Goal: Task Accomplishment & Management: Use online tool/utility

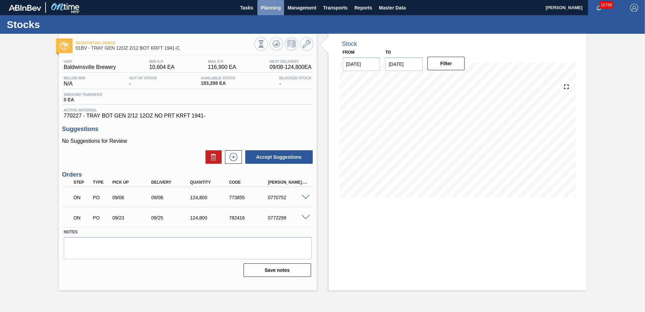
click at [272, 9] on span "Planning" at bounding box center [271, 8] width 20 height 8
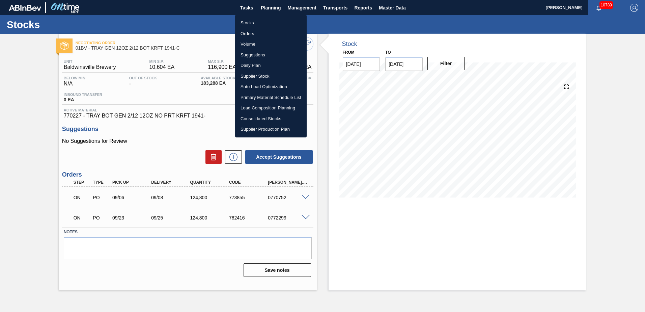
click at [253, 54] on li "Suggestions" at bounding box center [270, 55] width 71 height 11
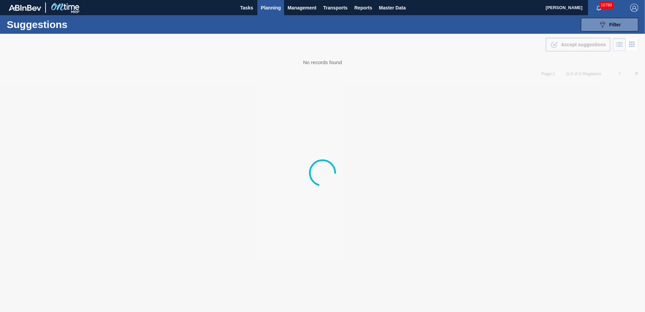
click at [635, 7] on img "button" at bounding box center [634, 8] width 8 height 8
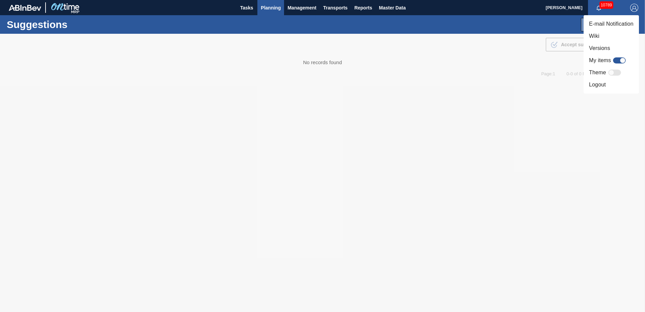
click at [591, 86] on li "Logout" at bounding box center [610, 85] width 55 height 12
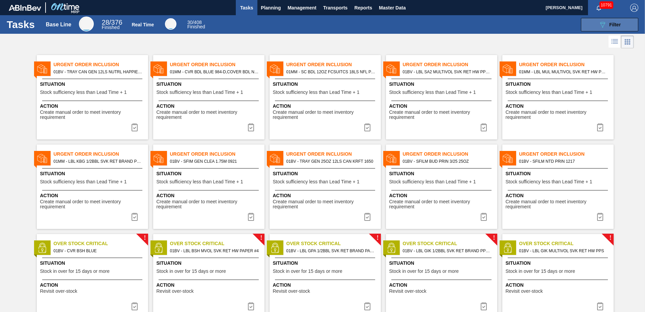
click at [610, 23] on span "Filter" at bounding box center [614, 24] width 11 height 5
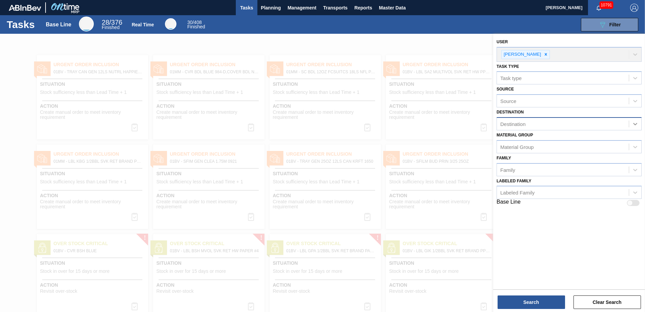
click at [634, 124] on icon at bounding box center [635, 124] width 4 height 2
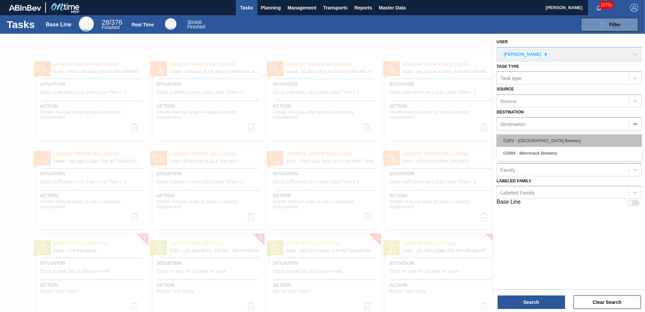
click at [547, 140] on div "01BV - [GEOGRAPHIC_DATA] Brewery" at bounding box center [568, 140] width 145 height 12
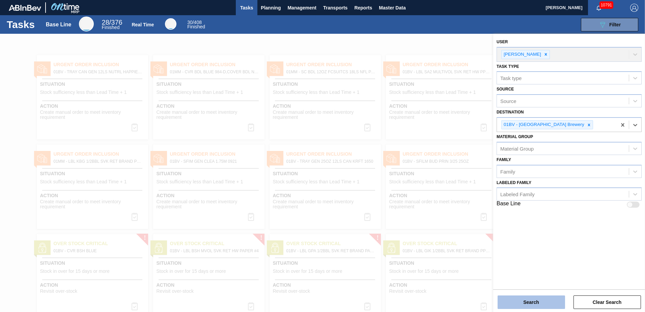
click at [516, 301] on button "Search" at bounding box center [530, 301] width 67 height 13
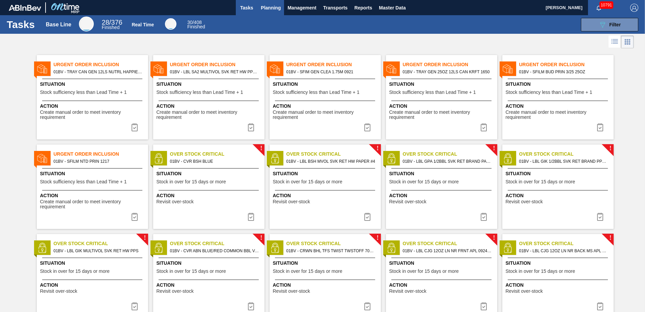
click at [268, 9] on span "Planning" at bounding box center [271, 8] width 20 height 8
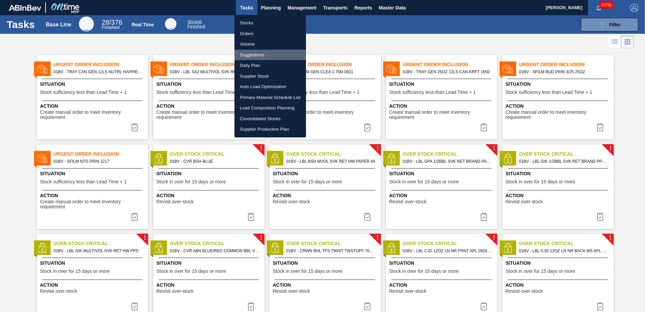
click at [250, 56] on li "Suggestions" at bounding box center [269, 55] width 71 height 11
checkbox input "true"
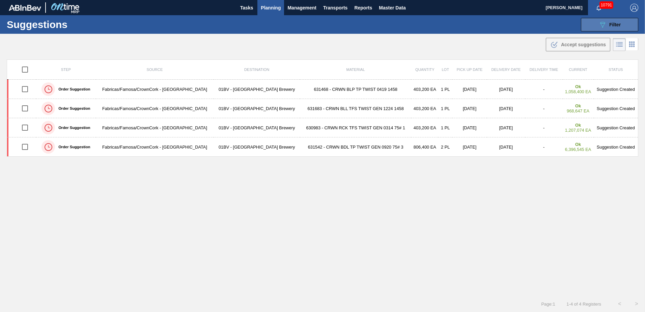
click at [603, 24] on icon "089F7B8B-B2A5-4AFE-B5C0-19BA573D28AC" at bounding box center [602, 25] width 8 height 8
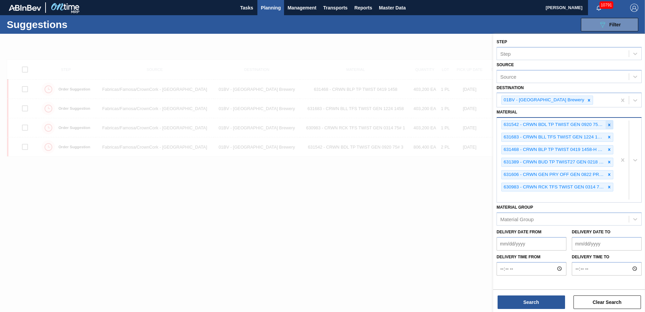
click at [608, 126] on icon at bounding box center [609, 124] width 5 height 5
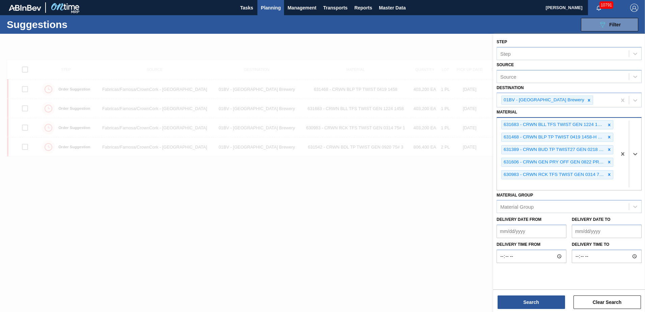
click at [608, 126] on icon at bounding box center [609, 124] width 5 height 5
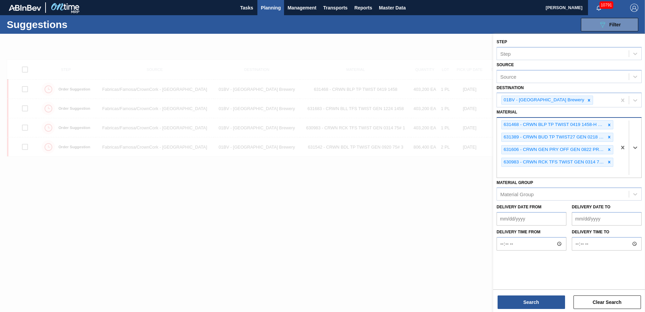
click at [608, 126] on icon at bounding box center [609, 124] width 5 height 5
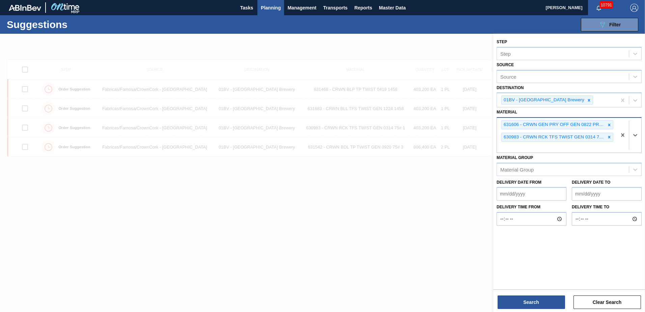
click at [608, 126] on icon at bounding box center [609, 124] width 5 height 5
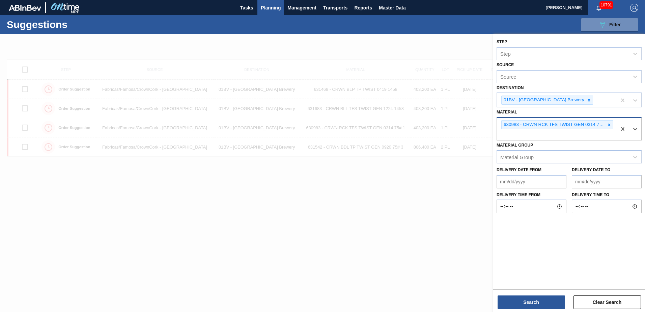
click at [608, 126] on icon at bounding box center [609, 124] width 5 height 5
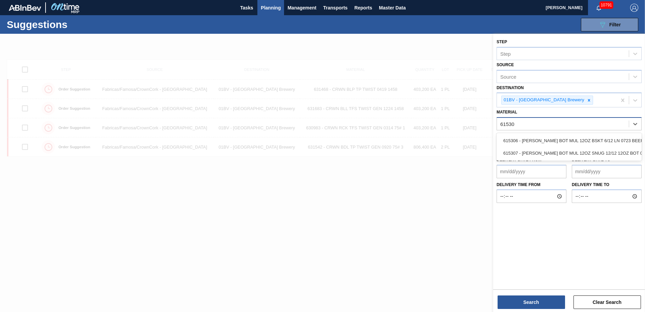
type input "615307"
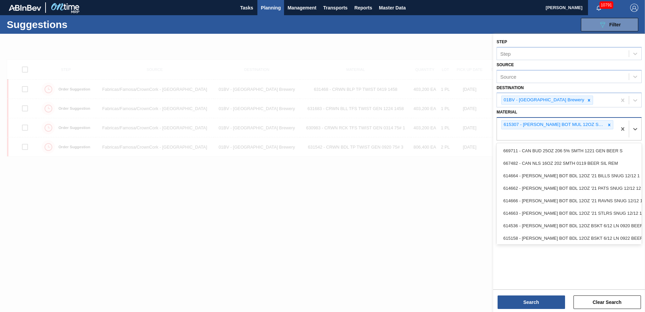
click at [510, 134] on div "615307 - [PERSON_NAME] BOT MUL 12OZ SNUG 12/12 12OZ BOT 07" at bounding box center [557, 129] width 120 height 22
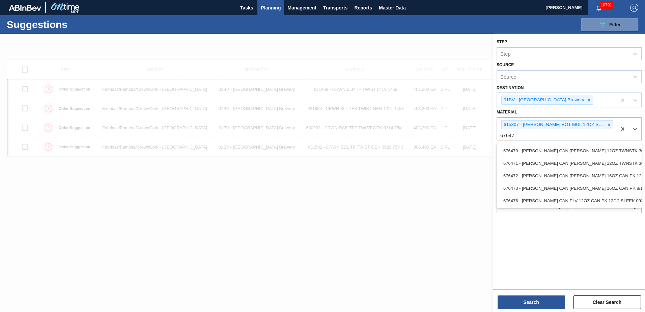
type input "676470"
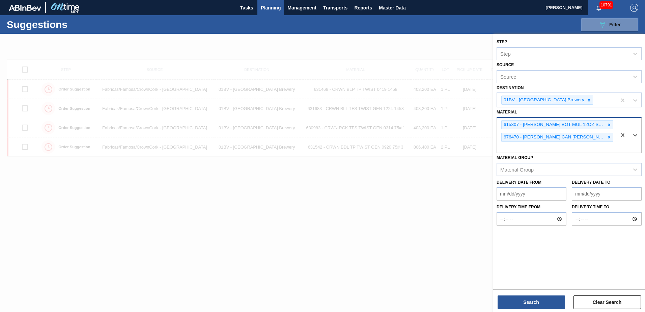
click at [513, 148] on div "615307 - CARR BOT MUL 12OZ SNUG 12/12 12OZ BOT 07 676470 - CARR CAN BUD 12OZ TW…" at bounding box center [557, 135] width 120 height 35
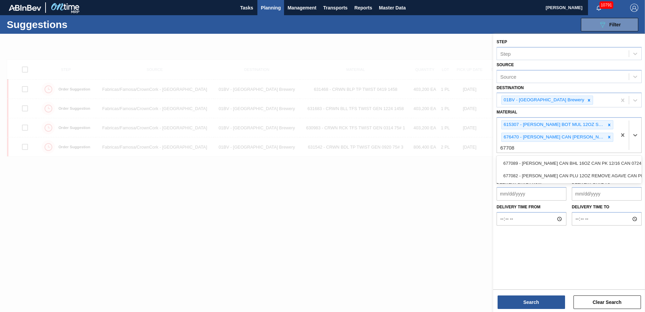
type input "677089"
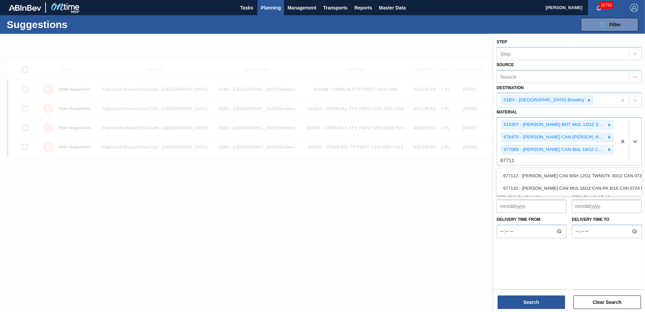
type input "677110"
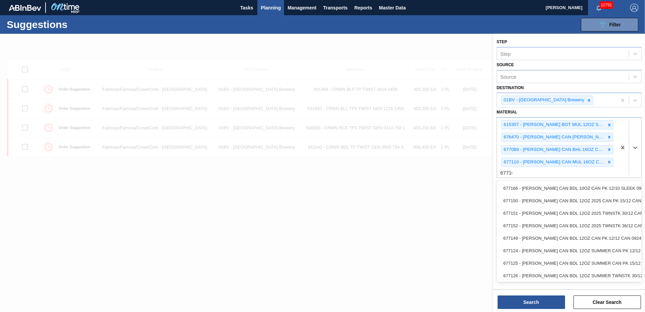
type input "677107"
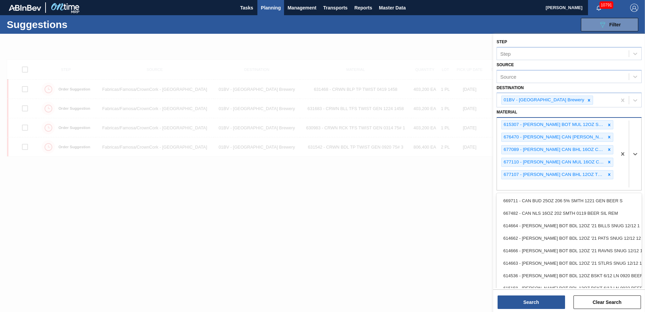
click at [514, 184] on div "615307 - CARR BOT MUL 12OZ SNUG 12/12 12OZ BOT 07 676470 - CARR CAN BUD 12OZ TW…" at bounding box center [557, 154] width 120 height 72
type input "677153"
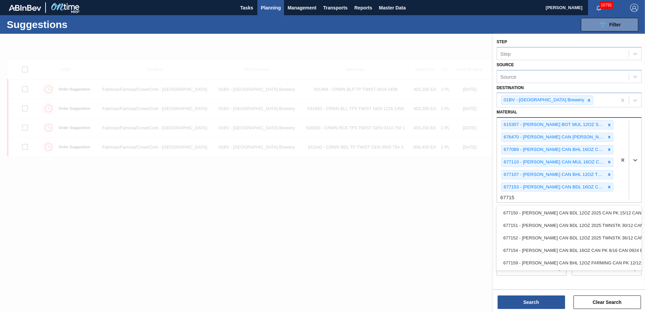
type input "677154"
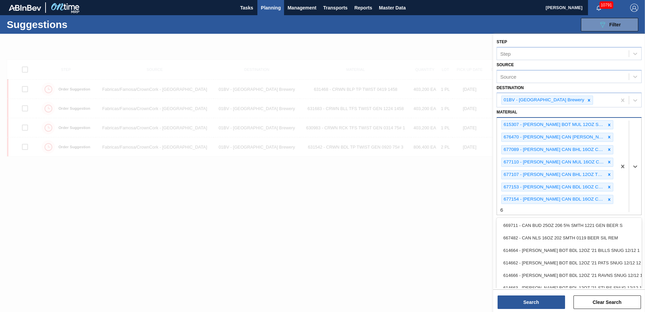
scroll to position [0, 0]
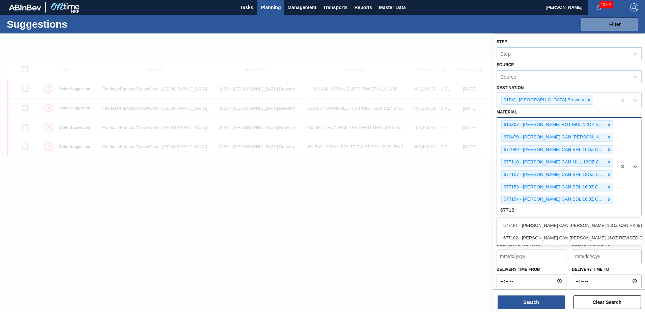
type input "677181"
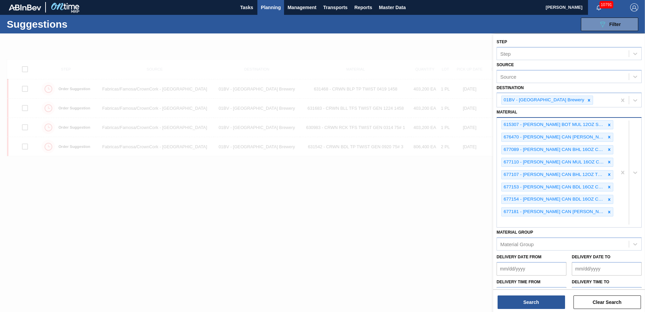
click at [517, 223] on div "615307 - CARR BOT MUL 12OZ SNUG 12/12 12OZ BOT 07 676470 - CARR CAN BUD 12OZ TW…" at bounding box center [557, 172] width 120 height 109
type input "677182"
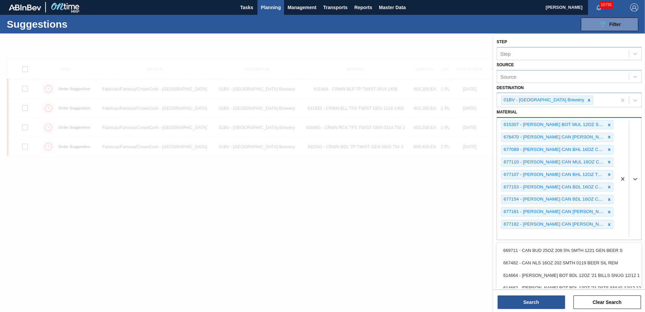
click at [520, 236] on div "615307 - CARR BOT MUL 12OZ SNUG 12/12 12OZ BOT 07 676470 - CARR CAN BUD 12OZ TW…" at bounding box center [557, 179] width 120 height 122
type input "677228"
type input "677239"
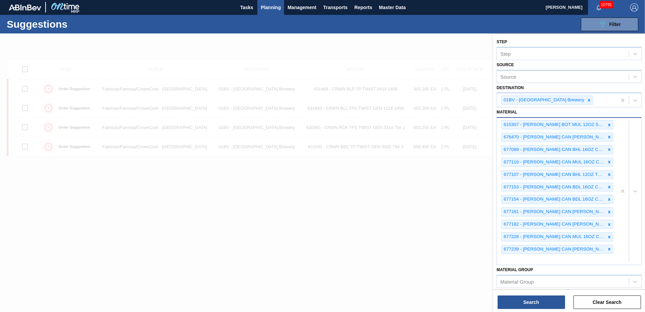
click at [516, 258] on div "615307 - CARR BOT MUL 12OZ SNUG 12/12 12OZ BOT 07 676470 - CARR CAN BUD 12OZ TW…" at bounding box center [557, 191] width 120 height 147
type input "677376"
type input "671080"
drag, startPoint x: 517, startPoint y: 282, endPoint x: 520, endPoint y: 281, distance: 3.5
click at [517, 282] on div "615307 - CARR BOT MUL 12OZ SNUG 12/12 12OZ BOT 07 676470 - CARR CAN BUD 12OZ TW…" at bounding box center [557, 204] width 120 height 172
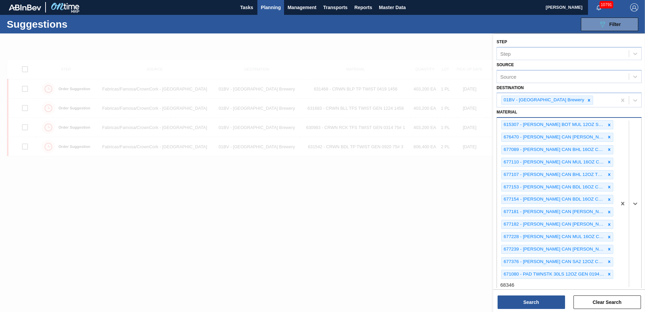
type input "683463"
click at [635, 209] on icon at bounding box center [635, 209] width 7 height 7
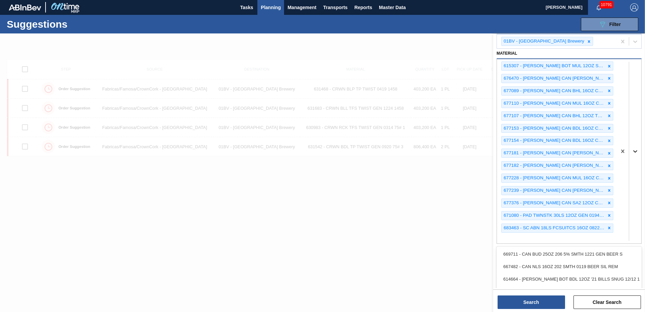
scroll to position [67, 0]
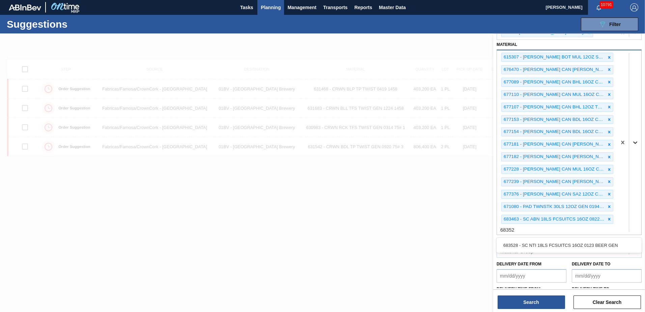
type input "683528"
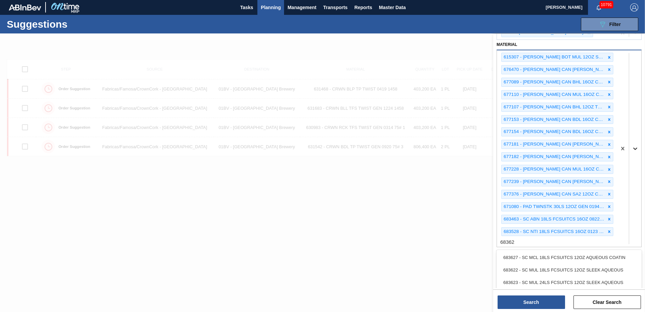
type input "683622"
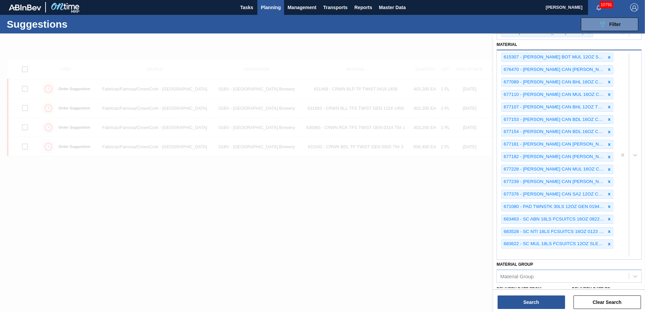
click at [526, 252] on div "615307 - CARR BOT MUL 12OZ SNUG 12/12 12OZ BOT 07 676470 - CARR CAN BUD 12OZ TW…" at bounding box center [557, 154] width 120 height 209
type input "683623"
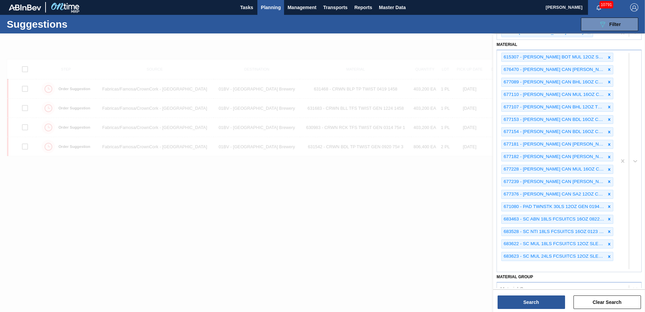
drag, startPoint x: 508, startPoint y: 266, endPoint x: 496, endPoint y: 272, distance: 13.6
click at [508, 266] on div "615307 - CARR BOT MUL 12OZ SNUG 12/12 12OZ BOT 07 676470 - CARR CAN BUD 12OZ TW…" at bounding box center [557, 160] width 120 height 221
type input "683765"
type input "683767"
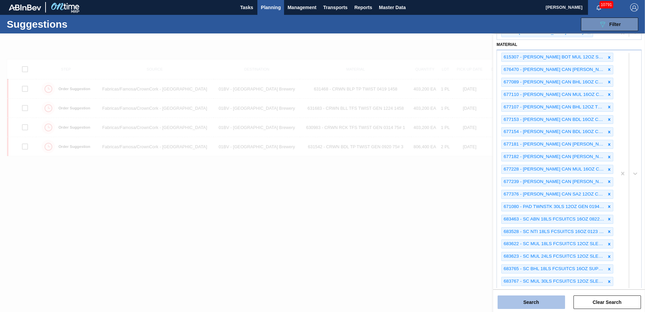
click at [528, 305] on button "Search" at bounding box center [530, 301] width 67 height 13
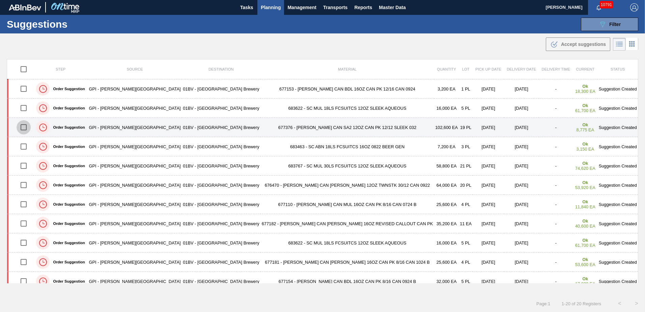
click at [26, 128] on input "checkbox" at bounding box center [24, 127] width 14 height 14
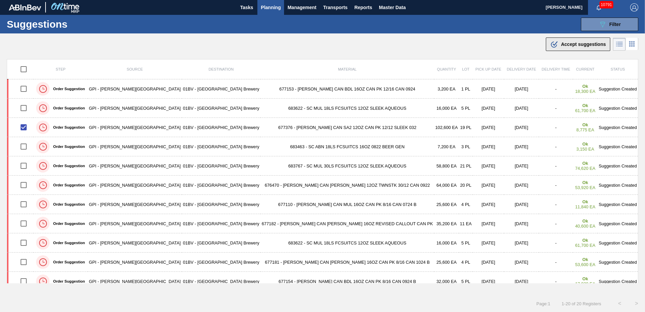
click at [566, 45] on span "Accept suggestions" at bounding box center [583, 43] width 45 height 5
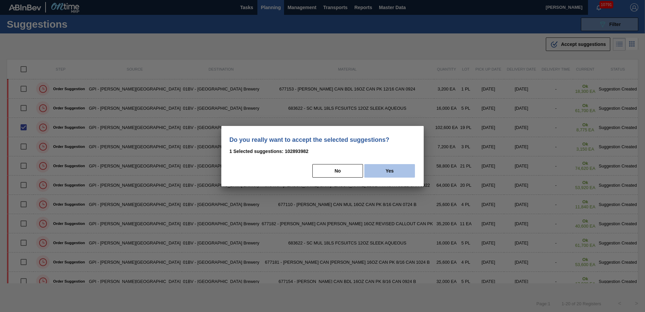
click at [394, 174] on button "Yes" at bounding box center [389, 170] width 51 height 13
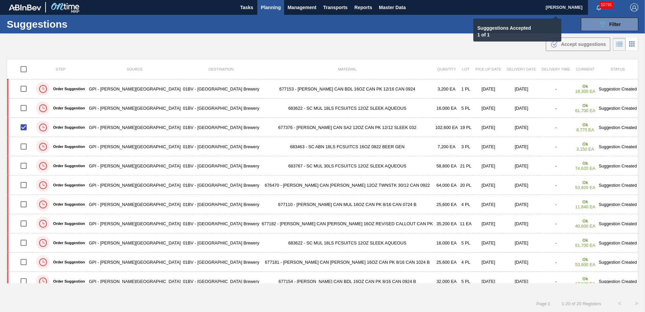
checkbox input "false"
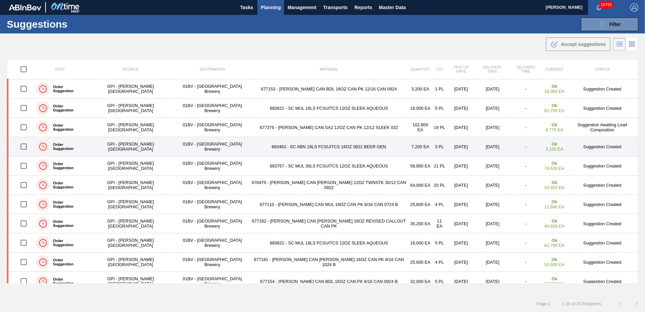
click at [25, 146] on input "checkbox" at bounding box center [24, 146] width 14 height 14
checkbox input "true"
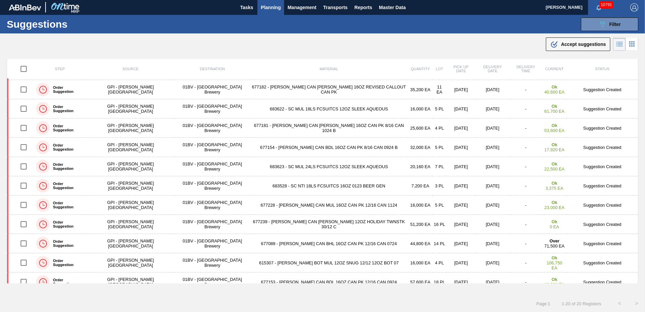
scroll to position [118, 0]
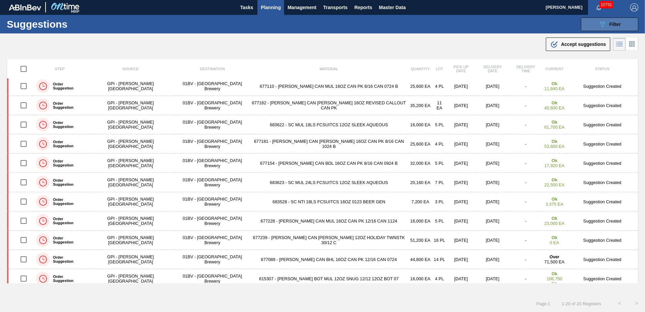
click at [599, 22] on icon "089F7B8B-B2A5-4AFE-B5C0-19BA573D28AC" at bounding box center [602, 24] width 8 height 8
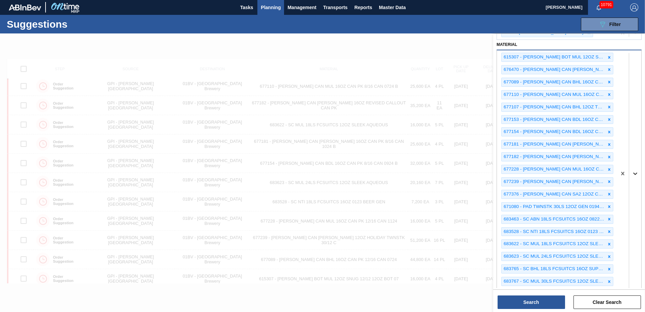
click at [635, 174] on div at bounding box center [628, 173] width 25 height 246
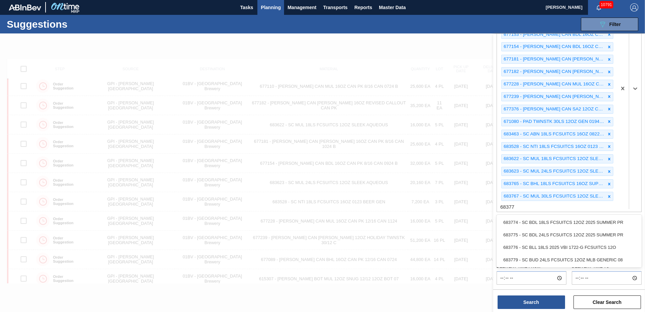
type input "683776"
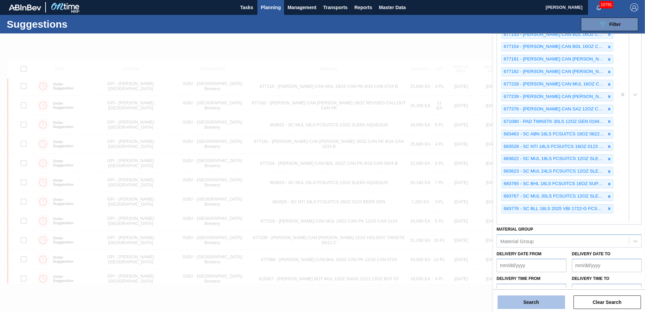
click at [525, 300] on button "Search" at bounding box center [530, 301] width 67 height 13
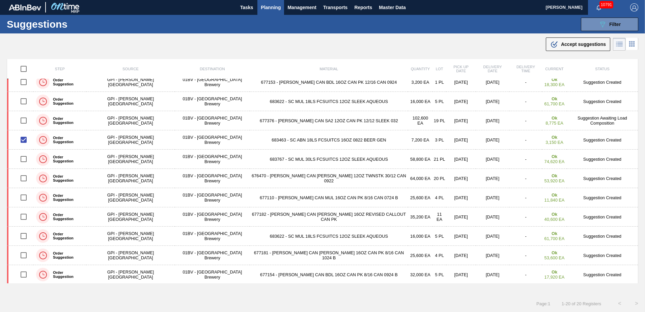
scroll to position [0, 0]
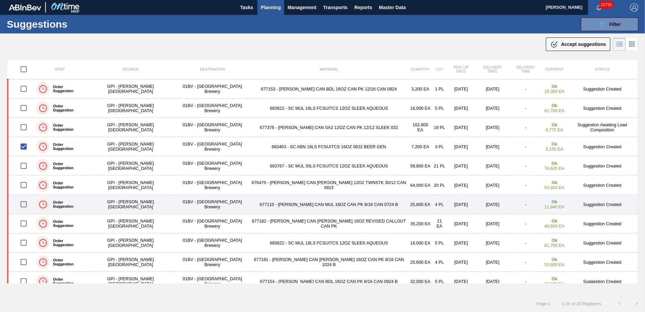
click at [25, 204] on input "checkbox" at bounding box center [24, 204] width 14 height 14
checkbox input "true"
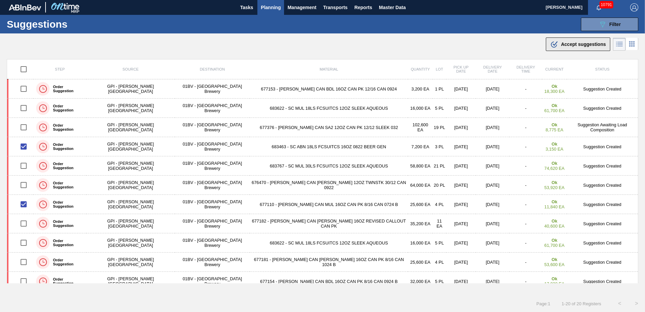
click at [562, 45] on span "Accept suggestions" at bounding box center [583, 43] width 45 height 5
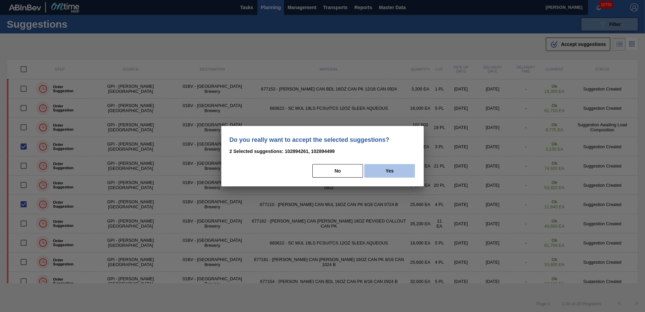
click at [391, 172] on button "Yes" at bounding box center [389, 170] width 51 height 13
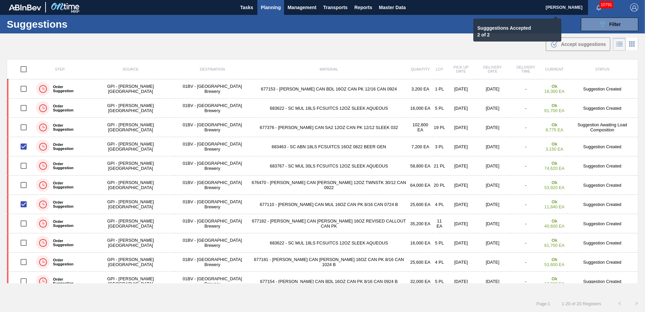
checkbox input "false"
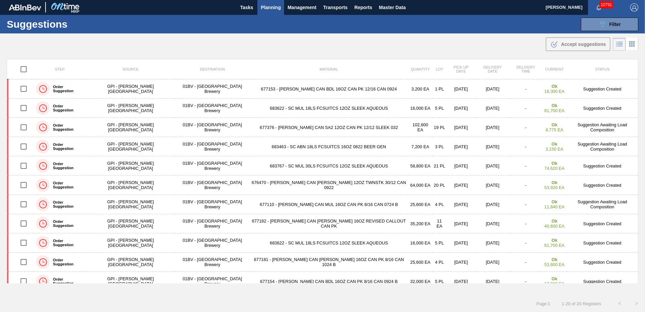
click at [264, 8] on span "Planning" at bounding box center [271, 7] width 20 height 8
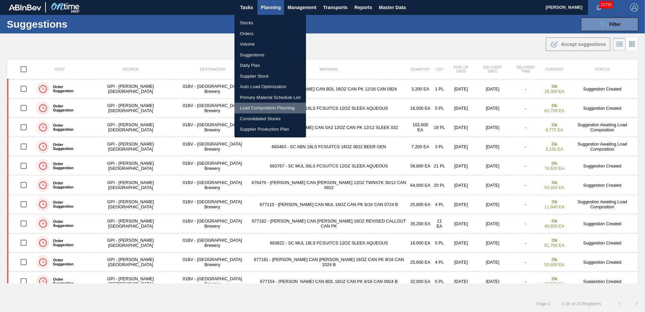
click at [262, 107] on li "Load Composition Planning" at bounding box center [269, 108] width 71 height 11
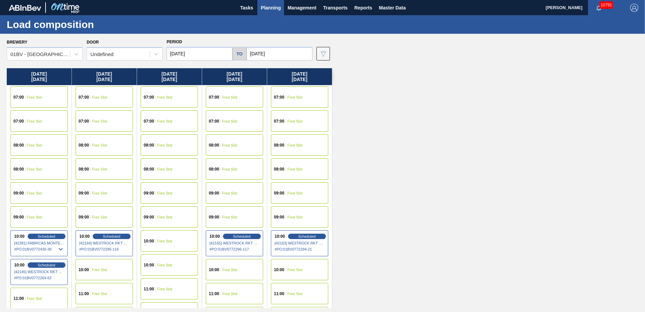
click at [198, 52] on input "10/06/2025" at bounding box center [200, 53] width 66 height 13
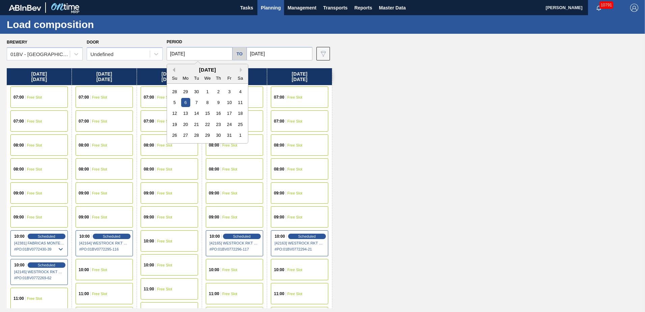
click at [174, 69] on button "Previous Month" at bounding box center [172, 69] width 5 height 5
click at [184, 113] on div "15" at bounding box center [185, 113] width 9 height 9
type input "[DATE]"
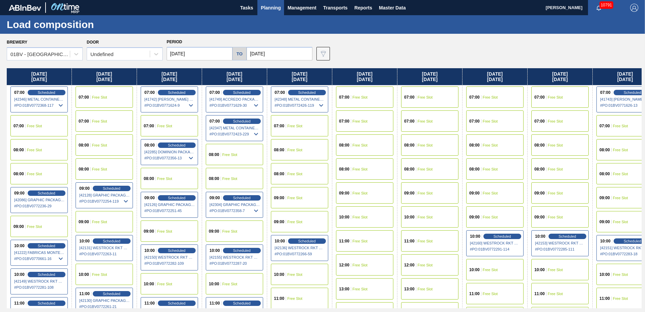
click at [279, 51] on input "10/10/2025" at bounding box center [280, 53] width 66 height 13
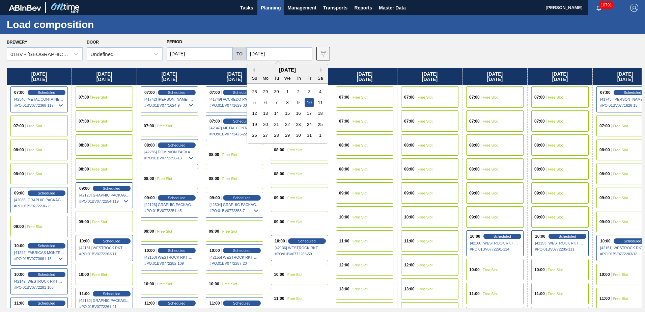
click at [254, 68] on div "October 2025" at bounding box center [287, 70] width 81 height 6
click at [252, 69] on button "Previous Month" at bounding box center [252, 69] width 5 height 5
click at [305, 113] on div "19" at bounding box center [309, 113] width 9 height 9
type input "[DATE]"
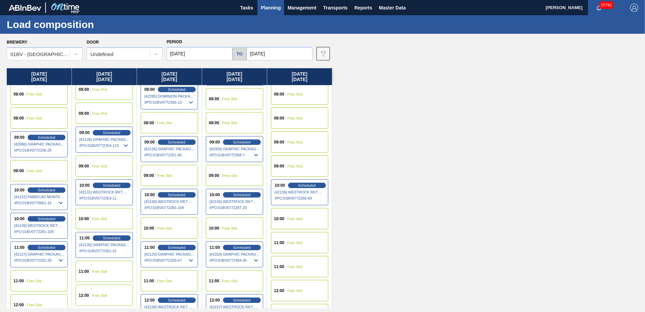
scroll to position [67, 0]
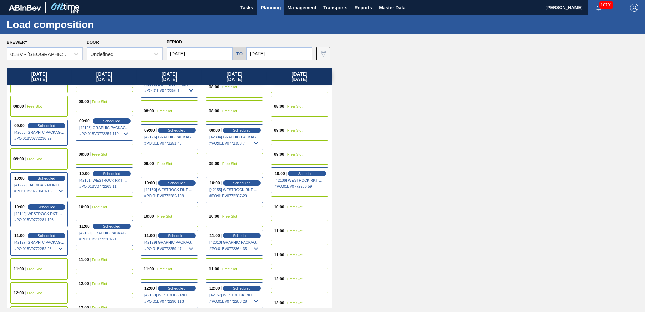
click at [290, 129] on span "Free Slot" at bounding box center [294, 130] width 15 height 4
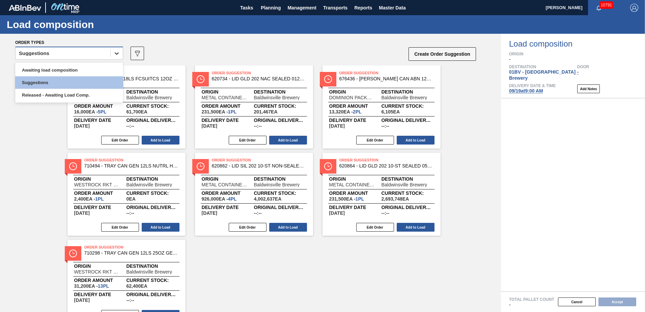
click at [118, 52] on icon at bounding box center [116, 53] width 7 height 7
click at [86, 67] on div "Awaiting load composition" at bounding box center [69, 70] width 108 height 12
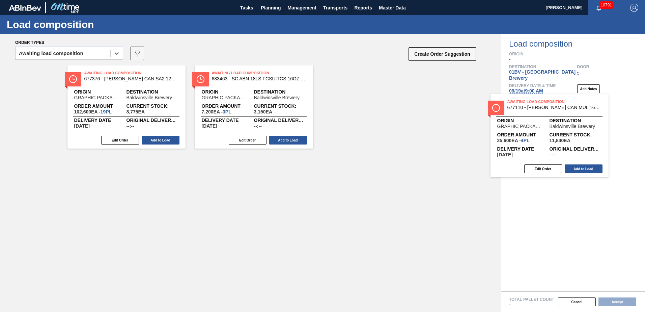
drag, startPoint x: 362, startPoint y: 78, endPoint x: 535, endPoint y: 109, distance: 175.7
click at [535, 109] on div "Order types option Awaiting load composition, selected. Select is focused ,type…" at bounding box center [322, 173] width 645 height 278
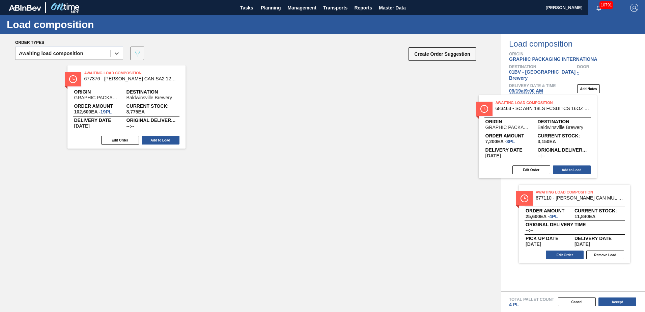
drag, startPoint x: 222, startPoint y: 77, endPoint x: 566, endPoint y: 115, distance: 345.7
click at [565, 115] on div "Order types option Awaiting load composition, selected. Select is focused ,type…" at bounding box center [322, 173] width 645 height 278
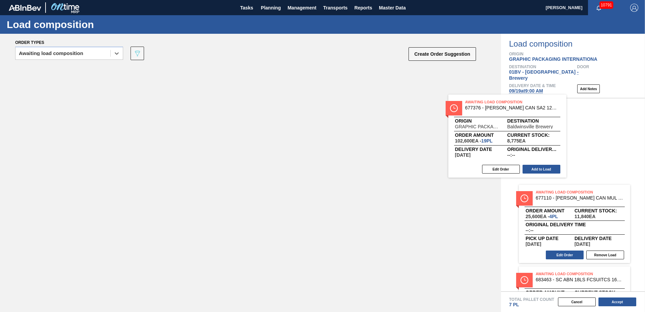
drag, startPoint x: 96, startPoint y: 76, endPoint x: 568, endPoint y: 114, distance: 473.3
click at [568, 114] on div "Order types option Awaiting load composition, selected. Select is focused ,type…" at bounding box center [322, 173] width 645 height 278
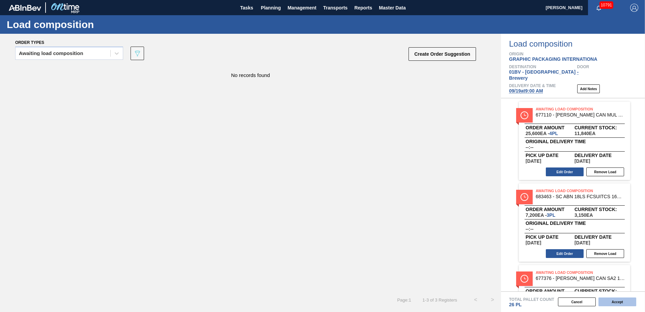
click at [618, 301] on button "Accept" at bounding box center [617, 301] width 38 height 9
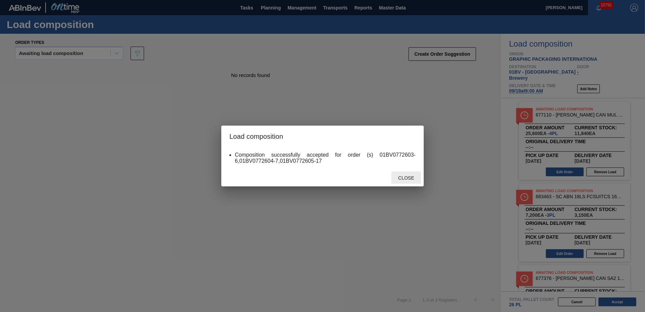
click at [404, 179] on span "Close" at bounding box center [406, 177] width 27 height 5
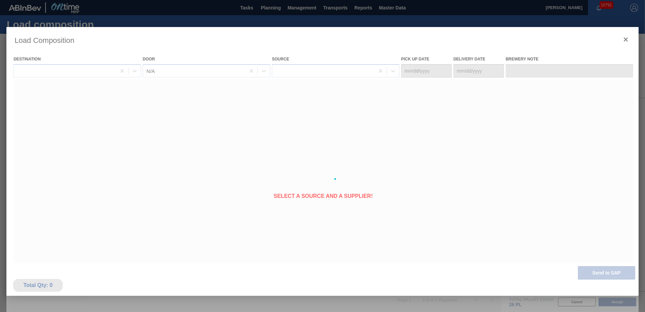
type Date "[DATE]"
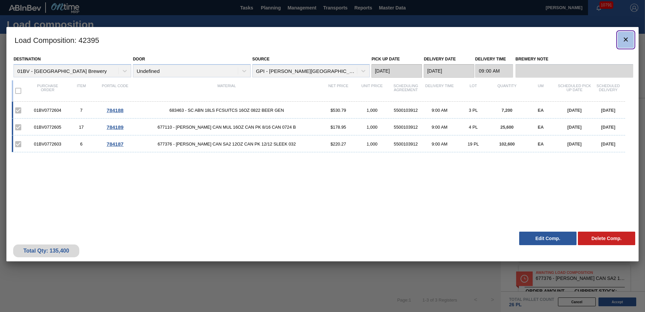
click at [626, 37] on icon "botão de ícone" at bounding box center [626, 39] width 8 height 8
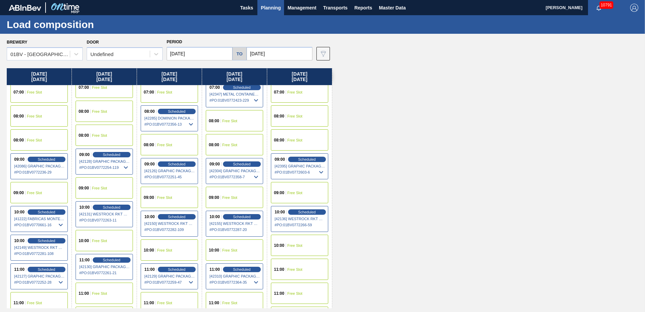
scroll to position [67, 0]
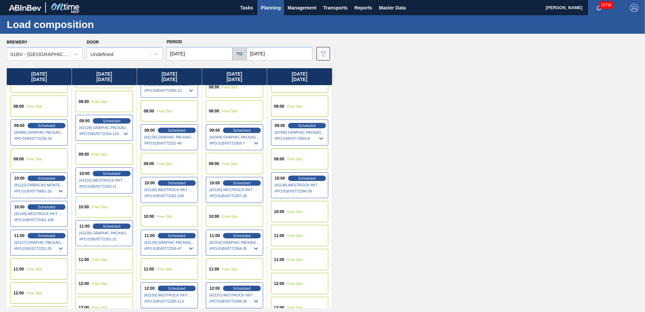
click at [268, 7] on span "Planning" at bounding box center [271, 8] width 20 height 8
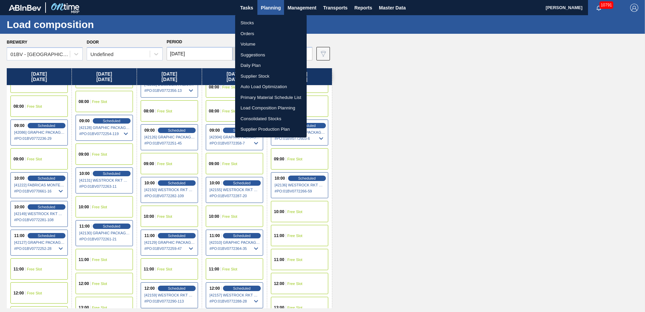
click at [254, 53] on li "Suggestions" at bounding box center [270, 55] width 71 height 11
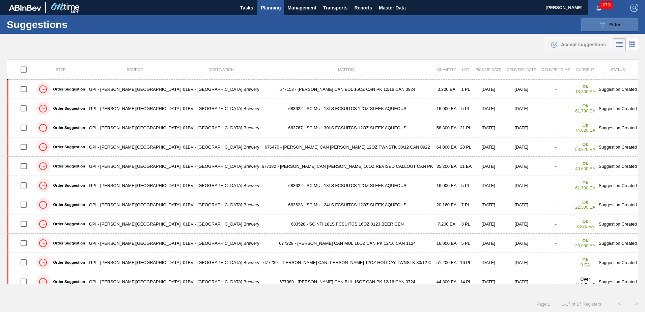
click at [605, 22] on icon "089F7B8B-B2A5-4AFE-B5C0-19BA573D28AC" at bounding box center [602, 25] width 8 height 8
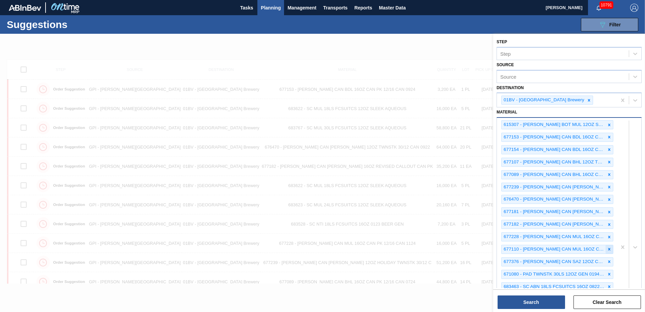
click at [607, 248] on icon at bounding box center [609, 249] width 5 height 5
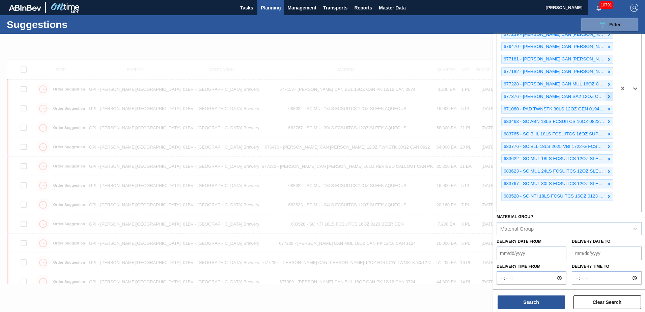
click at [608, 96] on icon at bounding box center [609, 96] width 2 height 2
click at [609, 119] on icon at bounding box center [609, 121] width 5 height 5
click at [519, 302] on button "Search" at bounding box center [530, 301] width 67 height 13
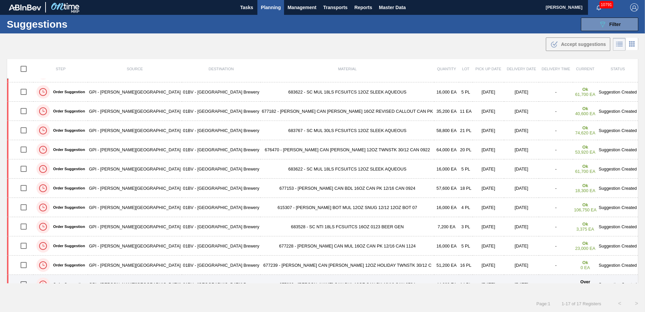
scroll to position [0, 0]
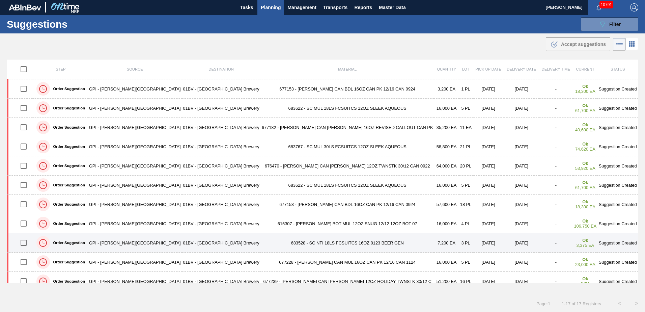
click at [26, 241] on input "checkbox" at bounding box center [24, 242] width 14 height 14
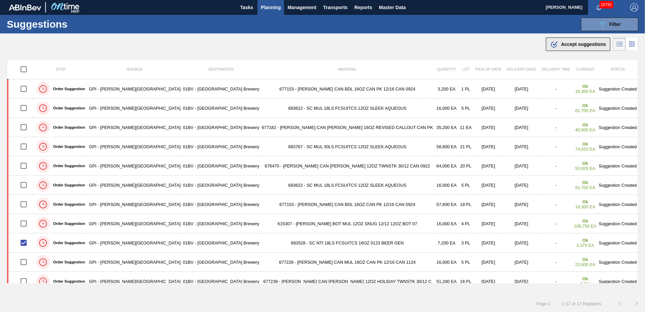
click at [569, 43] on span "Accept suggestions" at bounding box center [583, 43] width 45 height 5
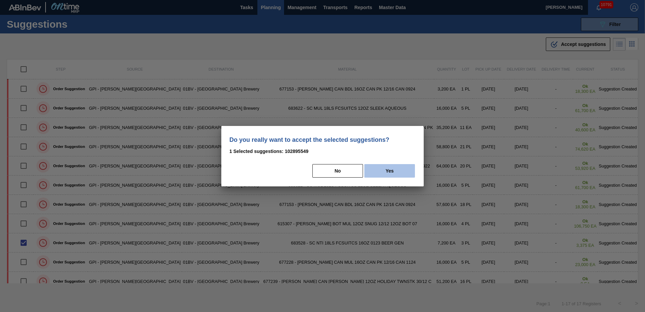
click at [399, 168] on button "Yes" at bounding box center [389, 170] width 51 height 13
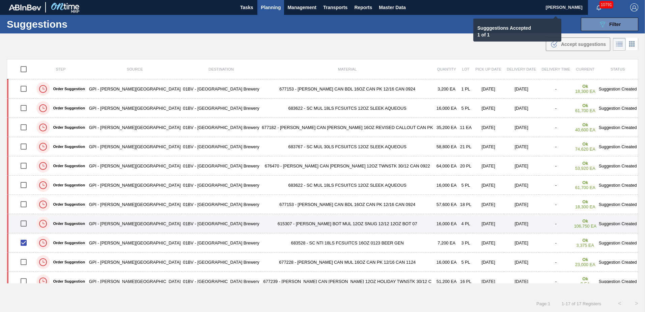
checkbox input "false"
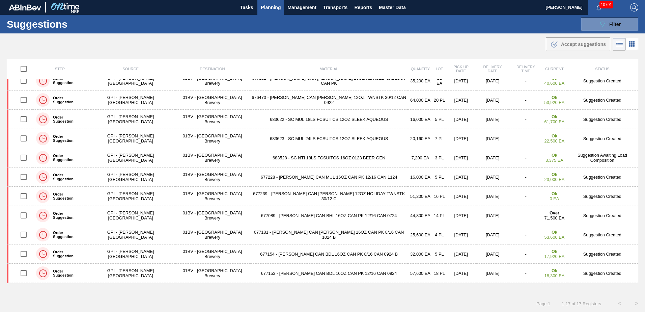
scroll to position [56, 0]
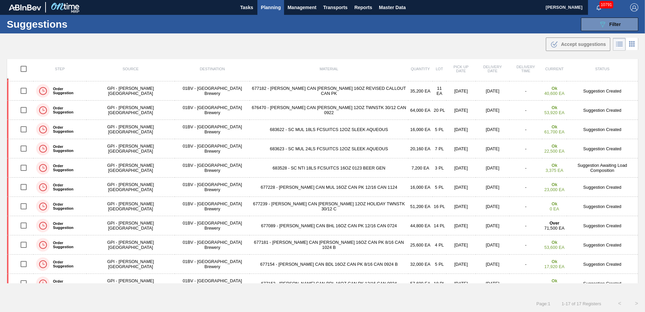
drag, startPoint x: 258, startPoint y: 225, endPoint x: 259, endPoint y: 221, distance: 4.1
click at [258, 225] on td "677089 - CARR CAN BHL 16OZ CAN PK 12/16 CAN 0724" at bounding box center [329, 225] width 158 height 19
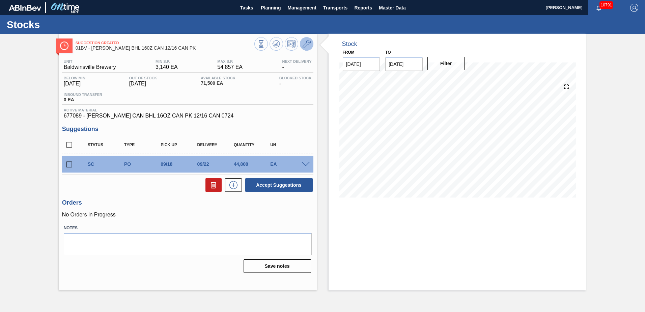
click at [307, 42] on icon at bounding box center [306, 44] width 8 height 8
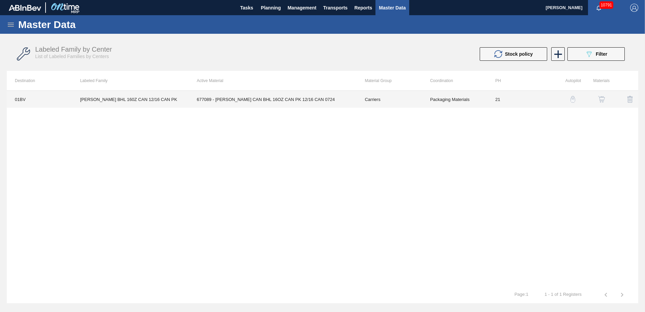
click at [264, 98] on td "677089 - [PERSON_NAME] CAN BHL 16OZ CAN PK 12/16 CAN 0724" at bounding box center [273, 99] width 168 height 17
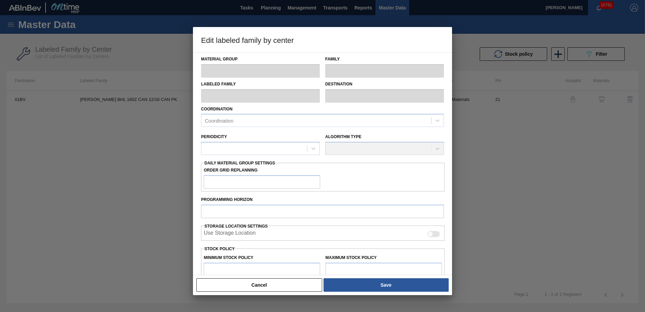
type input "Carriers"
type input "Can Carriers"
type input "CARR BHL 160Z CAN 12/16 CAN PK"
type input "01BV - [GEOGRAPHIC_DATA] Brewery"
type input "21"
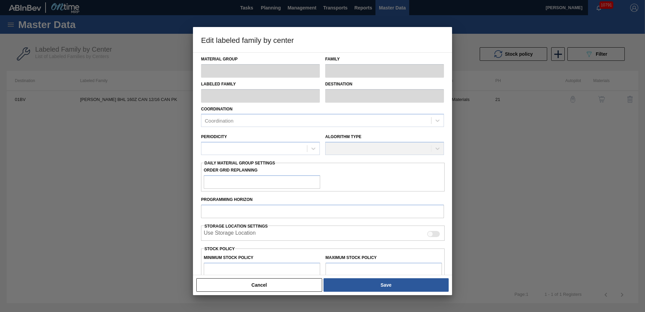
type input "3,140"
type input "54,857"
type input "11"
type input "8,829"
checkbox input "true"
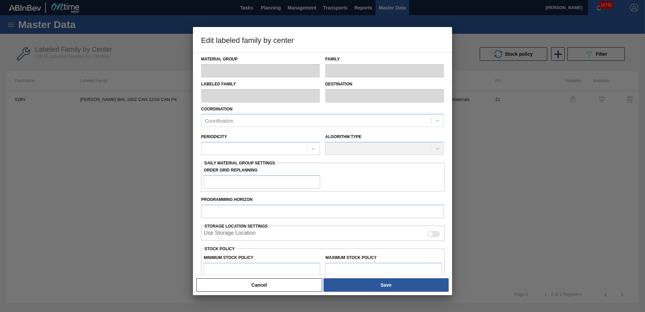
checkbox input "true"
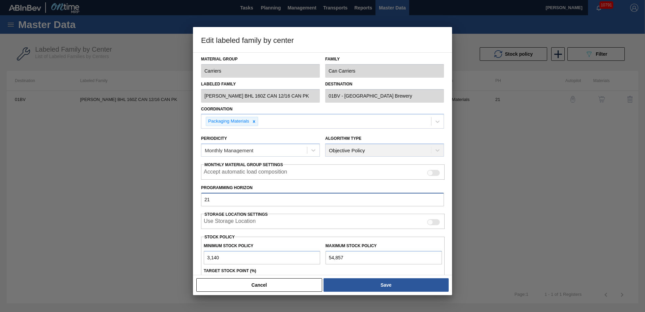
drag, startPoint x: 223, startPoint y: 202, endPoint x: 109, endPoint y: 197, distance: 114.1
click at [109, 197] on div "Edit labeled family by center Material Group Carriers Family Can Carriers Label…" at bounding box center [322, 156] width 645 height 312
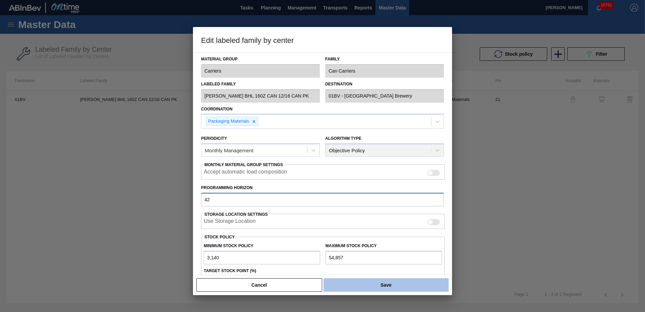
type input "42"
click at [391, 284] on button "Save" at bounding box center [385, 284] width 125 height 13
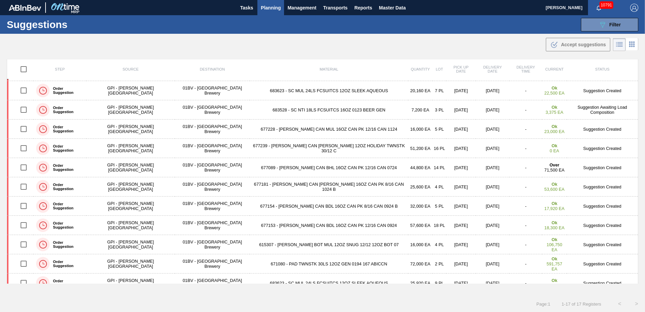
scroll to position [123, 0]
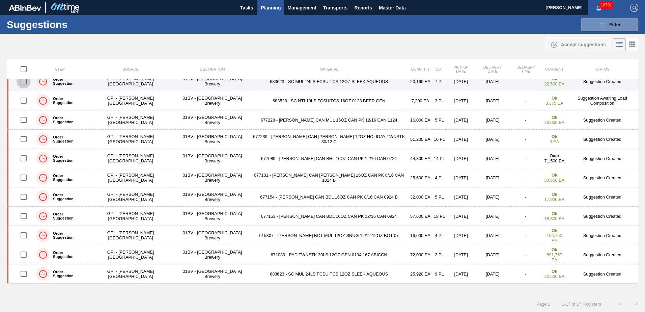
click at [24, 82] on input "checkbox" at bounding box center [24, 81] width 14 height 14
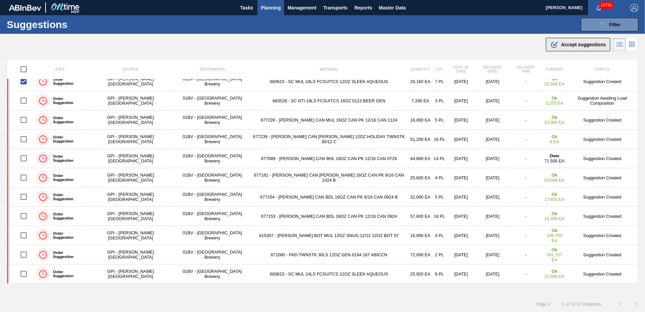
click at [561, 46] on span "Accept suggestions" at bounding box center [583, 44] width 45 height 5
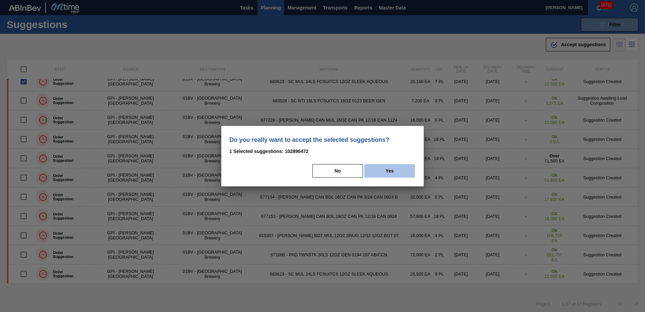
click at [390, 171] on button "Yes" at bounding box center [389, 170] width 51 height 13
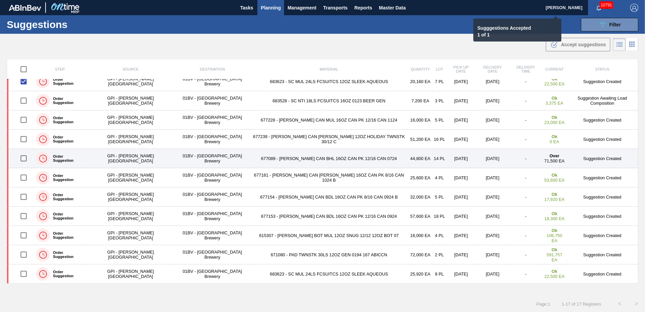
checkbox input "false"
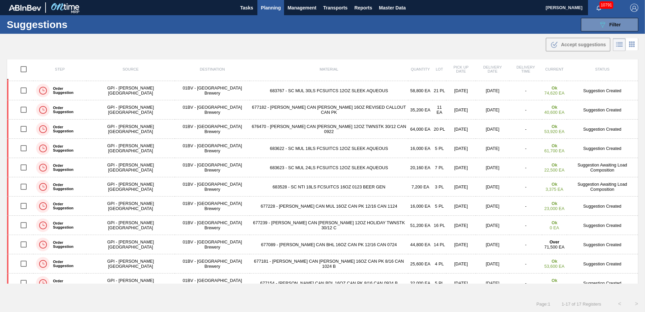
scroll to position [73, 0]
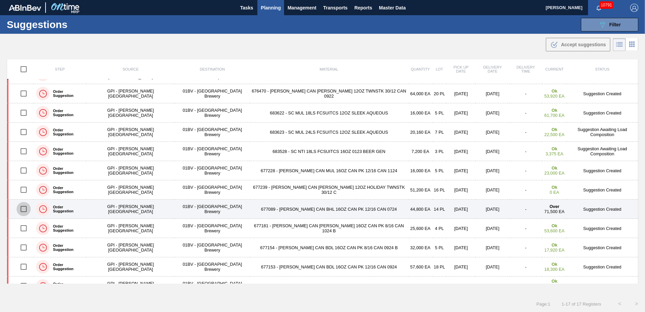
click at [26, 210] on input "checkbox" at bounding box center [24, 209] width 14 height 14
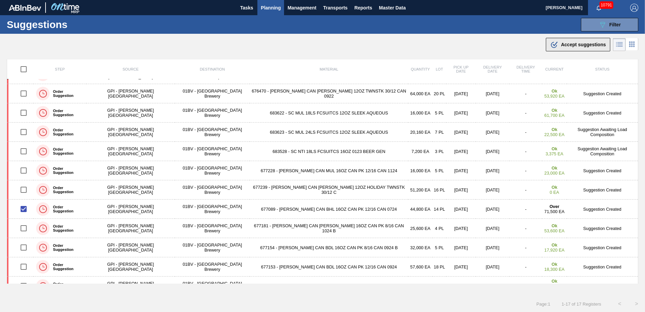
click at [553, 45] on icon at bounding box center [554, 43] width 5 height 5
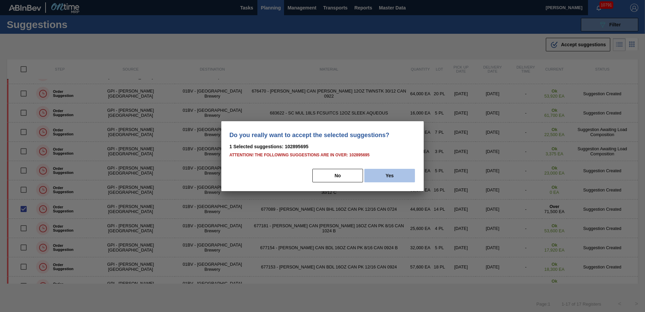
click at [390, 176] on button "Yes" at bounding box center [389, 175] width 51 height 13
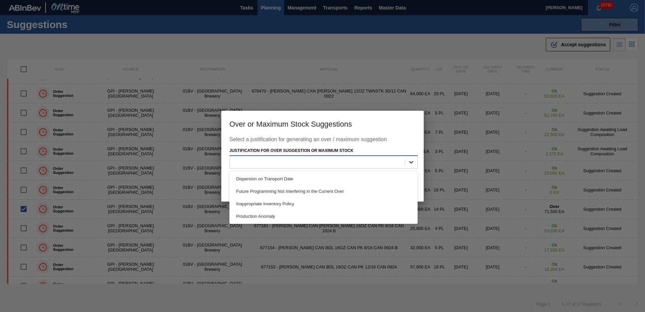
click at [410, 162] on icon at bounding box center [411, 162] width 4 height 2
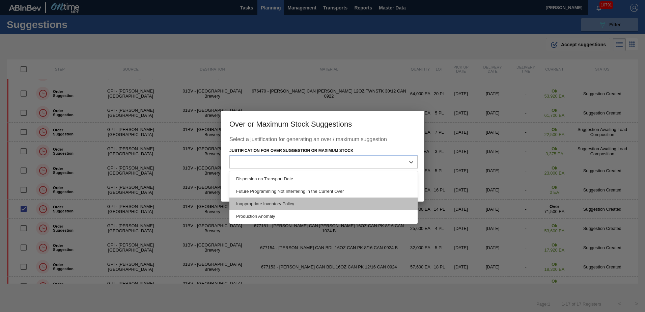
click at [288, 202] on div "Inappropriate Inventory Policy" at bounding box center [323, 203] width 188 height 12
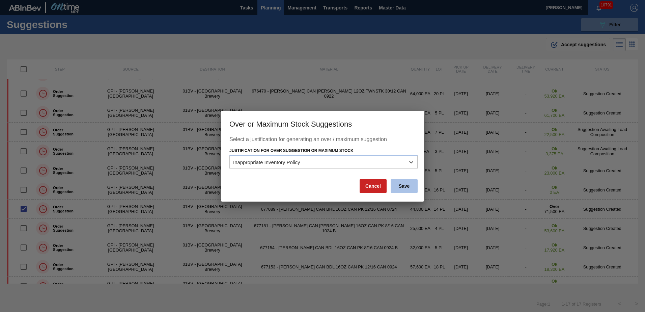
click at [402, 187] on button "Save" at bounding box center [404, 185] width 27 height 13
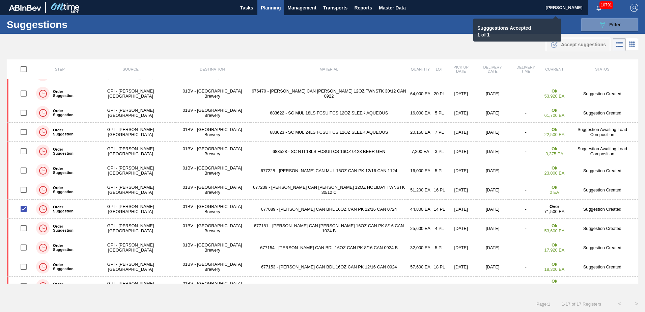
checkbox input "false"
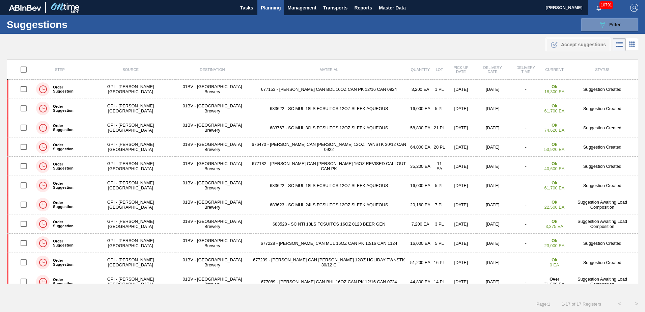
scroll to position [123, 0]
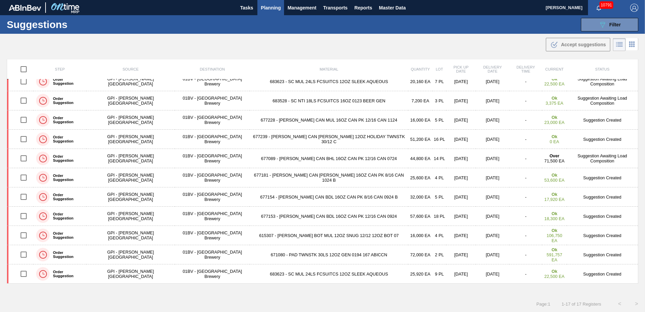
click at [267, 8] on span "Planning" at bounding box center [271, 8] width 20 height 8
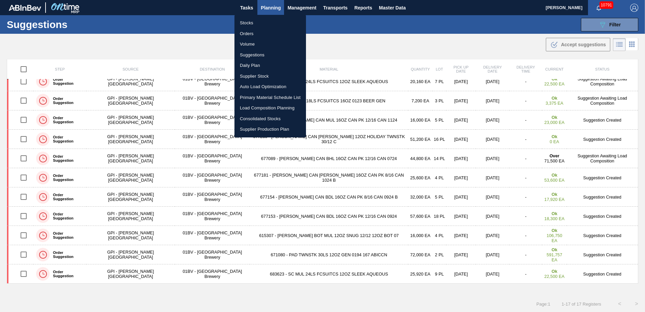
click at [246, 21] on li "Stocks" at bounding box center [269, 23] width 71 height 11
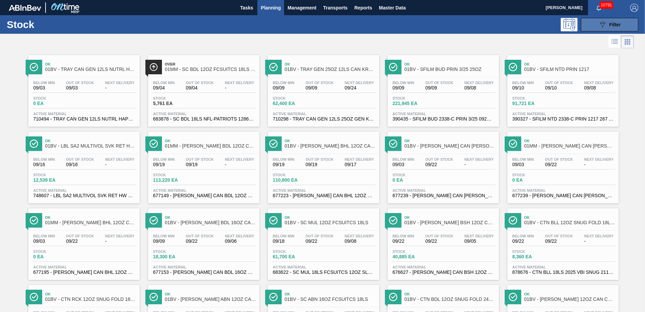
click at [604, 21] on icon "089F7B8B-B2A5-4AFE-B5C0-19BA573D28AC" at bounding box center [602, 25] width 8 height 8
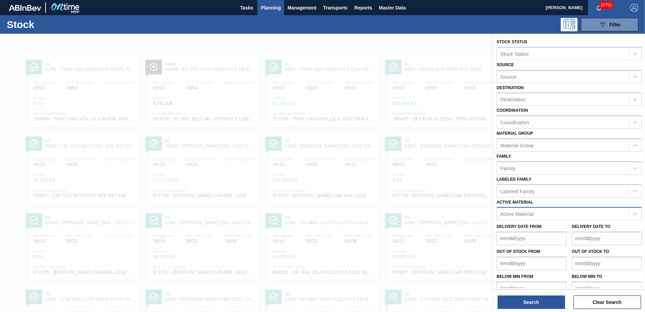
click at [556, 211] on div "Active Material" at bounding box center [563, 214] width 132 height 10
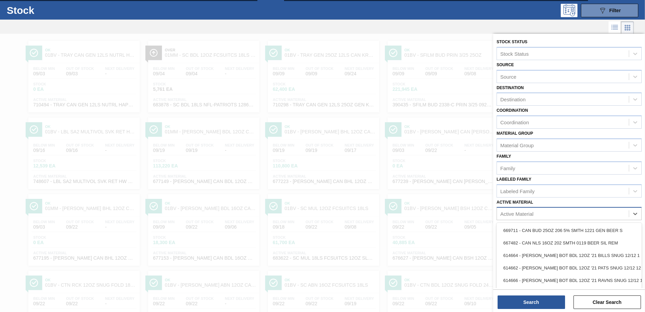
scroll to position [15, 0]
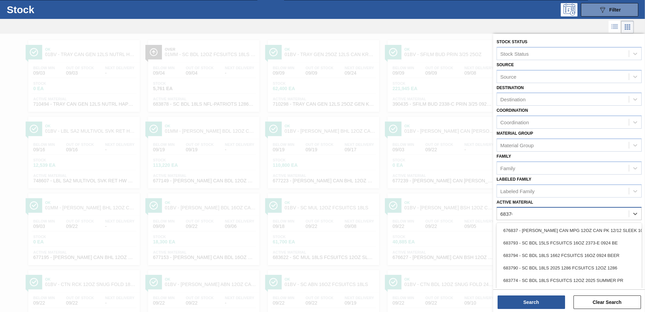
type Material "683765"
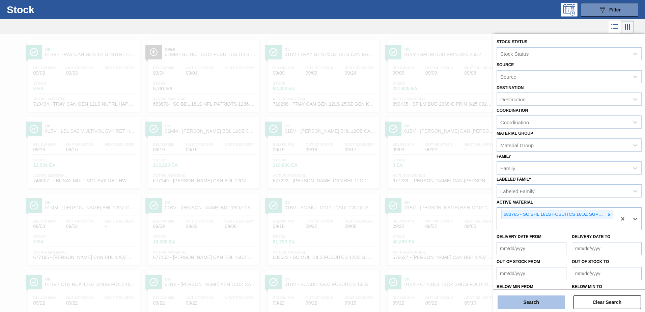
click at [527, 300] on button "Search" at bounding box center [530, 301] width 67 height 13
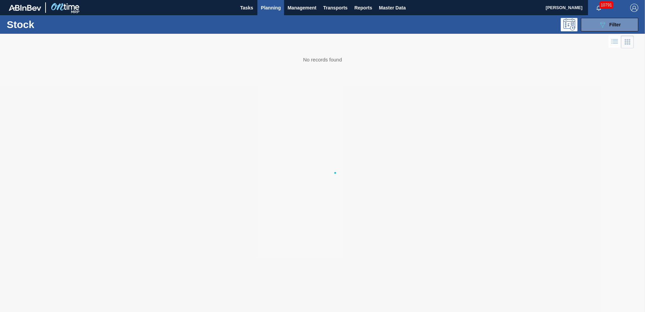
scroll to position [0, 0]
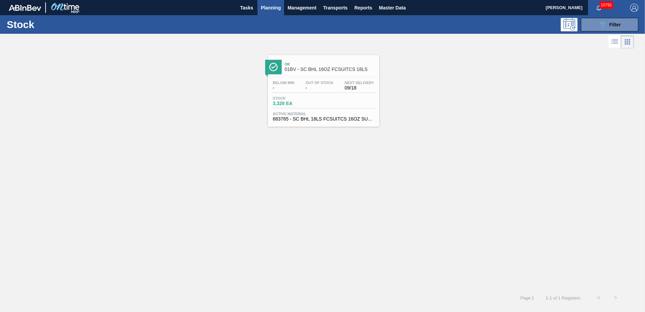
click at [320, 69] on span "01BV - SC BHL 16OZ FCSUITCS 18LS" at bounding box center [330, 69] width 91 height 5
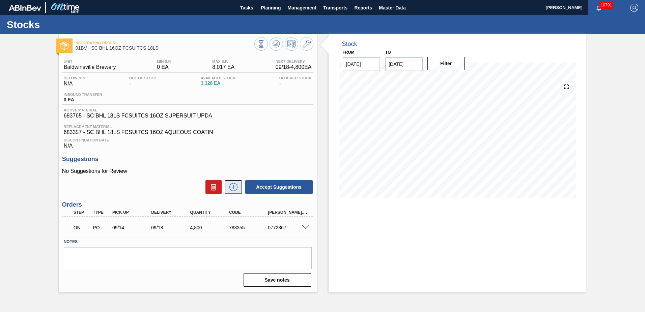
click at [232, 186] on icon at bounding box center [233, 187] width 11 height 8
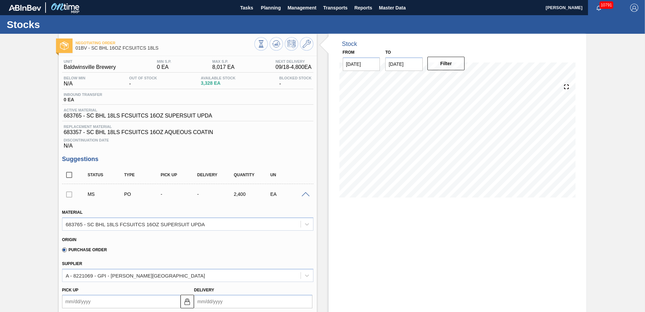
click at [244, 302] on input "Delivery" at bounding box center [253, 300] width 118 height 13
type input "9"
type up102897566 "08/28/2025"
type input "9/"
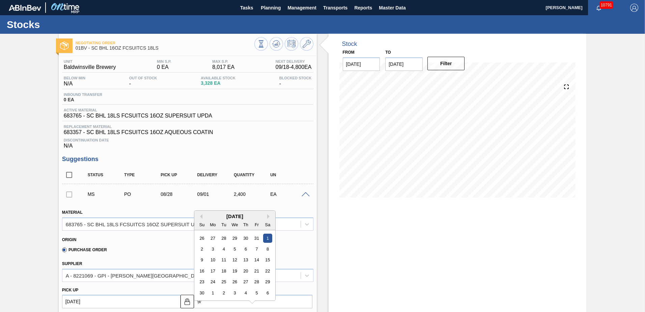
type up102897566 "08/28/2001"
type input "9/15"
type up102897566 "[DATE]"
type input "9/15/"
type up102897566 "09/11/2001"
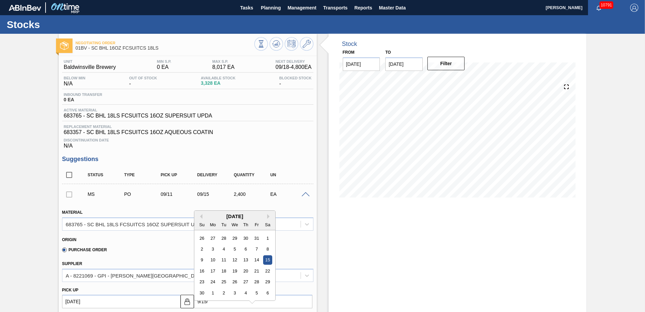
type input "9/15/2"
type up102897566 "09/11/2002"
type input "9/15/25"
type up102897566 "[DATE]"
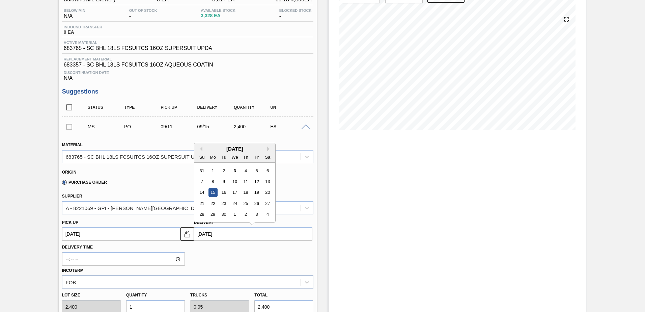
type input "[DATE]"
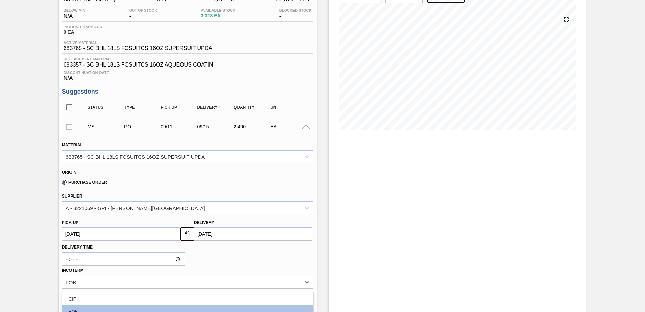
scroll to position [151, 0]
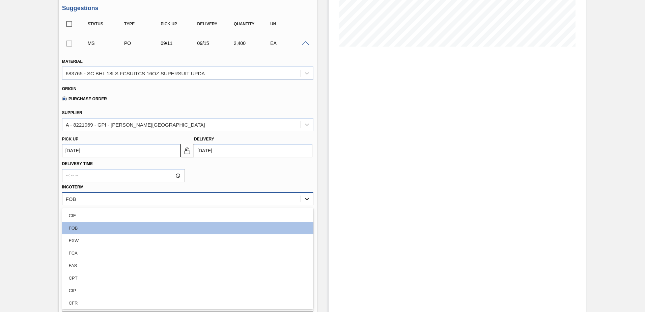
click at [311, 197] on div at bounding box center [307, 199] width 12 height 12
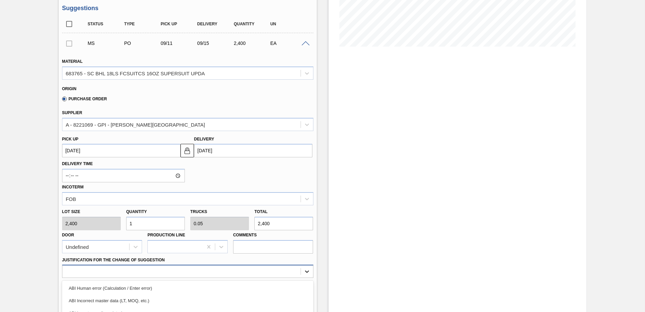
click at [307, 273] on div "option ABI Planning - Production plan focused, 6 of 18. 18 results available. U…" at bounding box center [187, 270] width 251 height 13
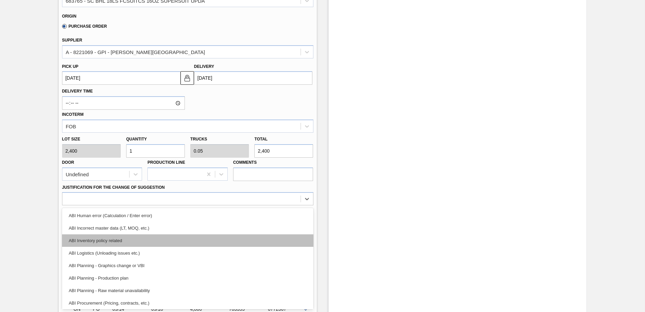
click at [112, 241] on div "ABI Inventory policy related" at bounding box center [187, 240] width 251 height 12
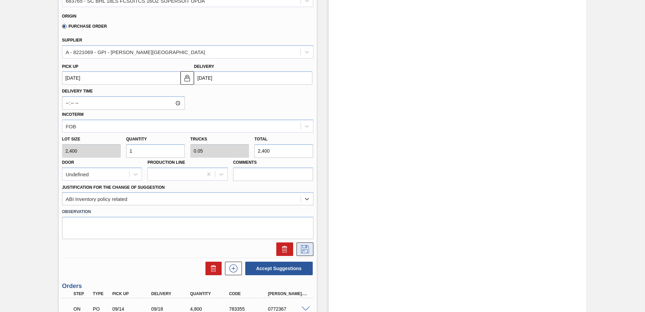
click at [304, 246] on icon at bounding box center [304, 249] width 11 height 8
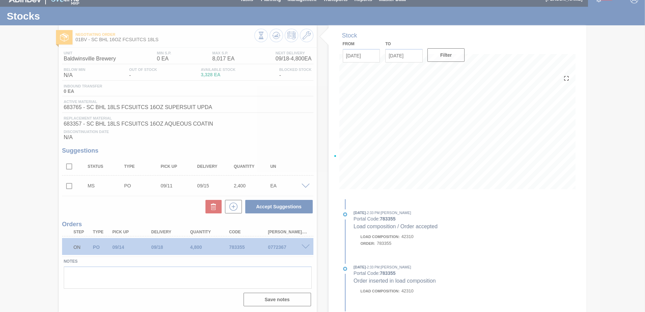
scroll to position [8, 0]
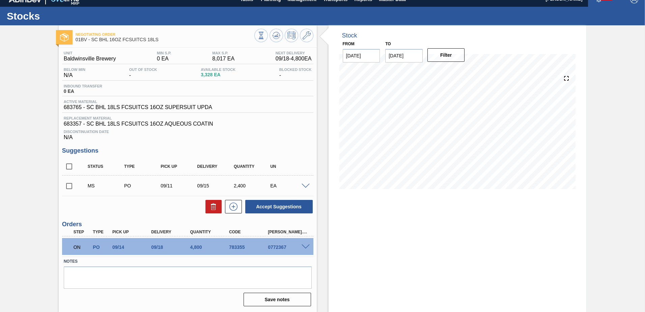
click at [70, 187] on input "checkbox" at bounding box center [69, 186] width 14 height 14
click at [265, 208] on button "Accept Suggestions" at bounding box center [278, 206] width 67 height 13
click at [69, 186] on input "checkbox" at bounding box center [69, 186] width 14 height 14
checkbox input "true"
click at [304, 186] on span at bounding box center [305, 185] width 8 height 5
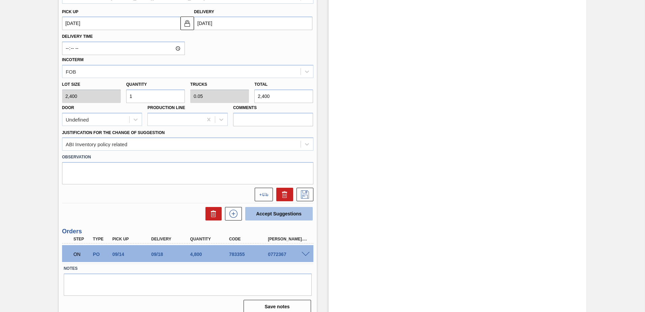
scroll to position [278, 0]
click at [260, 192] on button at bounding box center [264, 193] width 18 height 13
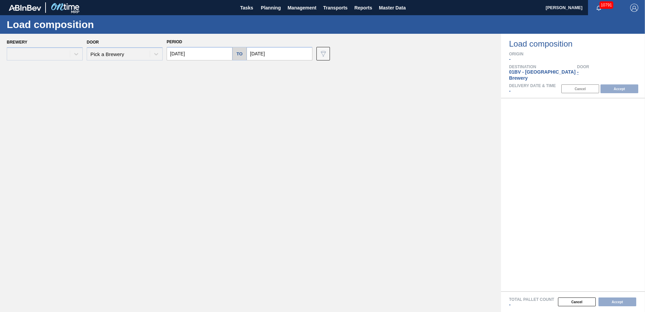
type input "[DATE]"
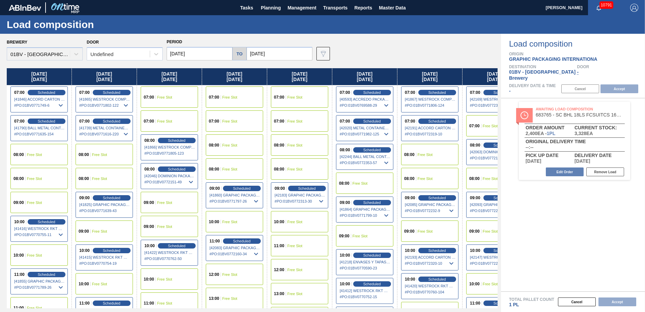
click at [211, 53] on input "[DATE]" at bounding box center [200, 53] width 66 height 13
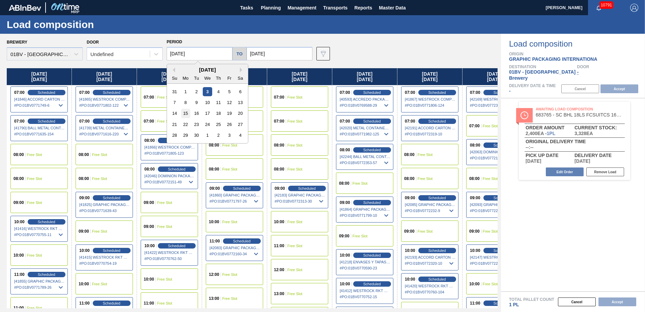
click at [187, 111] on div "15" at bounding box center [185, 113] width 9 height 9
type input "[DATE]"
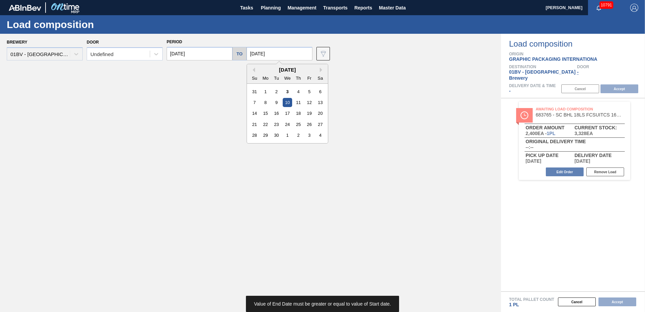
click at [272, 52] on input "[DATE]" at bounding box center [280, 53] width 66 height 13
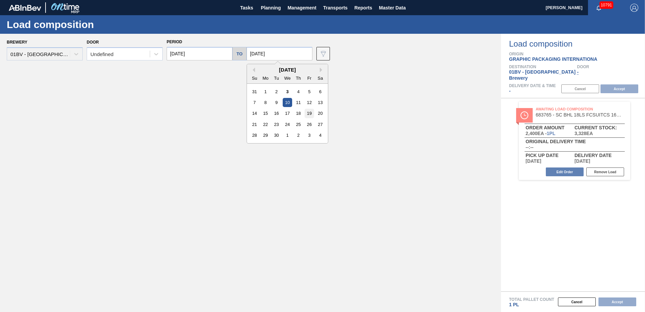
click at [308, 112] on div "19" at bounding box center [309, 113] width 9 height 9
type input "[DATE]"
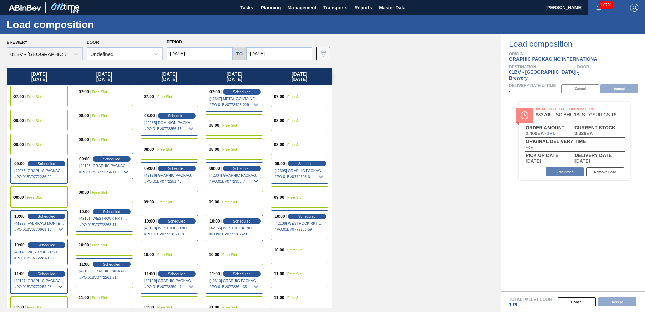
scroll to position [67, 0]
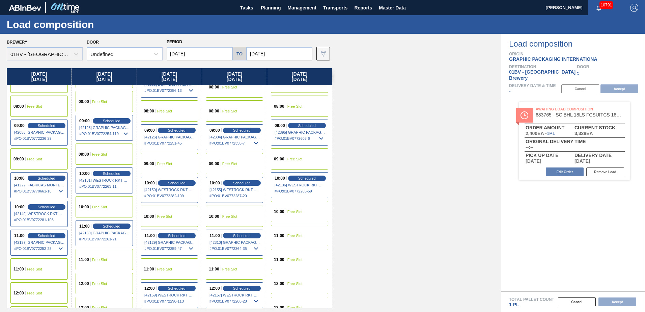
click at [294, 233] on span "Free Slot" at bounding box center [294, 235] width 15 height 4
click at [621, 84] on button "Accept" at bounding box center [619, 88] width 38 height 9
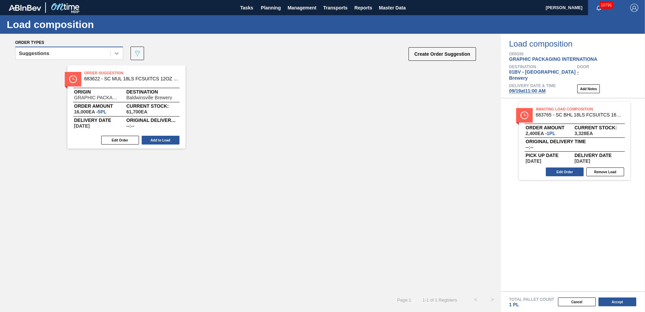
click at [117, 52] on icon at bounding box center [116, 53] width 7 height 7
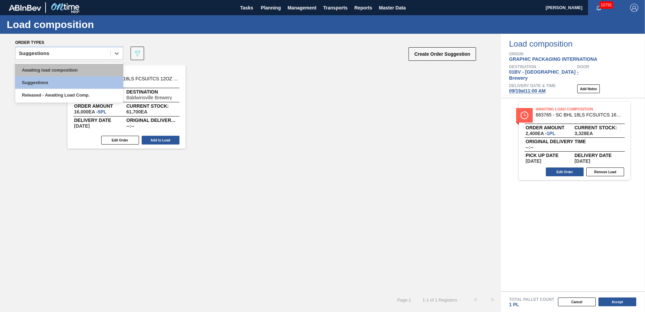
click at [90, 65] on div "Awaiting load composition" at bounding box center [69, 70] width 108 height 12
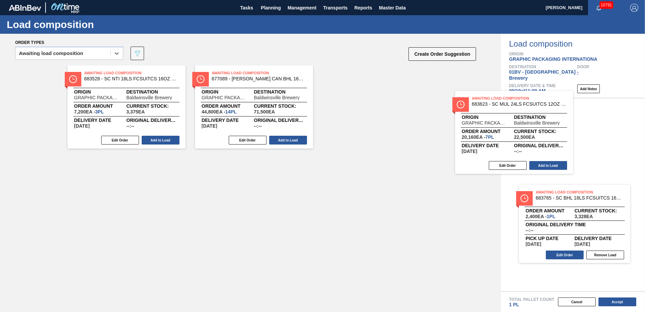
drag, startPoint x: 356, startPoint y: 82, endPoint x: 548, endPoint y: 113, distance: 194.4
click at [548, 113] on div "Order types option Awaiting load composition, selected. Select is focused ,type…" at bounding box center [322, 173] width 645 height 278
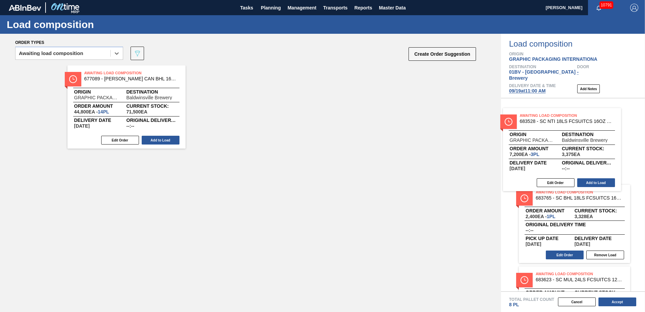
drag, startPoint x: 92, startPoint y: 82, endPoint x: 564, endPoint y: 125, distance: 474.1
click at [565, 125] on div "Order types option Awaiting load composition, selected. Select is focused ,type…" at bounding box center [322, 173] width 645 height 278
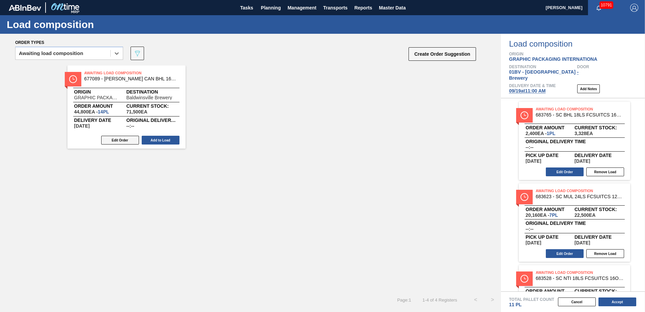
click at [116, 141] on button "Edit Order" at bounding box center [120, 140] width 38 height 9
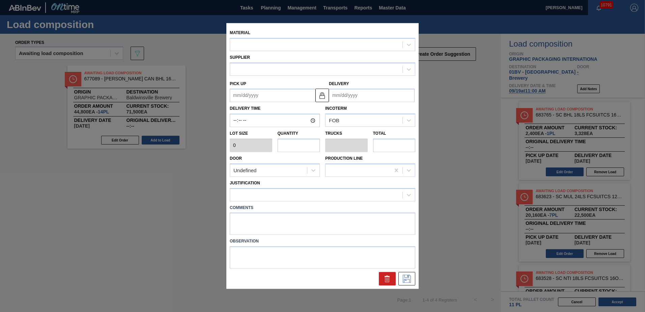
type input "3,200"
type input "14"
type input "0.538"
type input "44,800"
type up "[DATE]"
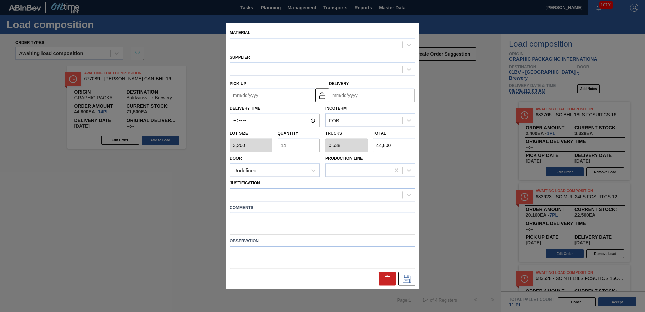
type input "[DATE]"
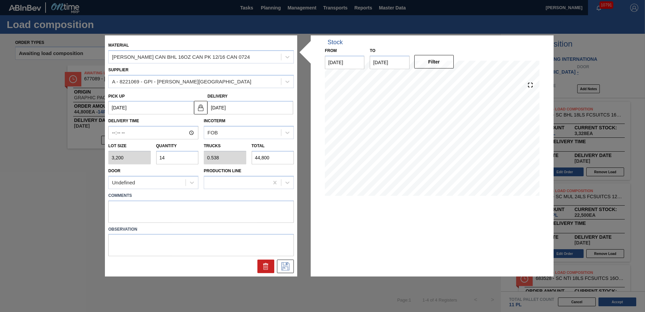
drag, startPoint x: 172, startPoint y: 157, endPoint x: 15, endPoint y: 169, distance: 156.9
click at [33, 156] on div "Material CARR CAN BHL 16OZ CAN PK 12/16 CAN 0724 Supplier A - 8221069 - GPI - W…" at bounding box center [322, 156] width 645 height 312
type input "1"
type input "0.038"
type input "3,200"
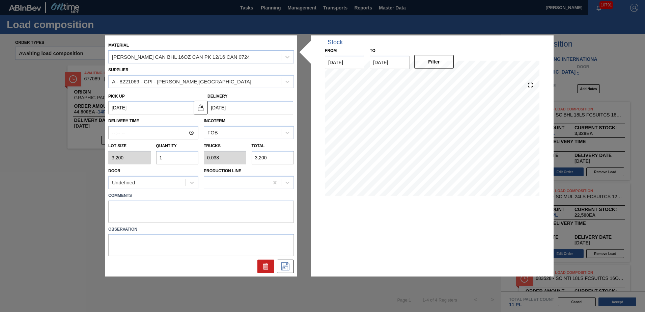
type input "15"
type input "0.577"
type input "48,000"
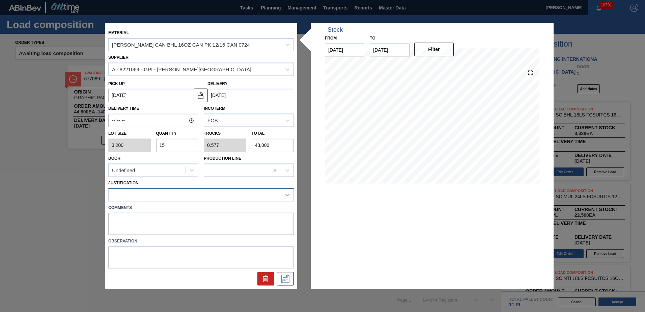
type input "15"
click at [287, 194] on icon at bounding box center [287, 194] width 7 height 7
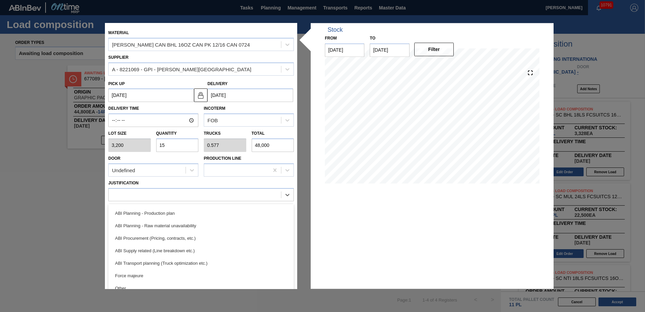
scroll to position [62, 0]
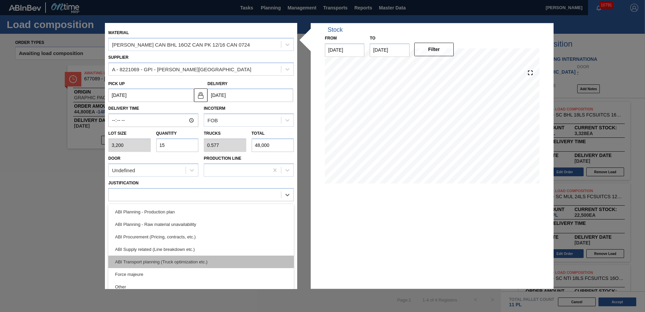
click at [164, 260] on div "ABI Transport planning (Truck optimization etc.)" at bounding box center [200, 261] width 185 height 12
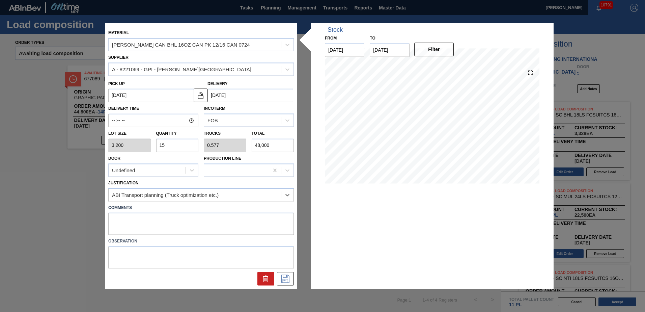
click at [284, 286] on div "Material CARR CAN BHL 16OZ CAN PK 12/16 CAN 0724 Supplier A - 8221069 - GPI - W…" at bounding box center [201, 155] width 192 height 265
click at [284, 278] on icon at bounding box center [285, 279] width 11 height 8
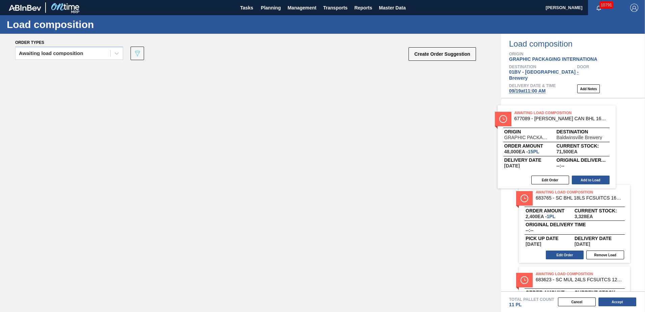
drag, startPoint x: 104, startPoint y: 78, endPoint x: 548, endPoint y: 118, distance: 445.9
click at [548, 118] on div "Order types Awaiting load composition 089F7B8B-B2A5-4AFE-B5C0-19BA573D28AC Crea…" at bounding box center [322, 173] width 645 height 278
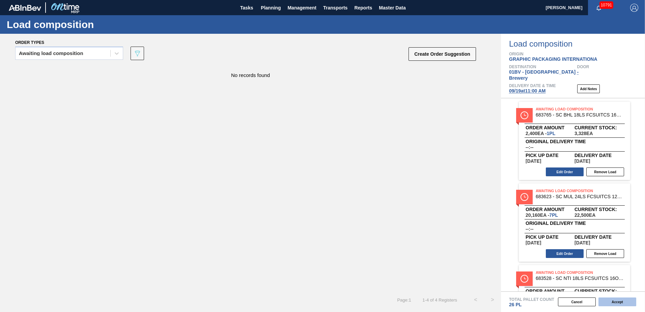
click at [617, 300] on button "Accept" at bounding box center [617, 301] width 38 height 9
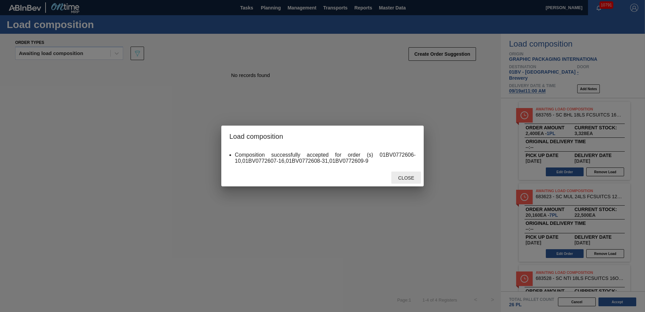
click at [406, 177] on span "Close" at bounding box center [406, 177] width 27 height 5
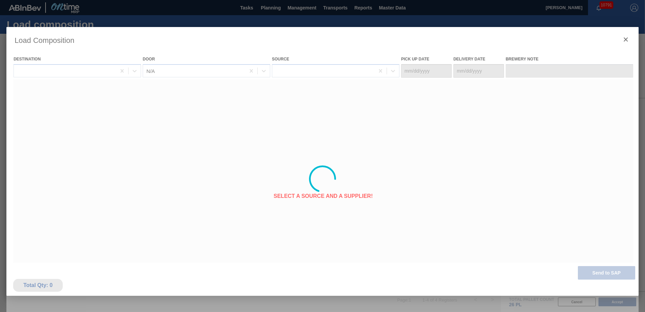
type Date "[DATE]"
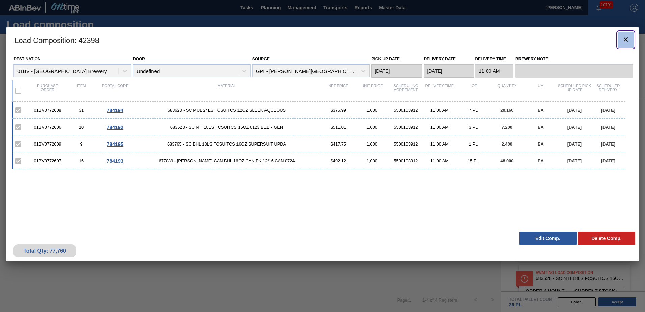
click at [624, 38] on icon "botão de ícone" at bounding box center [626, 39] width 8 height 8
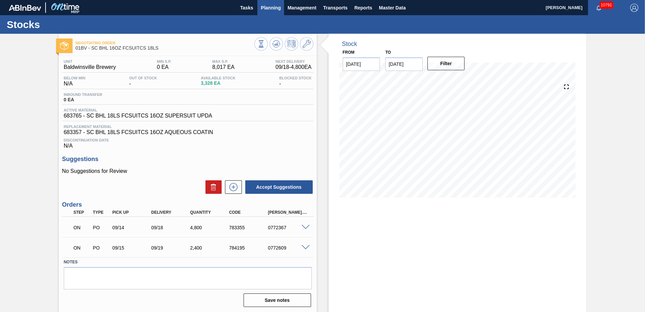
click at [276, 7] on span "Planning" at bounding box center [271, 8] width 20 height 8
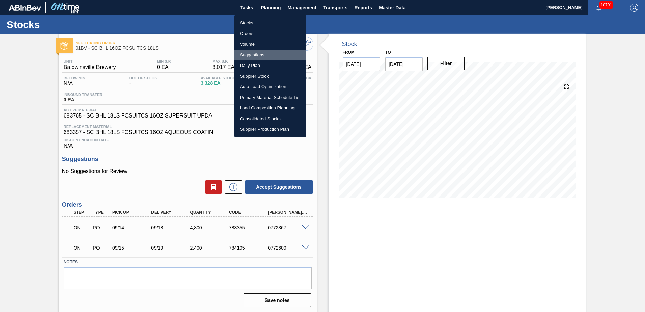
click at [252, 55] on li "Suggestions" at bounding box center [269, 55] width 71 height 11
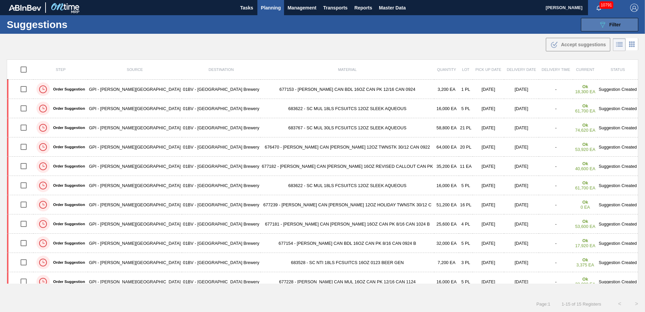
click at [616, 23] on span "Filter" at bounding box center [614, 24] width 11 height 5
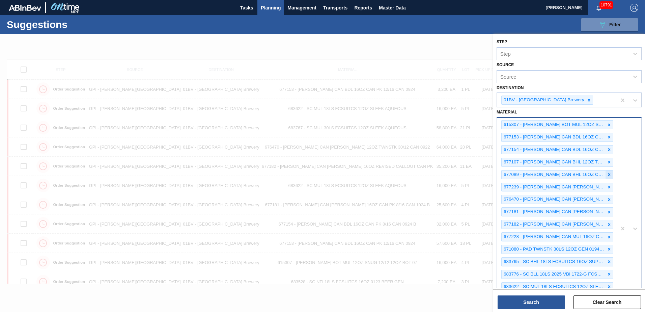
click at [609, 174] on icon at bounding box center [609, 174] width 5 height 5
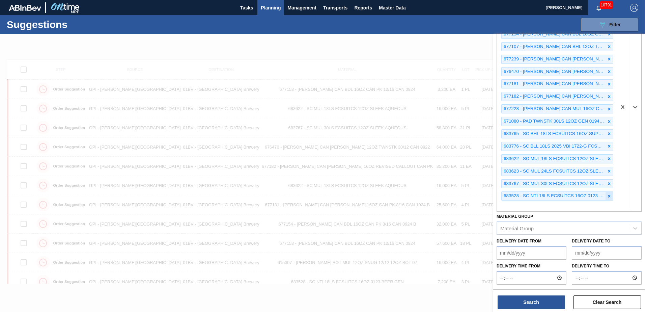
click at [607, 194] on icon at bounding box center [609, 196] width 5 height 5
click at [608, 185] on icon at bounding box center [609, 183] width 5 height 5
click at [519, 304] on button "Search" at bounding box center [530, 301] width 67 height 13
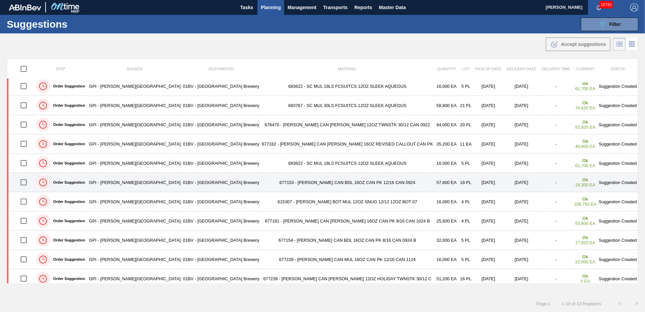
scroll to position [46, 0]
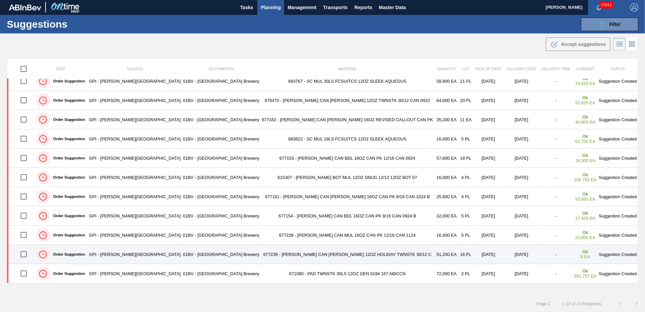
click at [24, 253] on input "checkbox" at bounding box center [24, 254] width 14 height 14
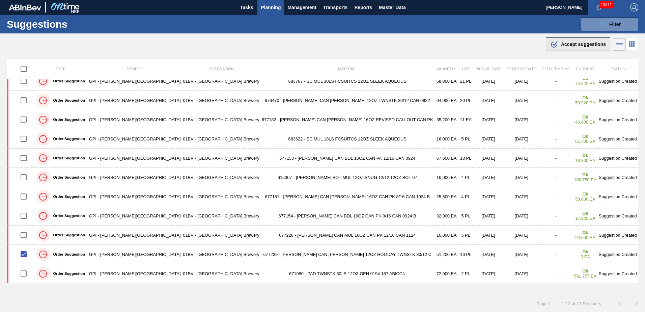
click at [562, 43] on span "Accept suggestions" at bounding box center [583, 43] width 45 height 5
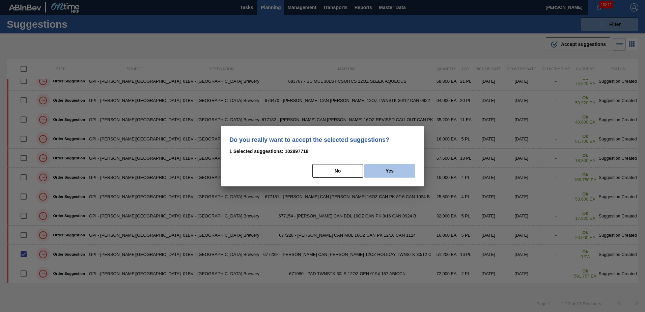
click at [394, 169] on button "Yes" at bounding box center [389, 170] width 51 height 13
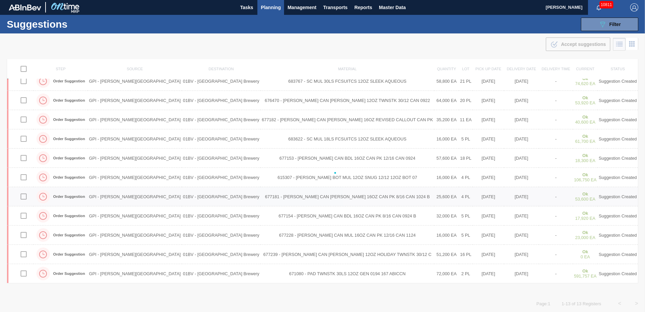
checkbox input "false"
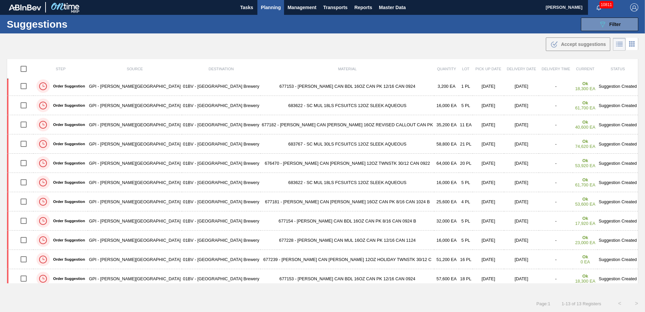
scroll to position [0, 0]
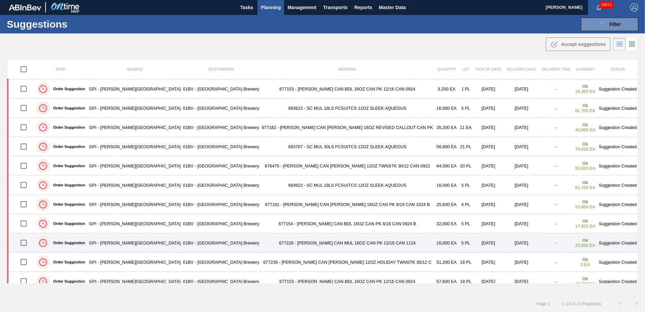
click at [260, 242] on td "677228 - [PERSON_NAME] CAN MUL 16OZ CAN PK 12/16 CAN 1124" at bounding box center [347, 242] width 174 height 19
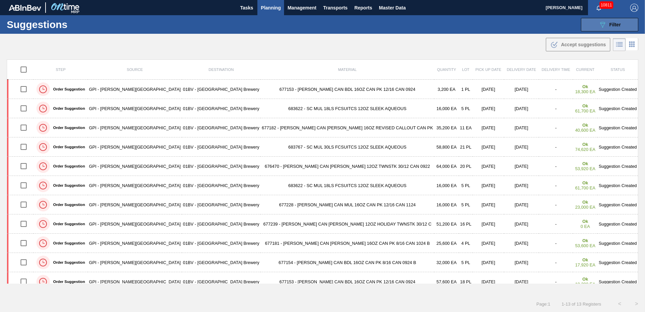
click at [619, 22] on span "Filter" at bounding box center [614, 24] width 11 height 5
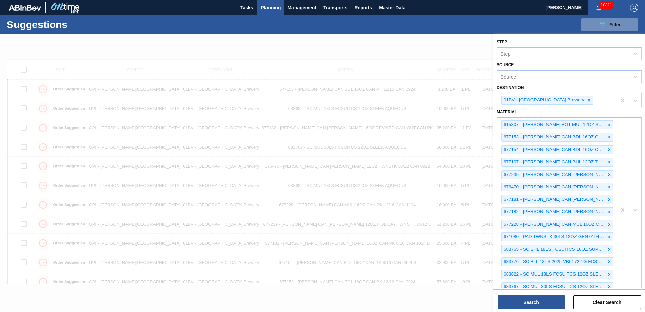
drag, startPoint x: 335, startPoint y: 51, endPoint x: 347, endPoint y: 46, distance: 13.5
click at [335, 50] on div at bounding box center [322, 190] width 645 height 312
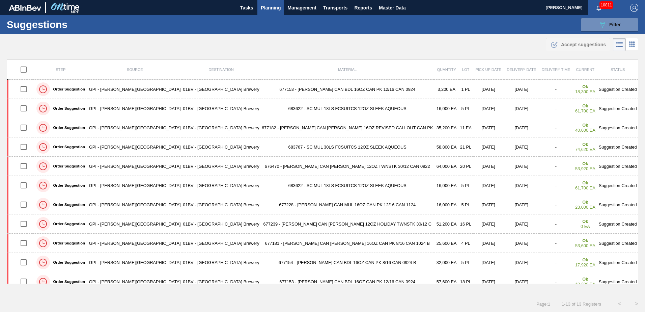
click at [635, 6] on img "button" at bounding box center [634, 8] width 8 height 8
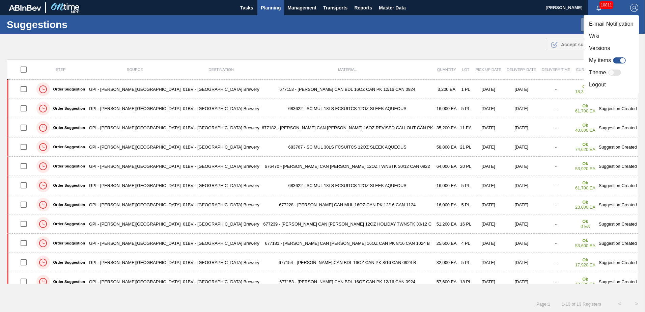
click at [598, 84] on li "Logout" at bounding box center [610, 85] width 55 height 12
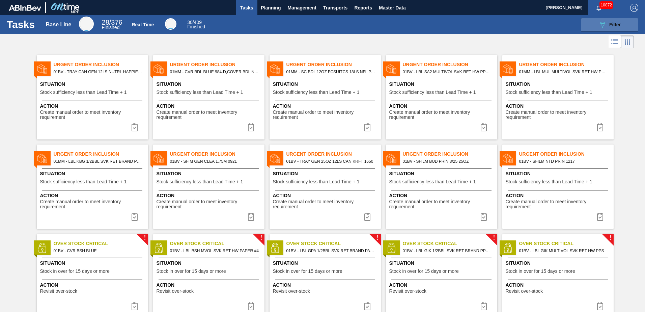
click at [615, 26] on span "Filter" at bounding box center [614, 24] width 11 height 5
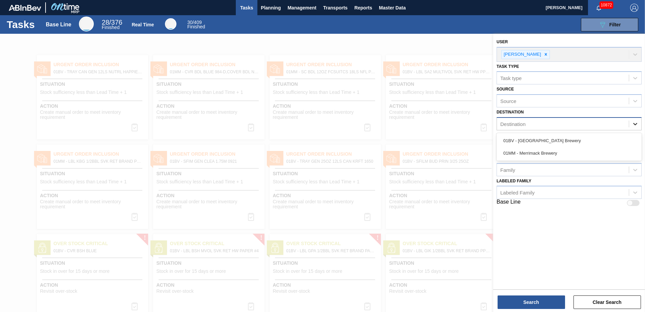
click at [637, 124] on icon at bounding box center [635, 123] width 7 height 7
click at [538, 139] on div "01BV - [GEOGRAPHIC_DATA] Brewery" at bounding box center [568, 140] width 145 height 12
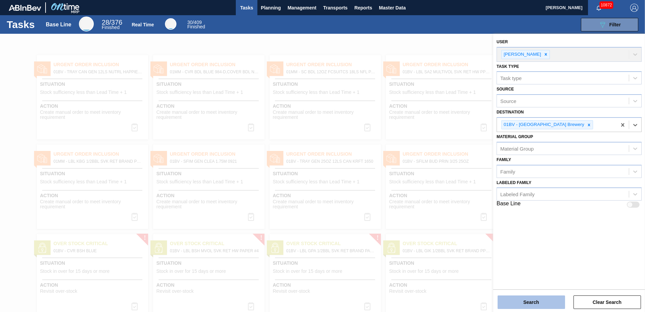
click at [530, 303] on button "Search" at bounding box center [530, 301] width 67 height 13
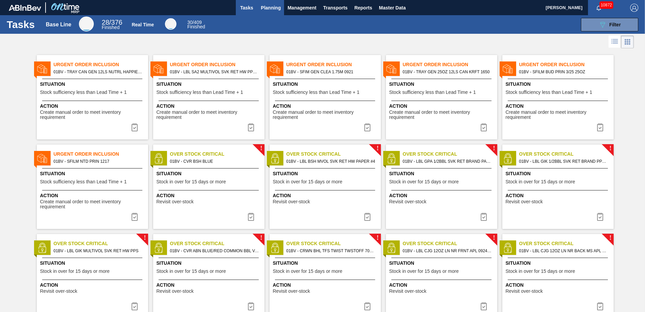
click at [269, 8] on span "Planning" at bounding box center [271, 8] width 20 height 8
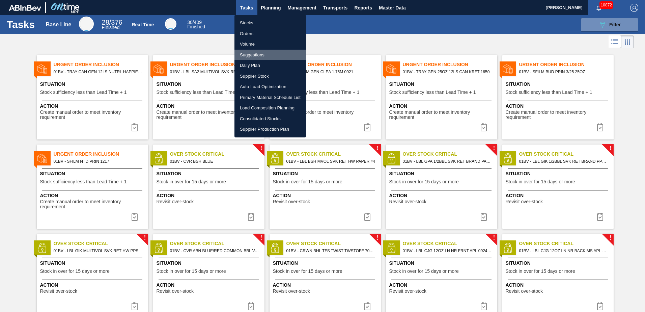
click at [254, 54] on li "Suggestions" at bounding box center [269, 55] width 71 height 11
checkbox input "true"
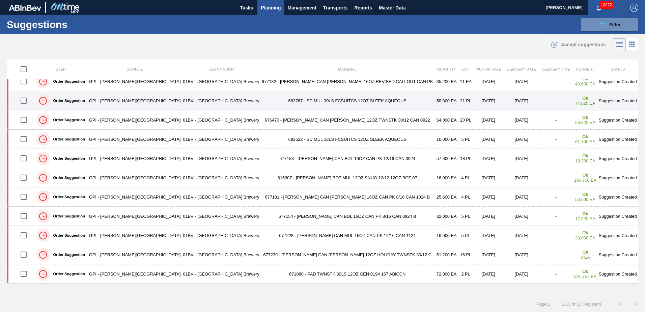
scroll to position [0, 0]
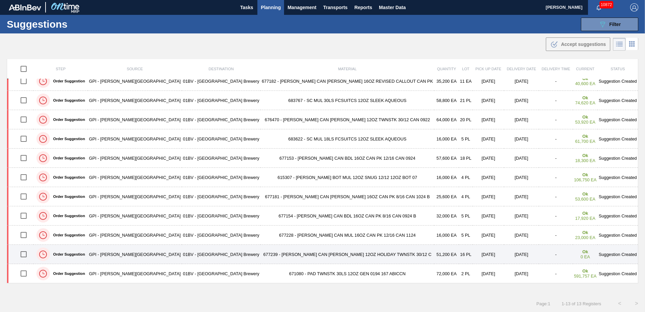
click at [28, 253] on input "checkbox" at bounding box center [24, 254] width 14 height 14
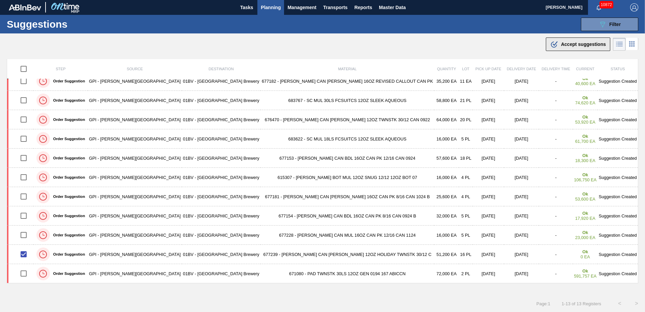
click at [564, 45] on span "Accept suggestions" at bounding box center [583, 43] width 45 height 5
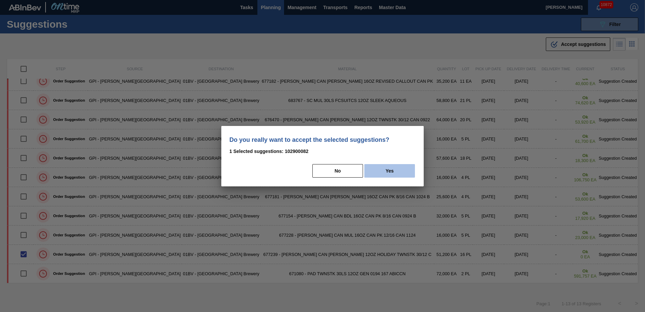
click at [394, 169] on button "Yes" at bounding box center [389, 170] width 51 height 13
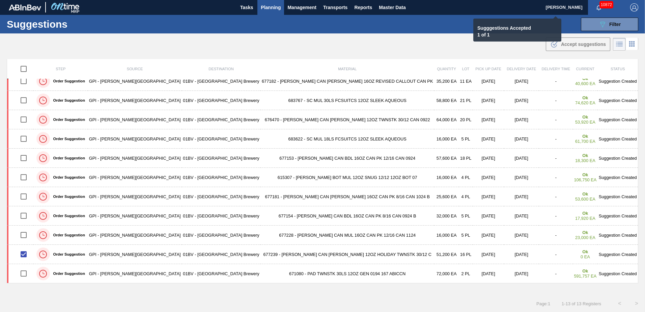
checkbox input "false"
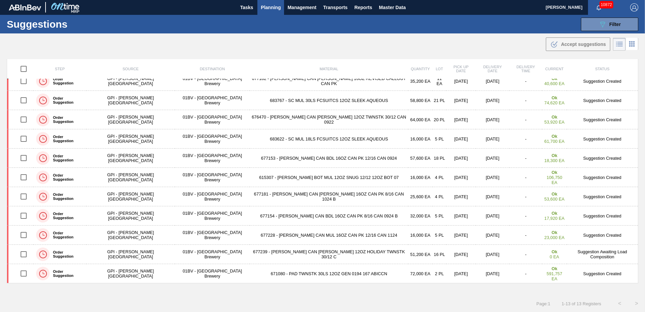
click at [273, 7] on span "Planning" at bounding box center [271, 7] width 20 height 8
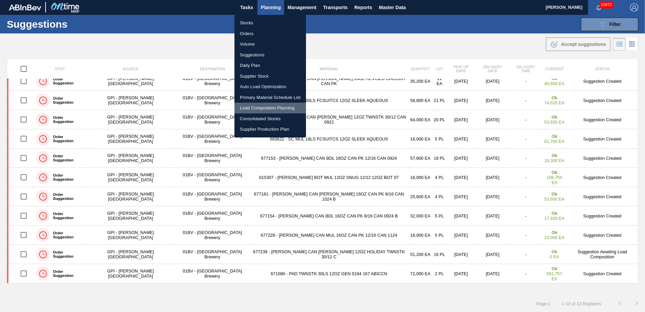
click at [261, 107] on li "Load Composition Planning" at bounding box center [269, 108] width 71 height 11
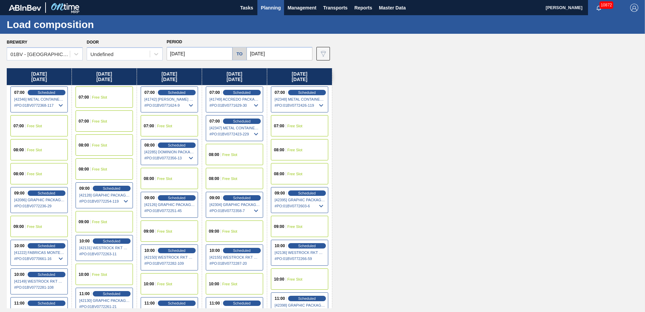
click at [291, 54] on input "[DATE]" at bounding box center [280, 53] width 66 height 13
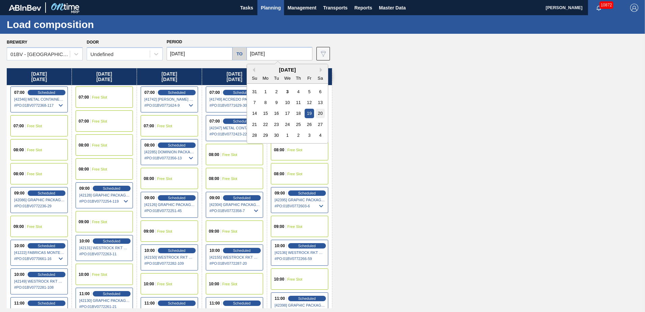
click at [318, 114] on div "20" at bounding box center [320, 113] width 9 height 9
type input "[DATE]"
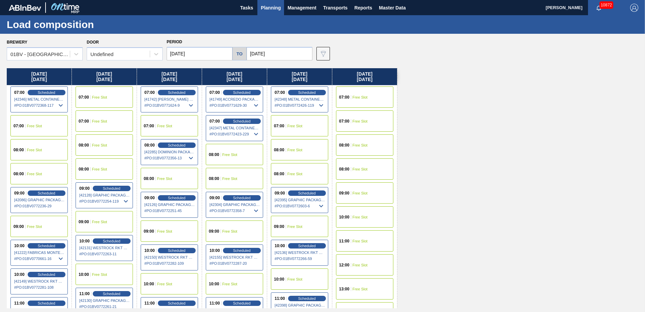
click at [357, 191] on span "Free Slot" at bounding box center [359, 193] width 15 height 4
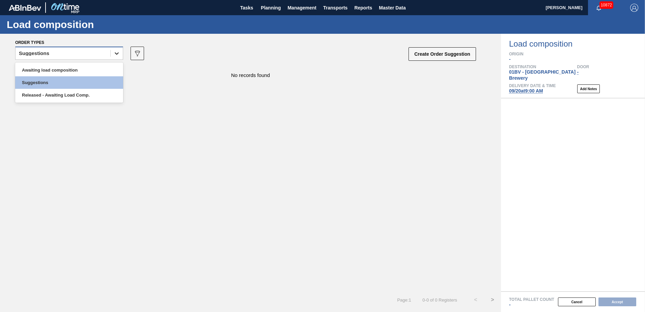
click at [118, 54] on icon at bounding box center [116, 53] width 7 height 7
click at [72, 71] on div "Awaiting load composition" at bounding box center [69, 70] width 108 height 12
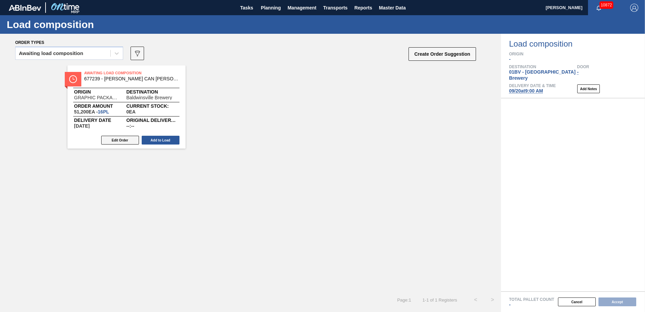
click at [113, 140] on button "Edit Order" at bounding box center [120, 140] width 38 height 9
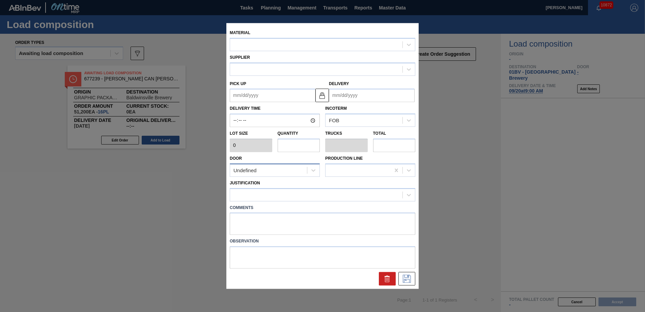
type input "3,200"
type input "16"
type input "0.615"
type input "51,200"
type up "[DATE]"
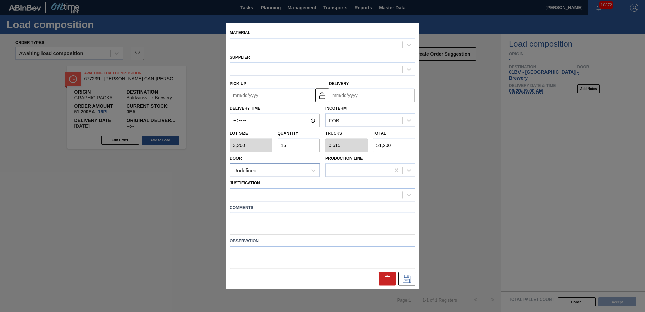
type input "[DATE]"
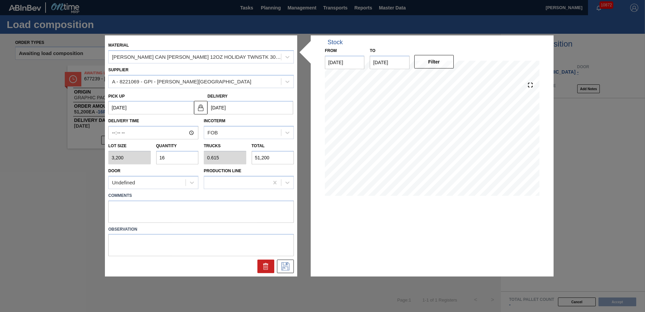
drag, startPoint x: 174, startPoint y: 156, endPoint x: 0, endPoint y: 148, distance: 173.9
click at [0, 0] on html "Tasks Planning Management Transports Reports Master Data [PERSON_NAME] 10872 Ma…" at bounding box center [322, 0] width 645 height 0
type input "2"
type input "0.077"
type input "6,400"
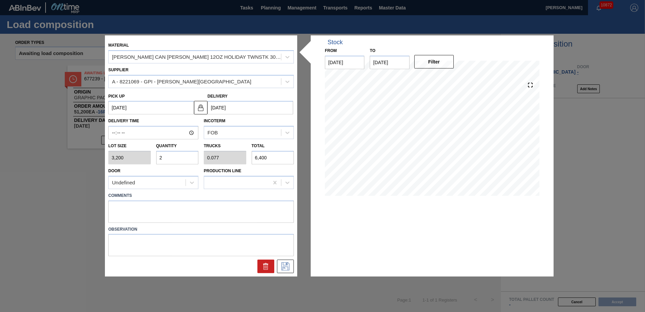
type input "26"
type input "1"
type input "83,200"
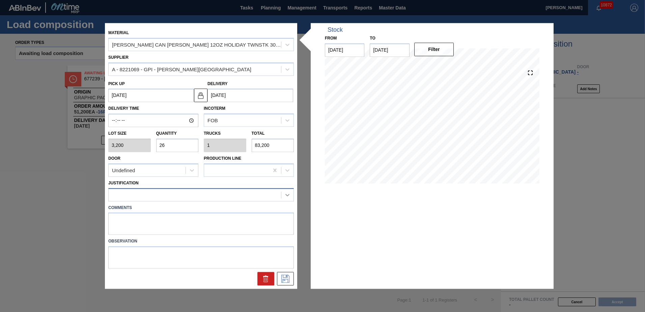
type input "26"
click at [286, 194] on icon at bounding box center [287, 194] width 7 height 7
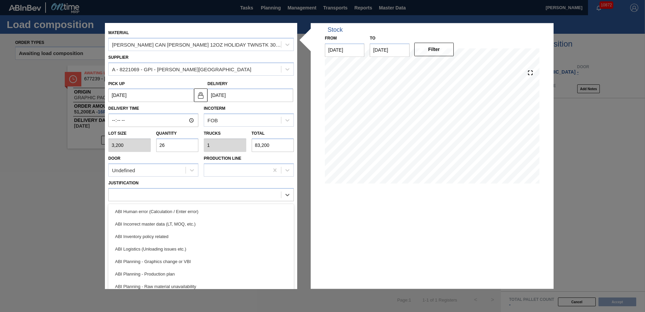
drag, startPoint x: 153, startPoint y: 258, endPoint x: 183, endPoint y: 258, distance: 30.0
click at [153, 258] on div "ABI Planning - Graphics change or VBI" at bounding box center [200, 261] width 185 height 12
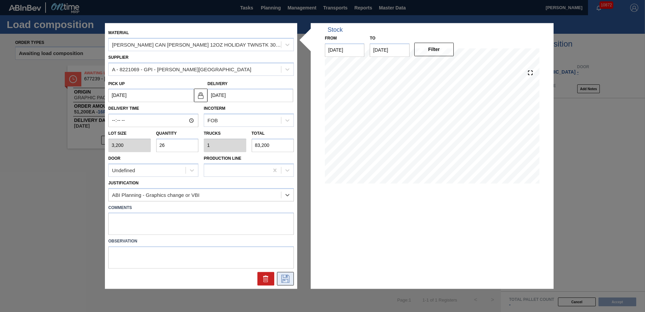
click at [291, 281] on button at bounding box center [285, 278] width 17 height 13
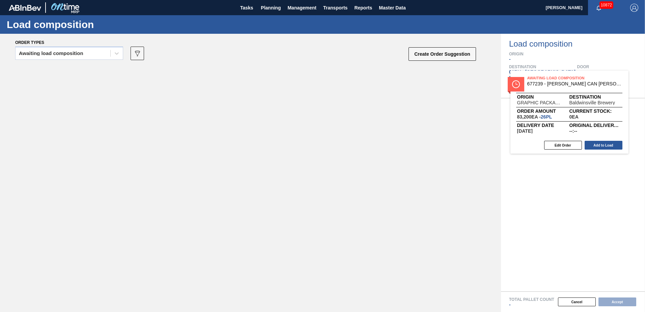
drag, startPoint x: 98, startPoint y: 78, endPoint x: 569, endPoint y: 86, distance: 470.8
click at [569, 86] on div "Order types Awaiting load composition 089F7B8B-B2A5-4AFE-B5C0-19BA573D28AC Crea…" at bounding box center [322, 173] width 645 height 278
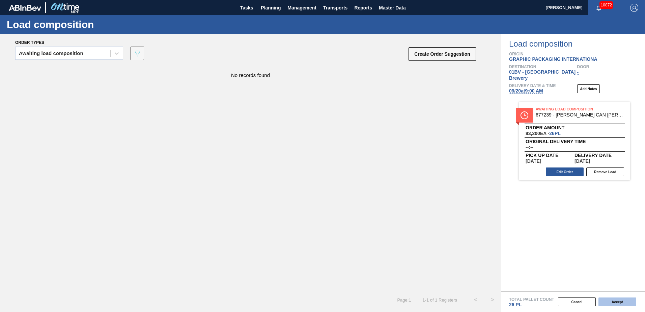
click at [616, 302] on button "Accept" at bounding box center [617, 301] width 38 height 9
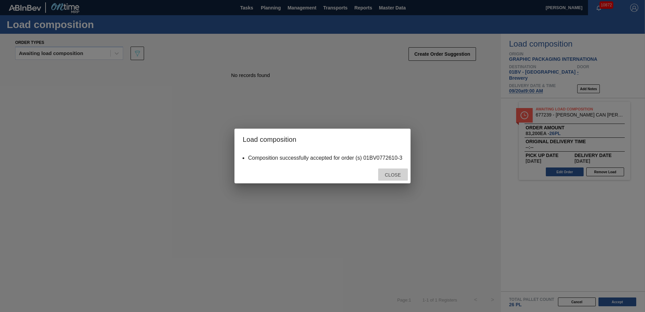
click at [393, 173] on span "Close" at bounding box center [392, 174] width 27 height 5
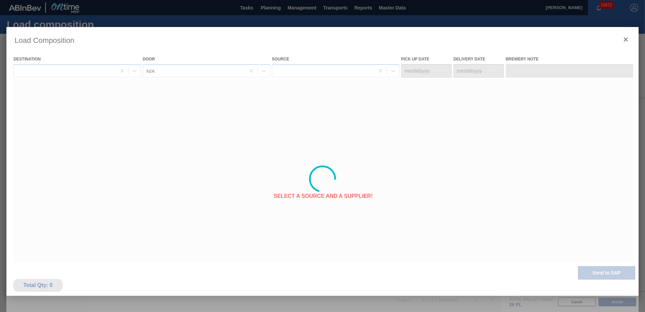
type Date "[DATE]"
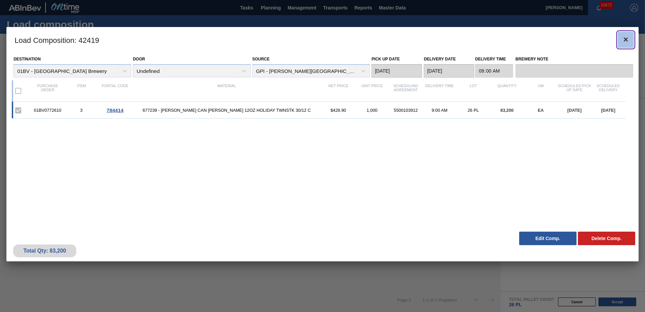
click at [624, 39] on icon "botão de ícone" at bounding box center [626, 39] width 8 height 8
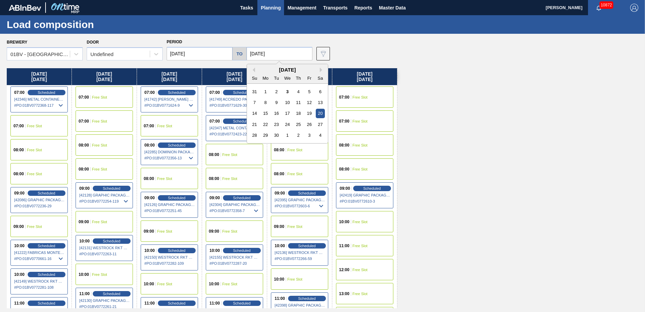
click at [286, 55] on input "[DATE]" at bounding box center [280, 53] width 66 height 13
click at [318, 123] on div "27" at bounding box center [320, 124] width 9 height 9
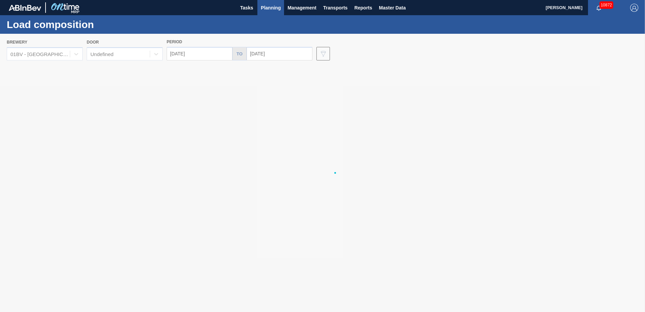
type input "[DATE]"
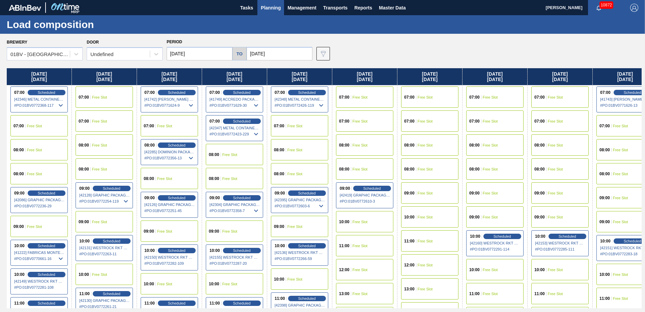
click at [201, 54] on input "[DATE]" at bounding box center [200, 53] width 66 height 13
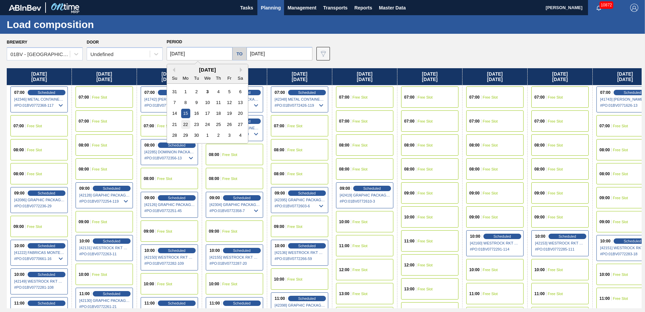
click at [189, 123] on div "22" at bounding box center [185, 124] width 9 height 9
type input "[DATE]"
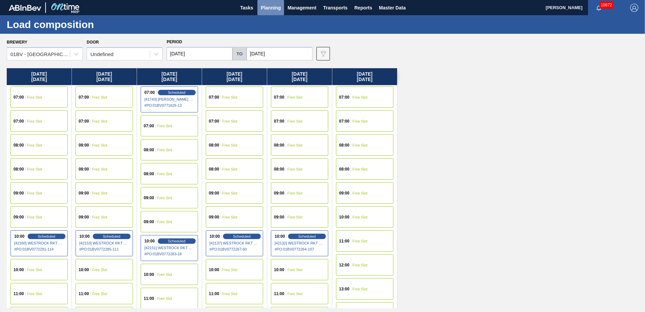
click at [267, 6] on span "Planning" at bounding box center [271, 8] width 20 height 8
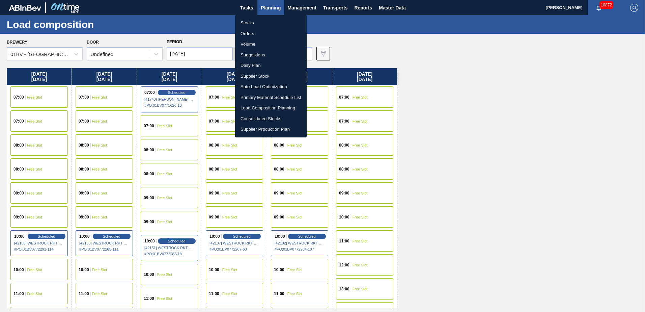
click at [245, 54] on li "Suggestions" at bounding box center [270, 55] width 71 height 11
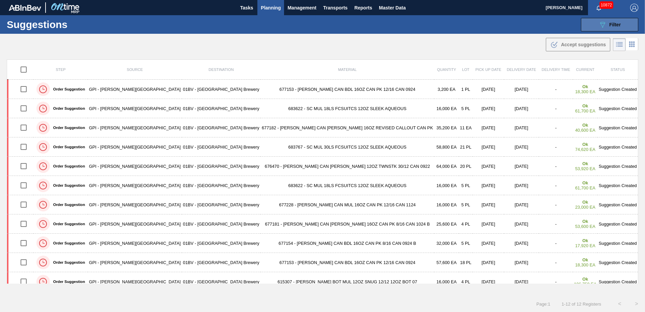
click at [612, 23] on span "Filter" at bounding box center [614, 24] width 11 height 5
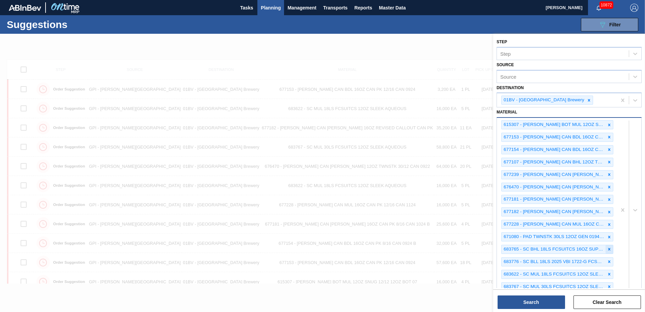
click at [608, 248] on icon at bounding box center [609, 249] width 5 height 5
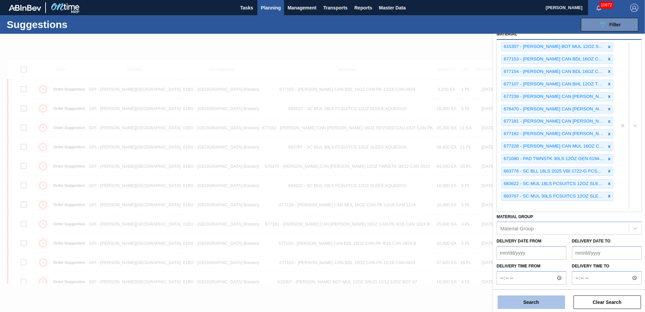
click at [528, 301] on button "Search" at bounding box center [530, 301] width 67 height 13
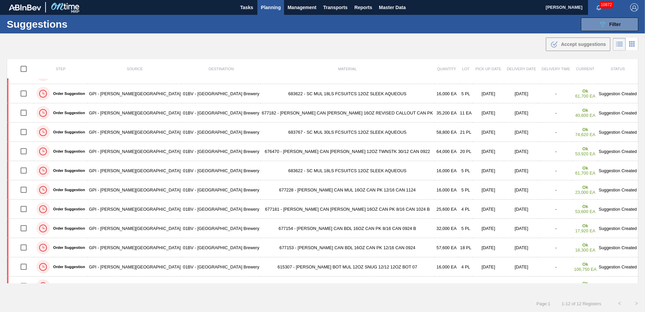
scroll to position [22, 0]
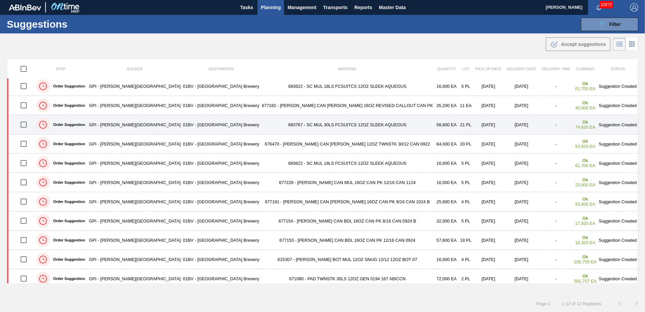
click at [25, 126] on input "checkbox" at bounding box center [24, 124] width 14 height 14
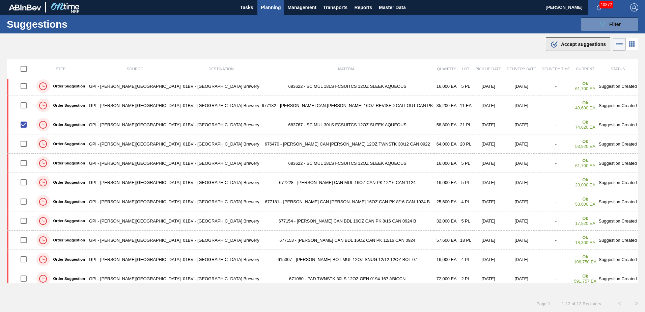
click at [566, 46] on span "Accept suggestions" at bounding box center [583, 43] width 45 height 5
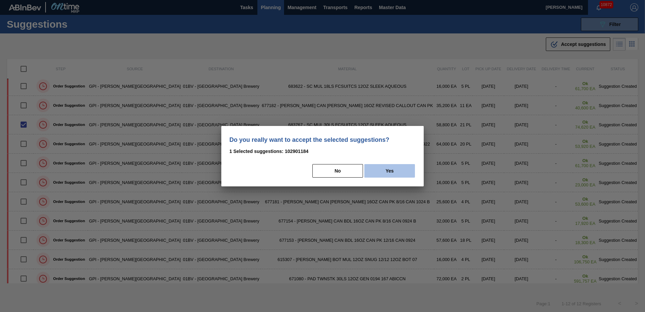
click at [391, 171] on button "Yes" at bounding box center [389, 170] width 51 height 13
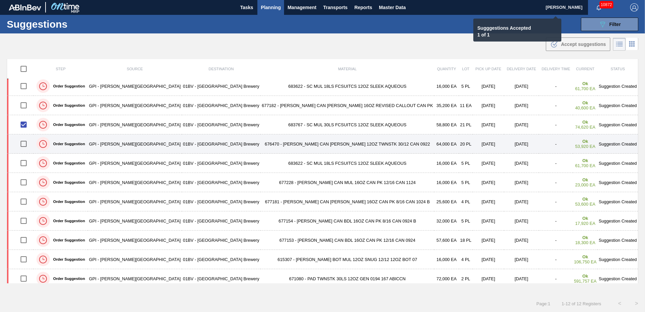
checkbox input "false"
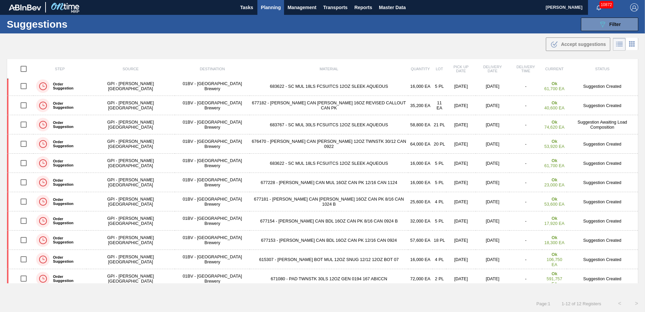
click at [268, 9] on span "Planning" at bounding box center [271, 7] width 20 height 8
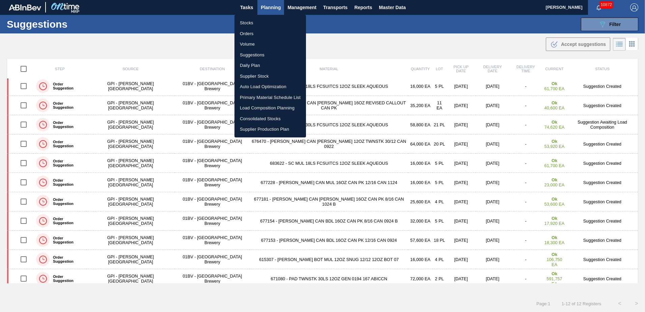
click at [250, 23] on li "Stocks" at bounding box center [269, 23] width 71 height 11
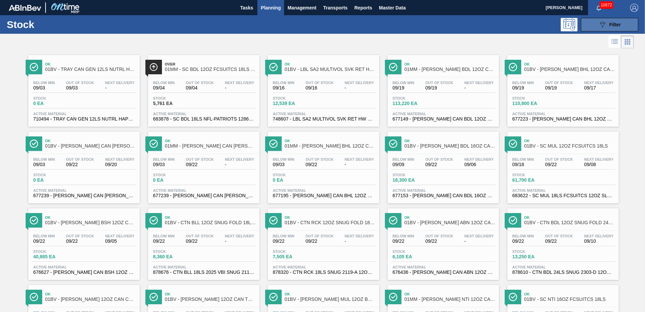
click at [597, 23] on button "089F7B8B-B2A5-4AFE-B5C0-19BA573D28AC Filter" at bounding box center [609, 24] width 57 height 13
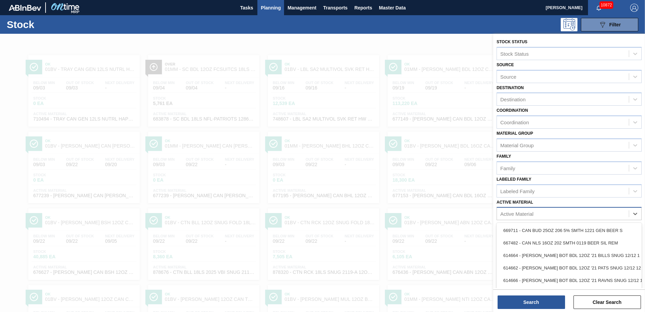
click at [549, 209] on div "Active Material" at bounding box center [563, 214] width 132 height 10
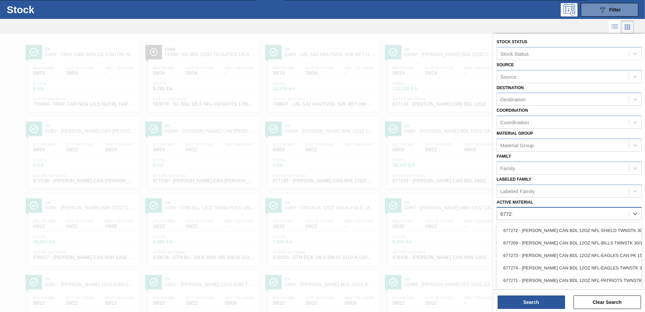
type Material "677239"
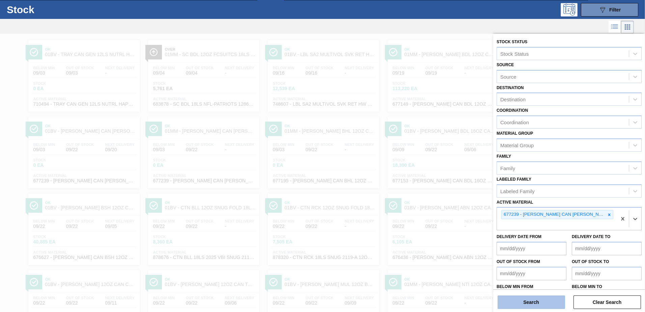
click at [524, 302] on button "Search" at bounding box center [530, 301] width 67 height 13
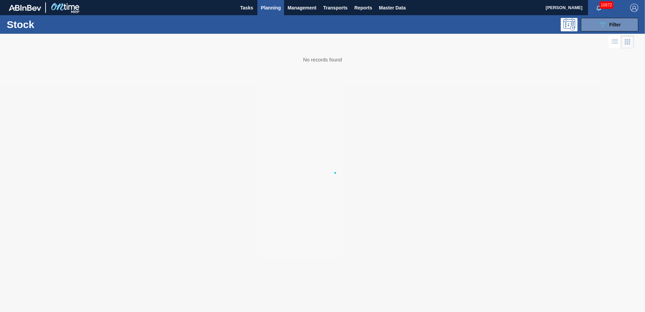
scroll to position [0, 0]
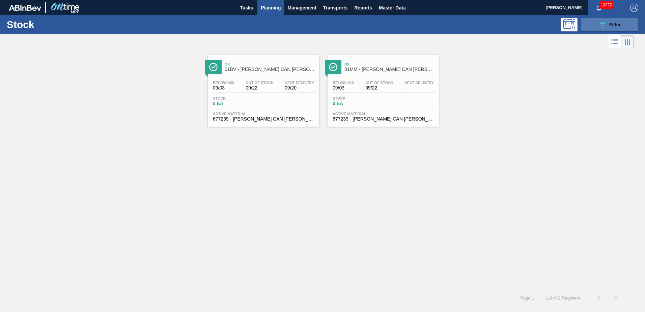
click at [598, 18] on button "089F7B8B-B2A5-4AFE-B5C0-19BA573D28AC Filter" at bounding box center [609, 24] width 57 height 13
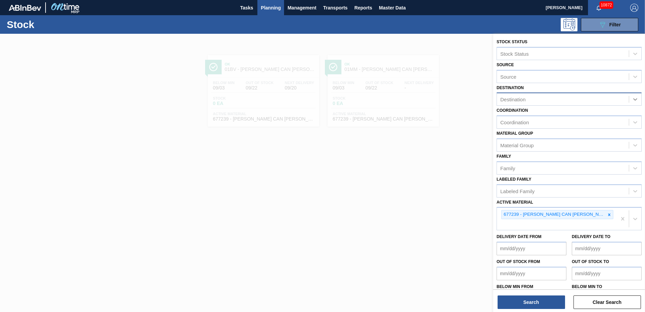
click at [635, 97] on icon at bounding box center [635, 99] width 7 height 7
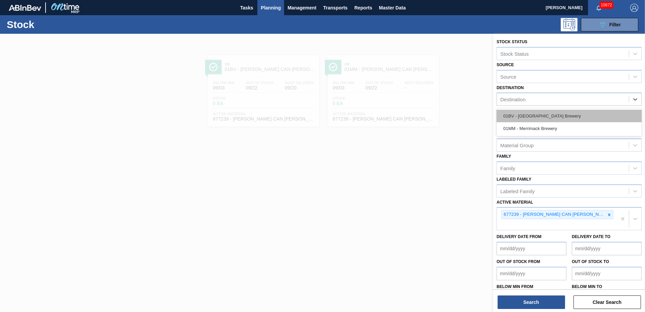
click at [550, 111] on div "01BV - [GEOGRAPHIC_DATA] Brewery" at bounding box center [568, 116] width 145 height 12
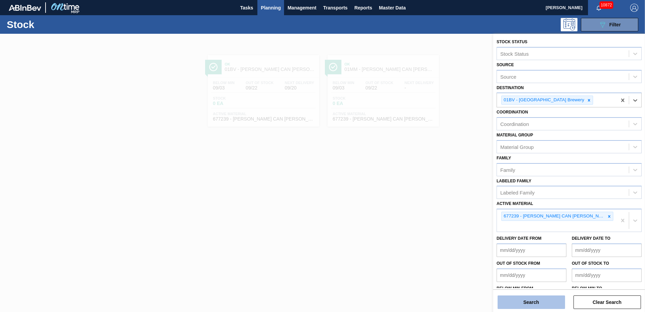
click at [524, 301] on button "Search" at bounding box center [530, 301] width 67 height 13
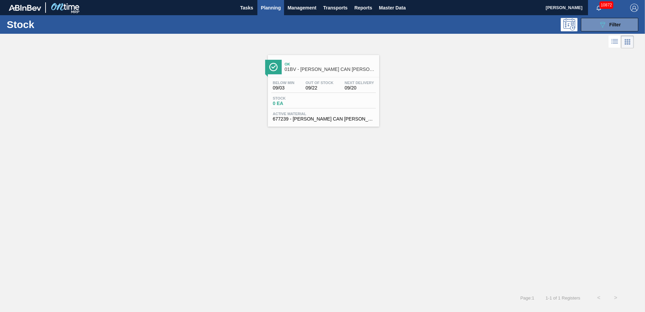
click at [322, 62] on div "Ok 01BV - [PERSON_NAME] CAN [PERSON_NAME] 12OZ HOLIDAY TWNSTK 30/12" at bounding box center [330, 66] width 91 height 15
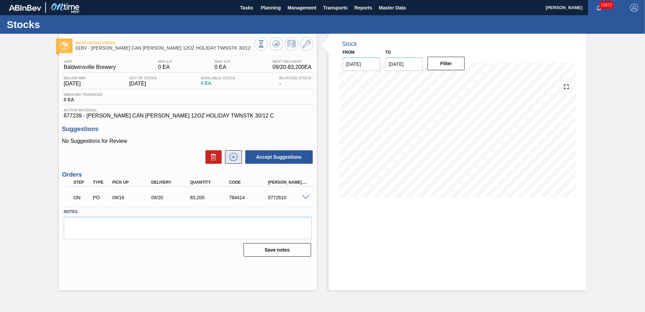
click at [233, 155] on icon at bounding box center [233, 157] width 11 height 8
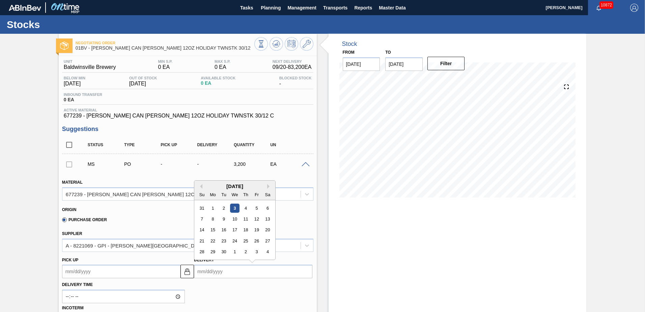
click at [240, 269] on input "Delivery" at bounding box center [253, 270] width 118 height 13
click at [213, 241] on div "22" at bounding box center [212, 240] width 9 height 9
type up102902187 "[DATE]"
type input "[DATE]"
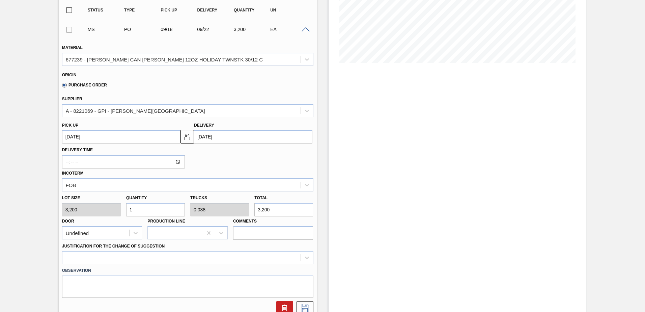
scroll to position [135, 0]
drag, startPoint x: 142, startPoint y: 208, endPoint x: 0, endPoint y: 212, distance: 142.0
click at [18, 207] on div "Negotiating Order 01BV - [PERSON_NAME] CAN [PERSON_NAME] 12OZ HOLIDAY TWNSTK 30…" at bounding box center [322, 165] width 645 height 533
type input "4"
type input "0.154"
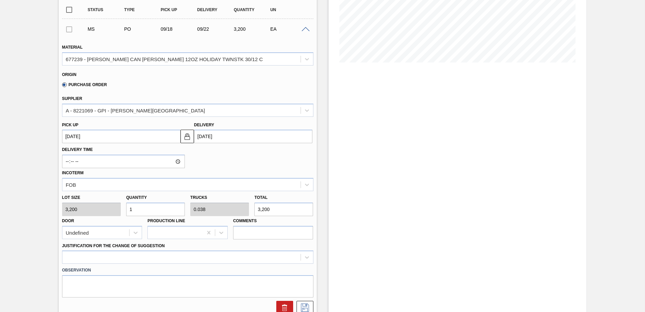
type input "12,800"
type input "4"
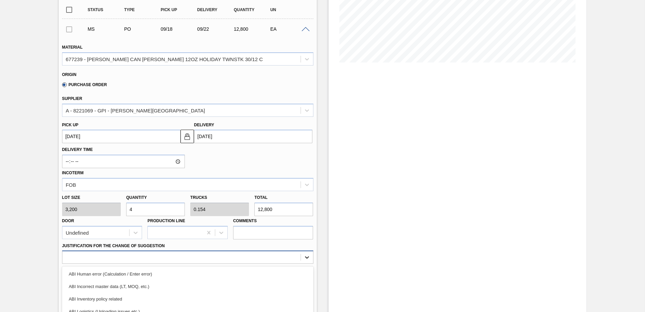
click at [305, 256] on div "option ABI Logistics (Unloading issues etc.) focused, 4 of 18. 18 results avail…" at bounding box center [187, 256] width 251 height 13
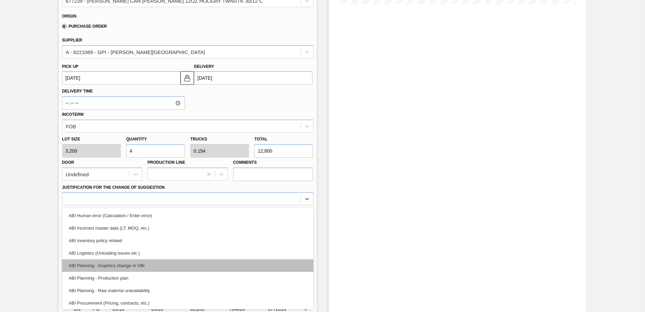
click at [120, 263] on div "ABI Planning - Graphics change or VBI" at bounding box center [187, 265] width 251 height 12
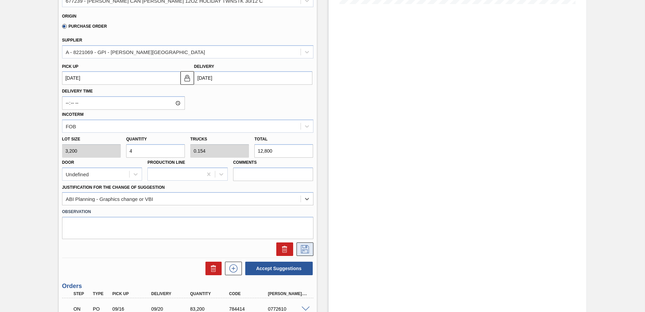
click at [299, 246] on icon at bounding box center [304, 249] width 11 height 8
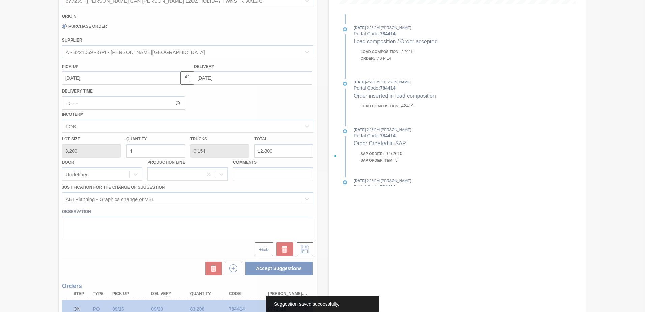
scroll to position [0, 0]
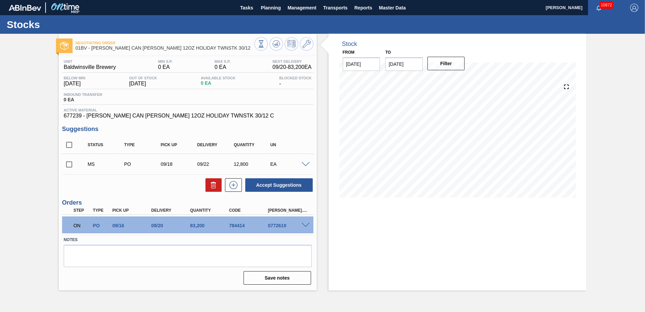
click at [70, 163] on input "checkbox" at bounding box center [69, 164] width 14 height 14
click at [270, 186] on button "Accept Suggestions" at bounding box center [278, 184] width 67 height 13
click at [68, 165] on input "checkbox" at bounding box center [69, 164] width 14 height 14
checkbox input "true"
click at [306, 164] on span at bounding box center [305, 164] width 8 height 5
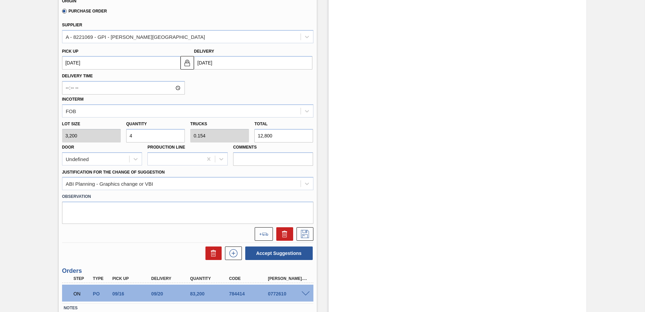
scroll to position [255, 0]
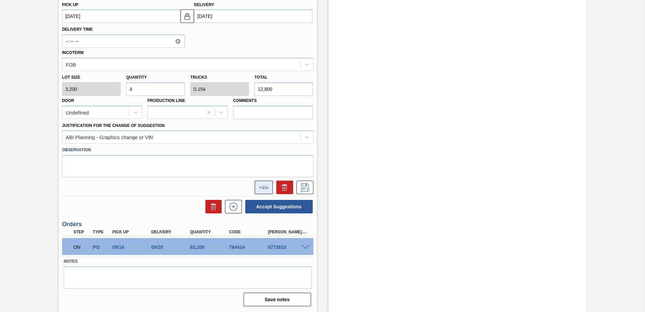
click at [265, 186] on icon at bounding box center [265, 187] width 6 height 3
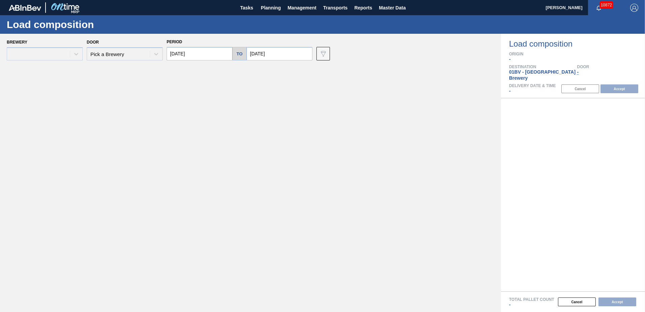
type input "[DATE]"
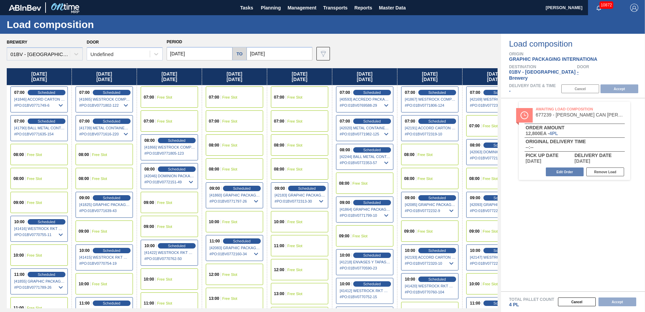
click at [281, 51] on input "[DATE]" at bounding box center [280, 53] width 66 height 13
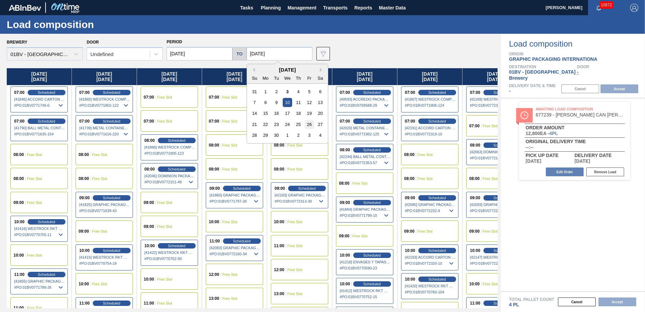
click at [310, 122] on div "26" at bounding box center [309, 124] width 9 height 9
type input "[DATE]"
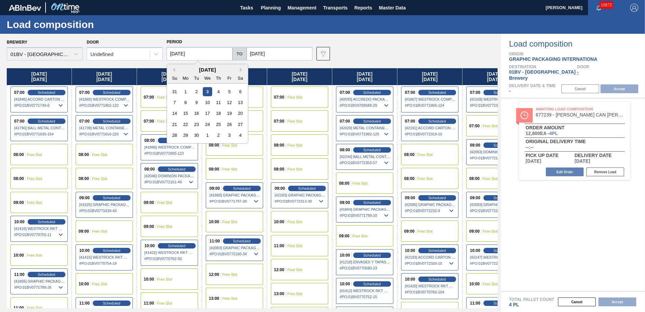
click at [203, 52] on input "[DATE]" at bounding box center [200, 53] width 66 height 13
click at [186, 124] on div "22" at bounding box center [185, 124] width 9 height 9
type input "[DATE]"
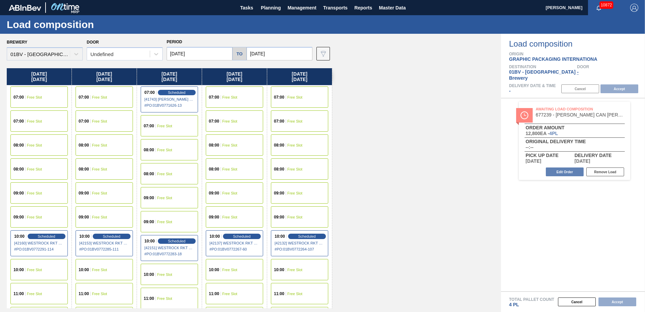
click at [37, 192] on span "Free Slot" at bounding box center [34, 193] width 15 height 4
click at [620, 84] on button "Accept" at bounding box center [619, 88] width 38 height 9
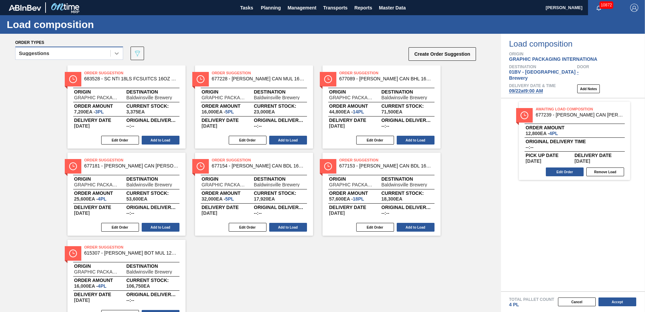
click at [119, 55] on icon at bounding box center [116, 53] width 7 height 7
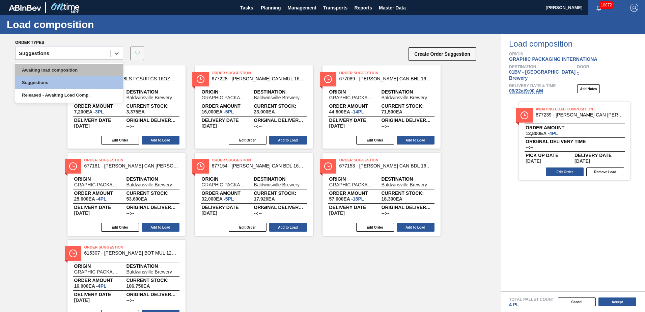
click at [96, 68] on div "Awaiting load composition" at bounding box center [69, 70] width 108 height 12
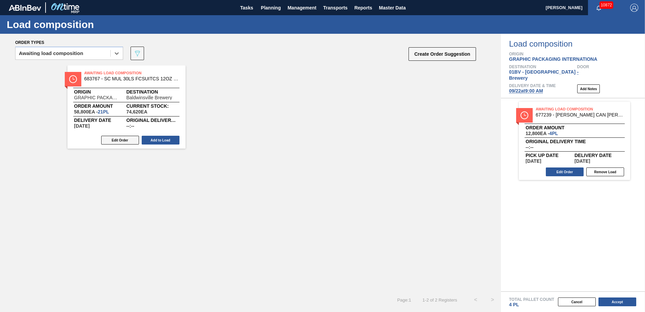
click at [116, 140] on button "Edit Order" at bounding box center [120, 140] width 38 height 9
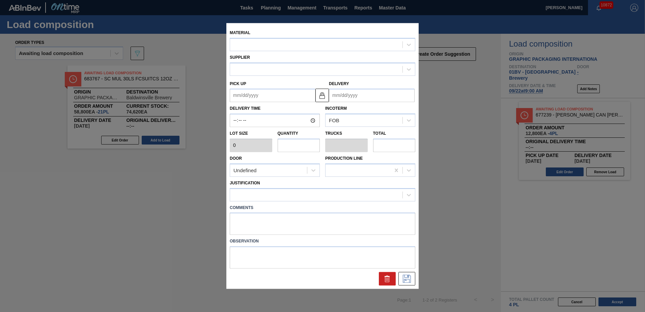
type input "2,800"
type input "21"
type input "0.808"
type input "58,800"
type up "[DATE]"
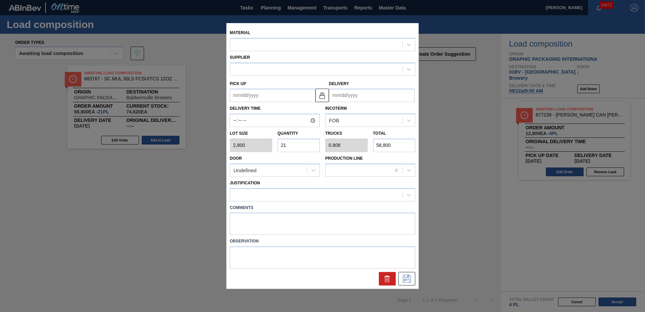
type input "[DATE]"
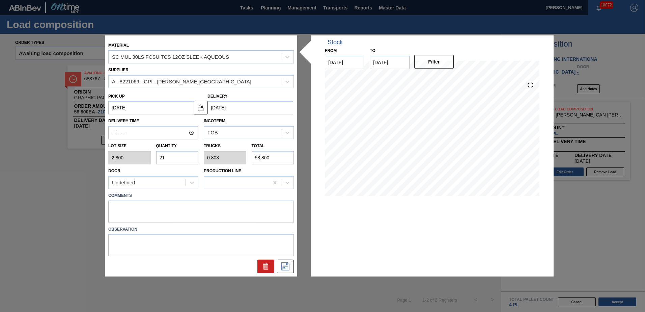
drag, startPoint x: 168, startPoint y: 155, endPoint x: 58, endPoint y: 155, distance: 110.3
click at [63, 155] on div "Material SC MUL 30LS FCSUITCS 12OZ SLEEK AQUEOUS Supplier A - 8221069 - GPI - […" at bounding box center [322, 156] width 645 height 312
type input "2"
type input "0.077"
type input "5,600"
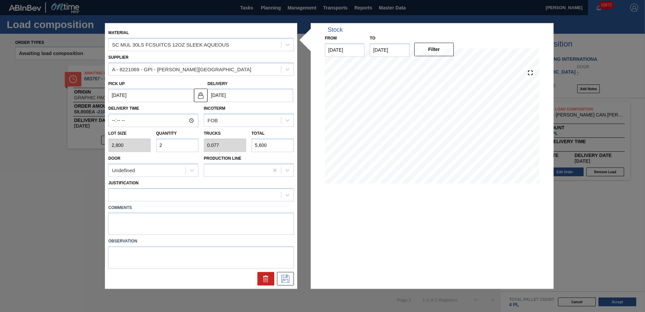
type input "22"
type input "0.846"
type input "61,600"
type input "22"
click at [288, 195] on icon at bounding box center [287, 194] width 7 height 7
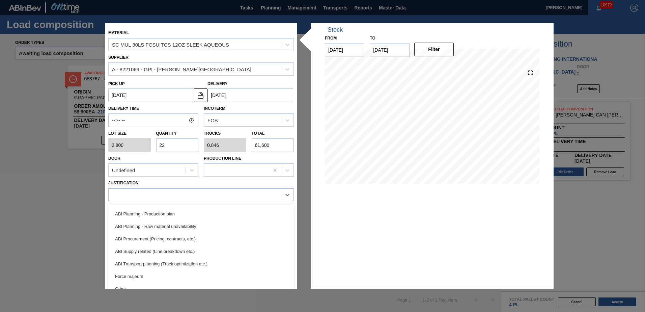
scroll to position [99, 0]
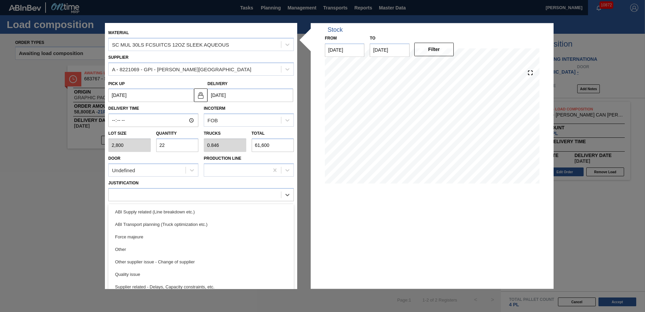
click at [293, 255] on div "Observation" at bounding box center [201, 252] width 191 height 32
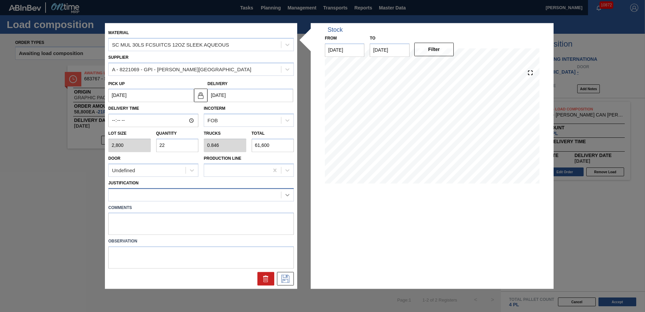
click at [288, 192] on icon at bounding box center [287, 194] width 7 height 7
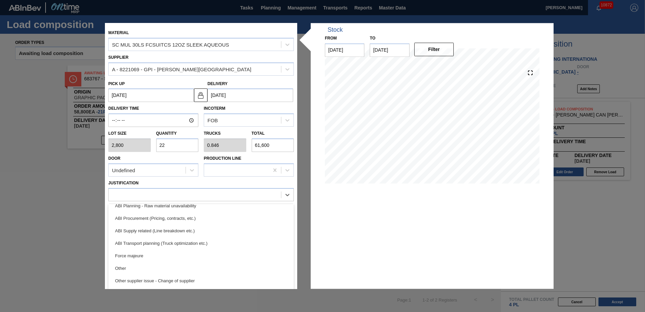
scroll to position [84, 0]
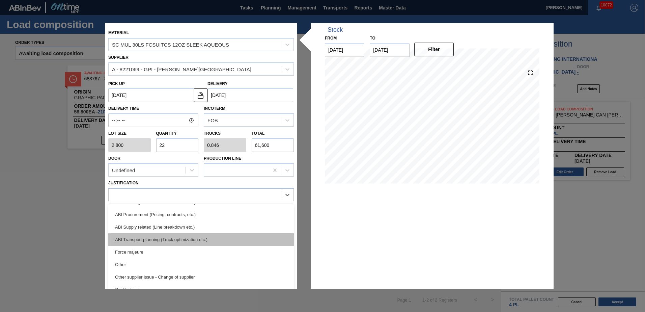
click at [192, 239] on div "ABI Transport planning (Truck optimization etc.)" at bounding box center [200, 239] width 185 height 12
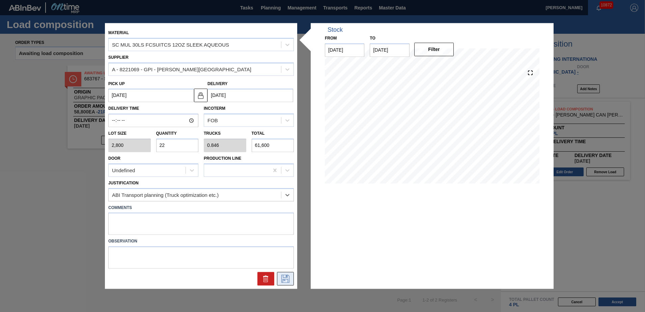
click at [284, 277] on icon at bounding box center [285, 279] width 8 height 8
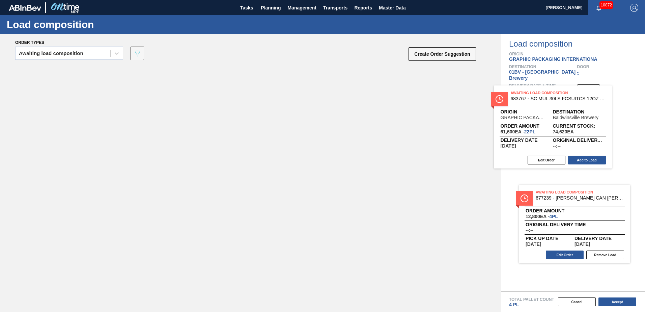
drag, startPoint x: 106, startPoint y: 76, endPoint x: 570, endPoint y: 101, distance: 465.4
click at [570, 100] on div "Order types Awaiting load composition 089F7B8B-B2A5-4AFE-B5C0-19BA573D28AC Crea…" at bounding box center [322, 173] width 645 height 278
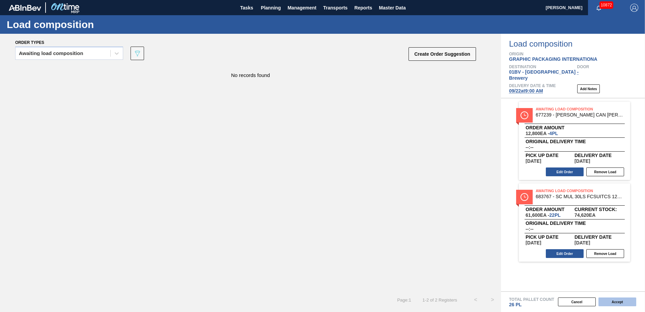
click at [614, 302] on button "Accept" at bounding box center [617, 301] width 38 height 9
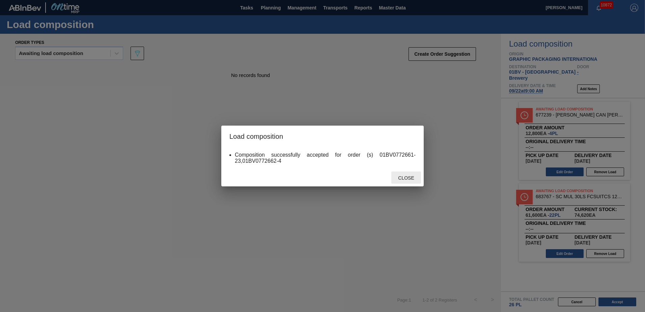
click at [405, 177] on span "Close" at bounding box center [406, 177] width 27 height 5
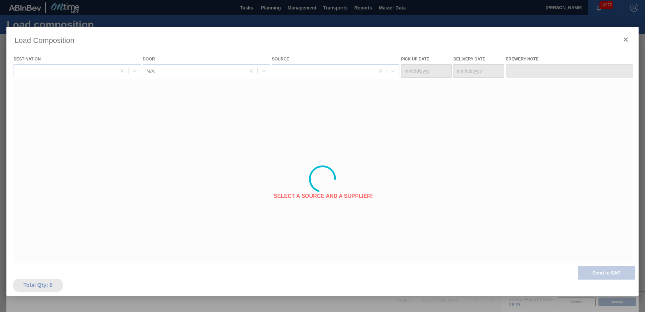
type Date "[DATE]"
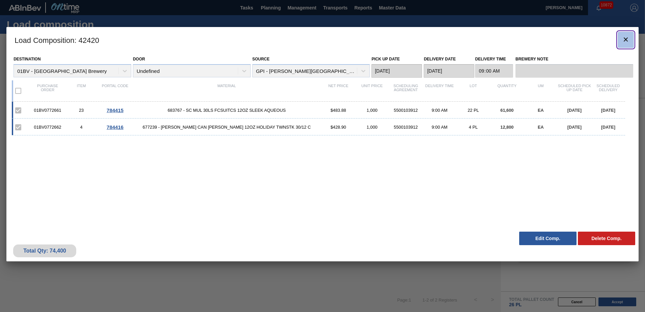
click at [624, 38] on icon "botão de ícone" at bounding box center [626, 39] width 8 height 8
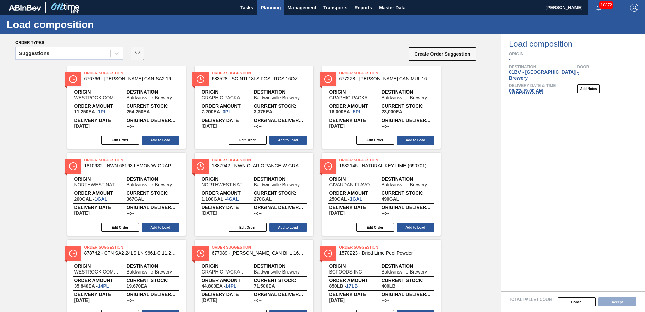
click at [267, 4] on span "Planning" at bounding box center [271, 8] width 20 height 8
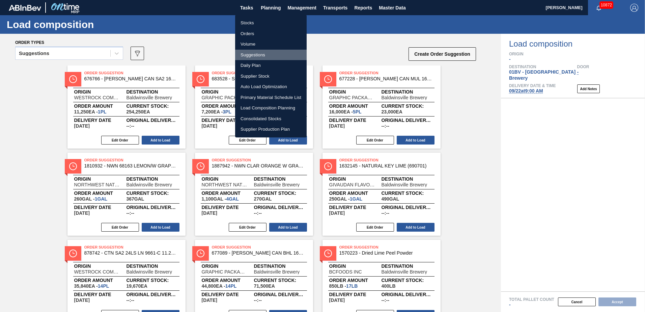
drag, startPoint x: 255, startPoint y: 53, endPoint x: 313, endPoint y: 68, distance: 60.6
click at [255, 53] on li "Suggestions" at bounding box center [270, 55] width 71 height 11
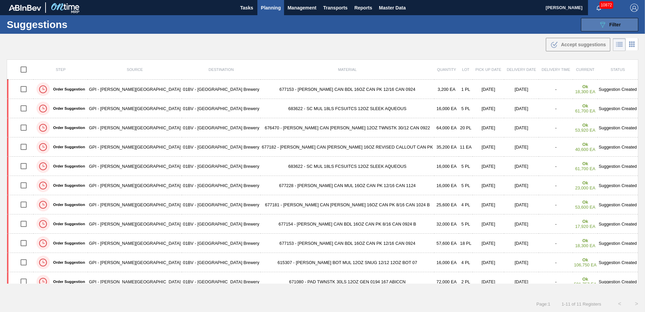
click at [610, 23] on span "Filter" at bounding box center [614, 24] width 11 height 5
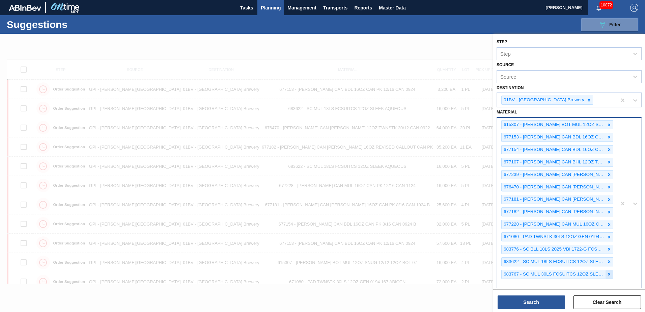
click at [607, 272] on icon at bounding box center [609, 273] width 5 height 5
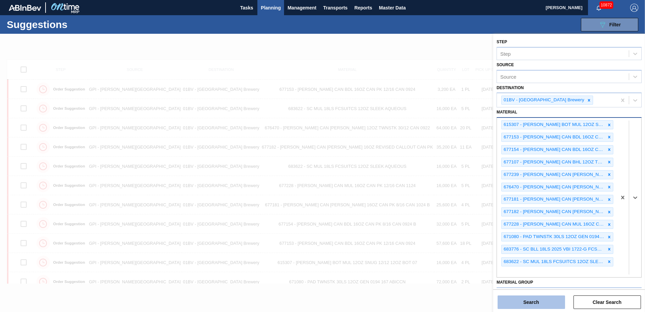
click at [536, 302] on button "Search" at bounding box center [530, 301] width 67 height 13
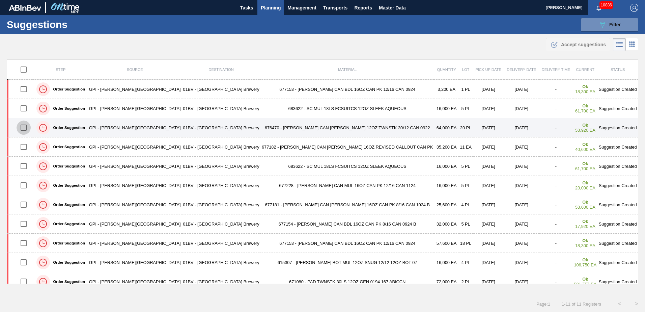
drag, startPoint x: 27, startPoint y: 127, endPoint x: 43, endPoint y: 127, distance: 16.2
click at [27, 127] on input "checkbox" at bounding box center [24, 127] width 14 height 14
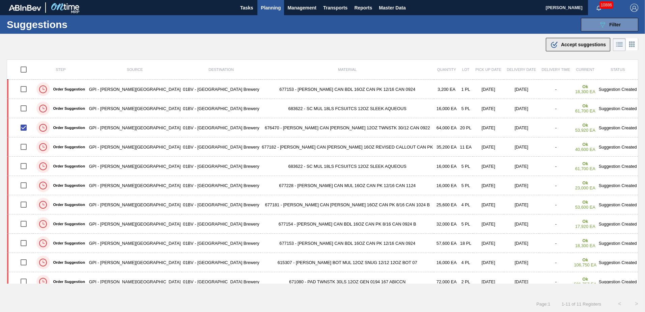
click at [565, 44] on span "Accept suggestions" at bounding box center [583, 44] width 45 height 5
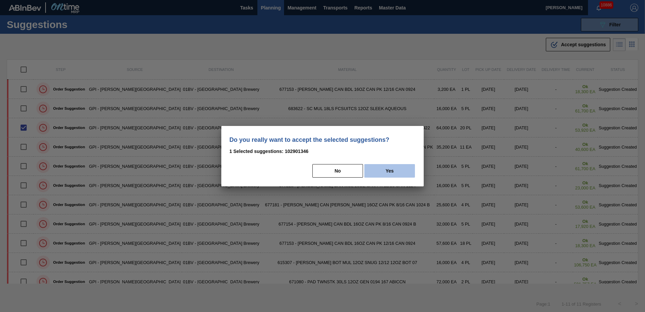
click at [397, 166] on button "Yes" at bounding box center [389, 170] width 51 height 13
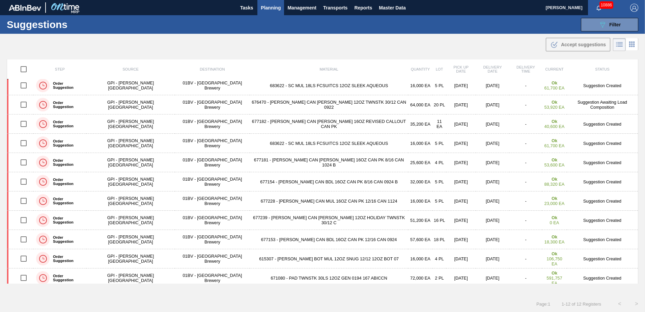
scroll to position [27, 0]
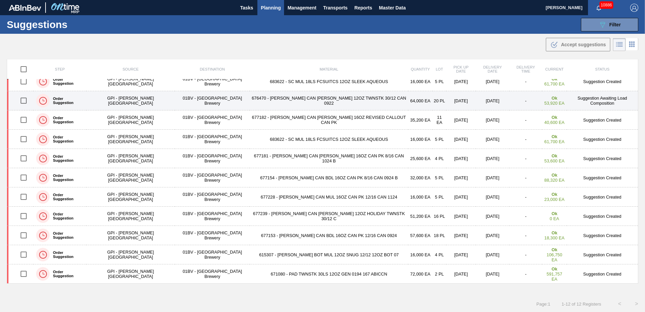
click at [25, 100] on input "checkbox" at bounding box center [24, 100] width 14 height 14
checkbox input "true"
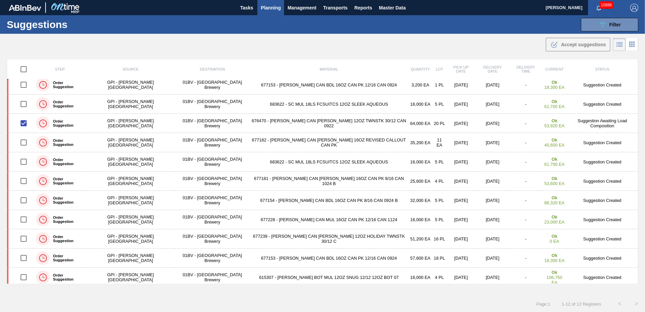
scroll to position [3, 0]
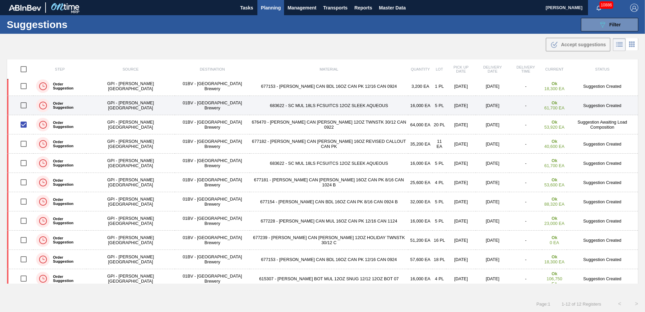
click at [27, 105] on input "checkbox" at bounding box center [24, 105] width 14 height 14
checkbox input "true"
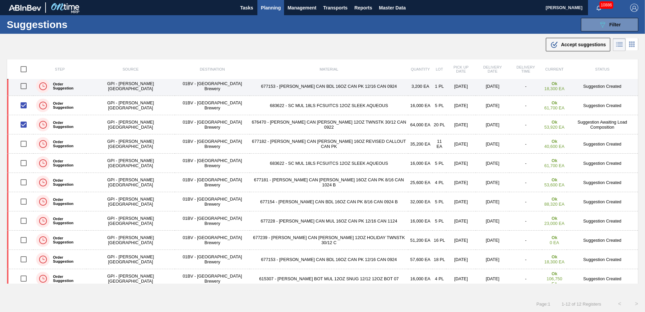
click at [26, 88] on input "checkbox" at bounding box center [24, 86] width 14 height 14
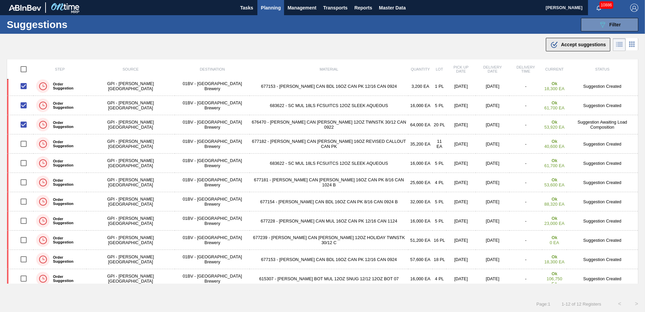
click at [569, 42] on span "Accept suggestions" at bounding box center [583, 44] width 45 height 5
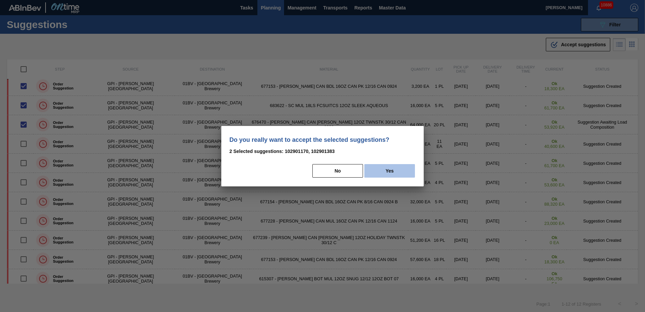
click at [393, 168] on button "Yes" at bounding box center [389, 170] width 51 height 13
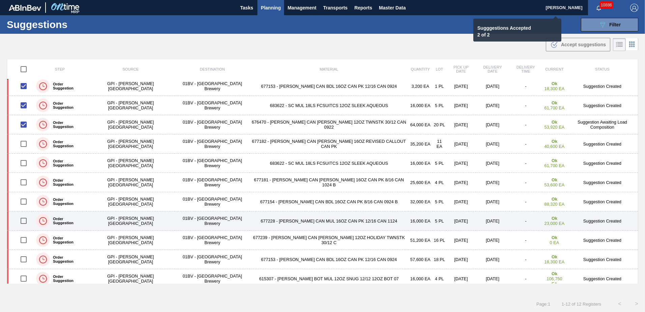
checkbox input "false"
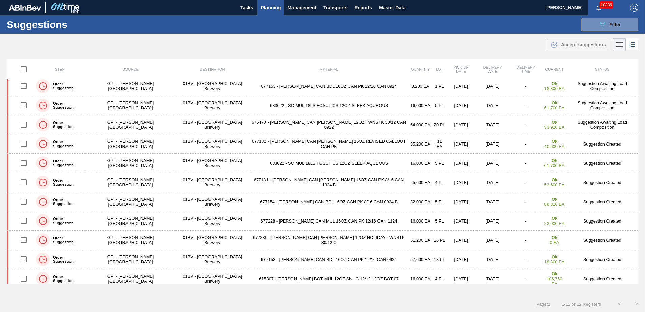
click at [270, 4] on span "Planning" at bounding box center [271, 8] width 20 height 8
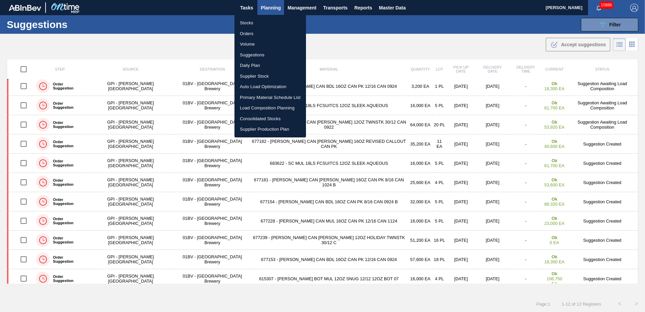
click at [261, 107] on li "Load Composition Planning" at bounding box center [269, 108] width 71 height 11
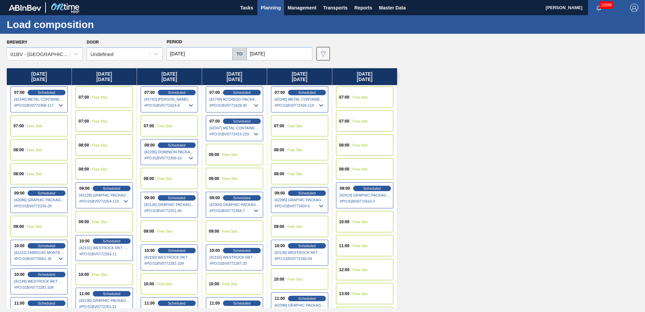
click at [272, 54] on input "[DATE]" at bounding box center [280, 53] width 66 height 13
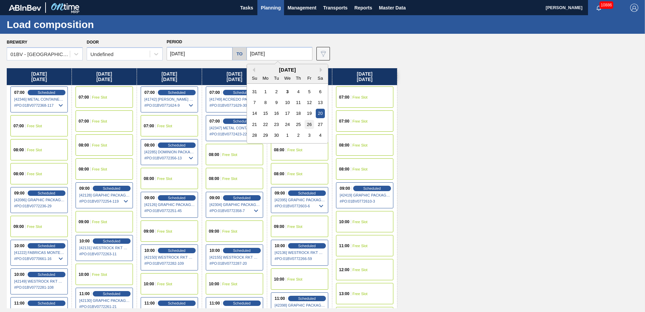
click at [309, 121] on div "26" at bounding box center [309, 124] width 9 height 9
type input "[DATE]"
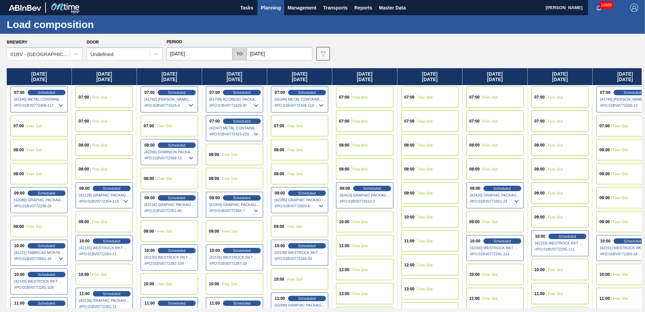
click at [195, 55] on input "[DATE]" at bounding box center [200, 53] width 66 height 13
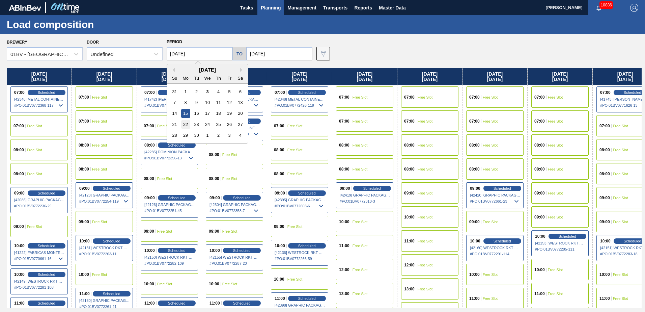
click at [185, 120] on div "22" at bounding box center [185, 124] width 9 height 9
type input "[DATE]"
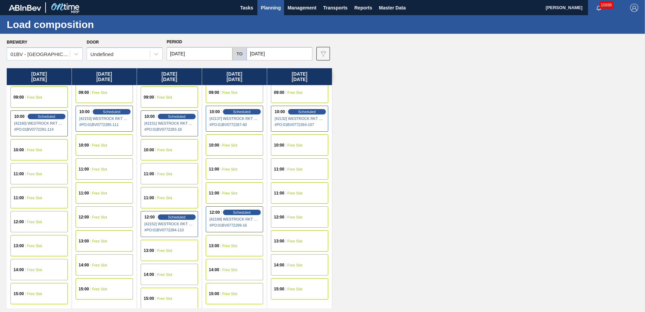
scroll to position [126, 0]
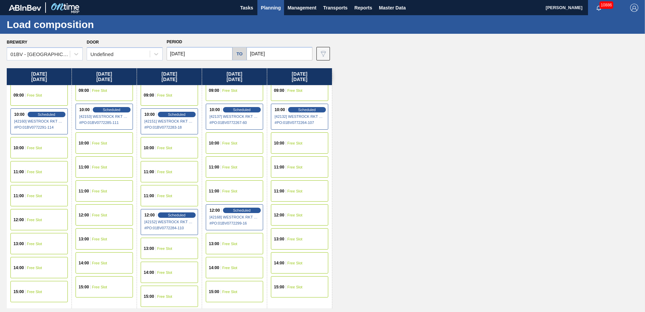
click at [33, 173] on span "Free Slot" at bounding box center [34, 172] width 15 height 4
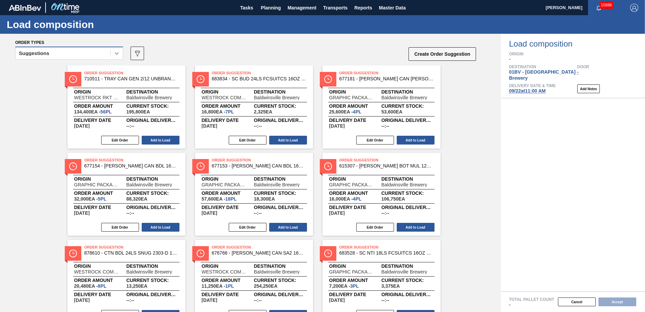
click at [115, 53] on icon at bounding box center [117, 53] width 4 height 2
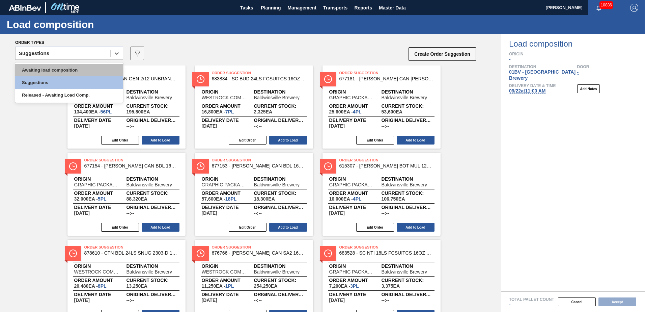
click at [80, 67] on div "Awaiting load composition" at bounding box center [69, 70] width 108 height 12
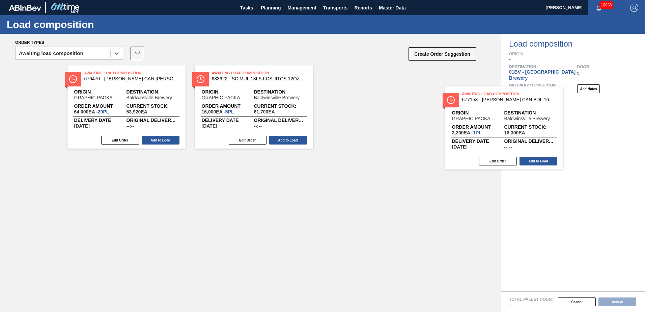
drag, startPoint x: 348, startPoint y: 81, endPoint x: 534, endPoint y: 114, distance: 189.4
click at [534, 114] on div "Order types option Awaiting load composition, selected. Select is focused ,type…" at bounding box center [322, 173] width 645 height 278
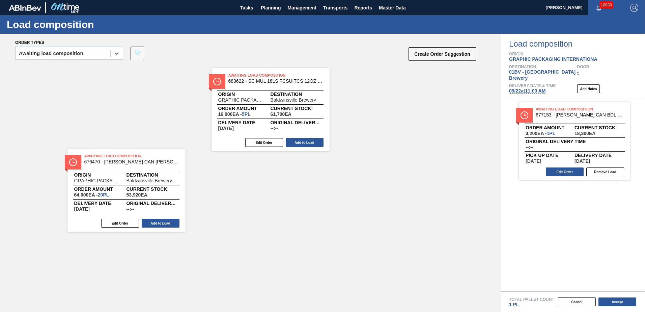
drag, startPoint x: 232, startPoint y: 77, endPoint x: 576, endPoint y: 97, distance: 344.9
click at [576, 97] on div "Order types option Awaiting load composition, selected. Select is focused ,type…" at bounding box center [322, 173] width 645 height 278
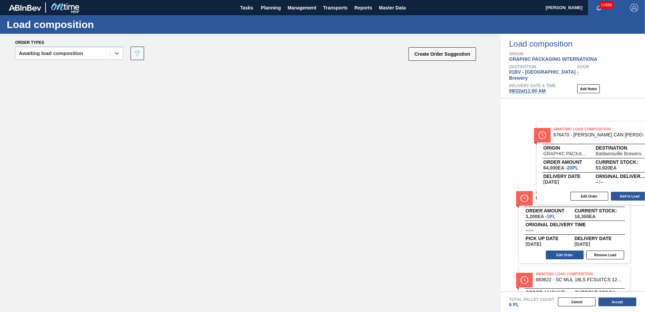
drag, startPoint x: 144, startPoint y: 79, endPoint x: 645, endPoint y: 137, distance: 504.1
click at [644, 0] on html "Tasks Planning Management Transports Reports Master Data [PERSON_NAME] 10886 Ma…" at bounding box center [322, 0] width 645 height 0
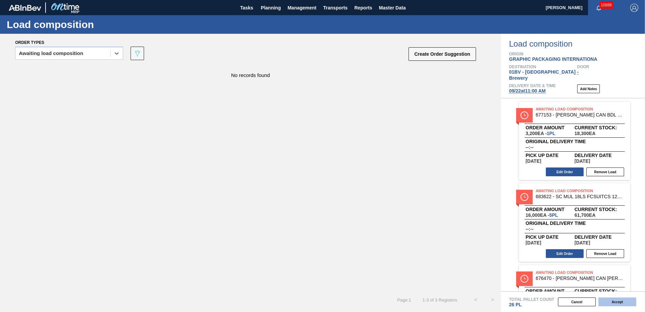
click at [619, 301] on button "Accept" at bounding box center [617, 301] width 38 height 9
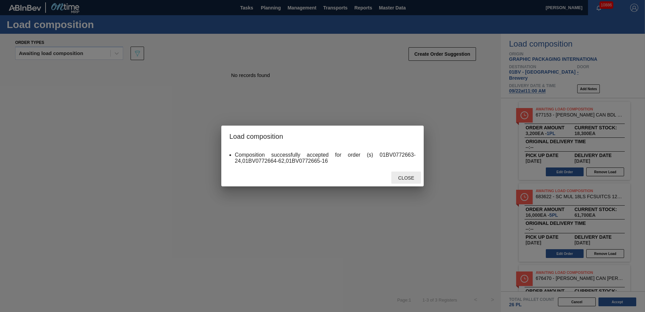
click at [406, 176] on span "Close" at bounding box center [406, 177] width 27 height 5
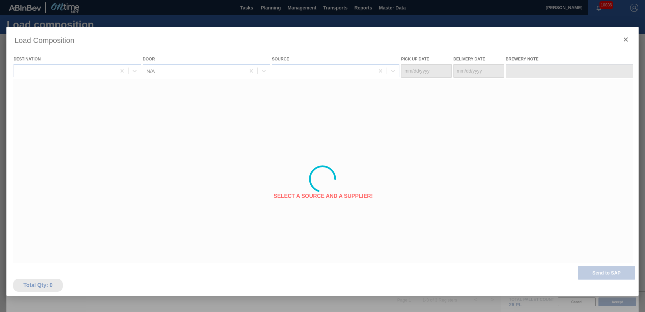
type Date "[DATE]"
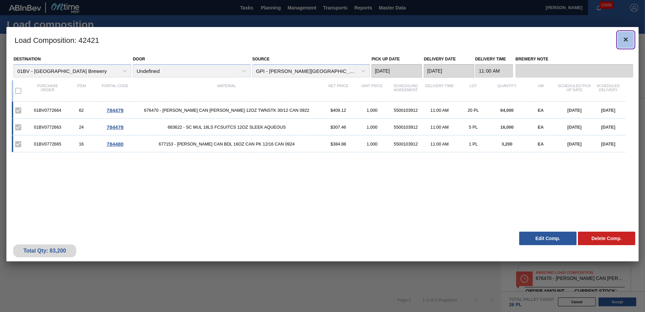
click at [626, 36] on icon "botão de ícone" at bounding box center [626, 39] width 8 height 8
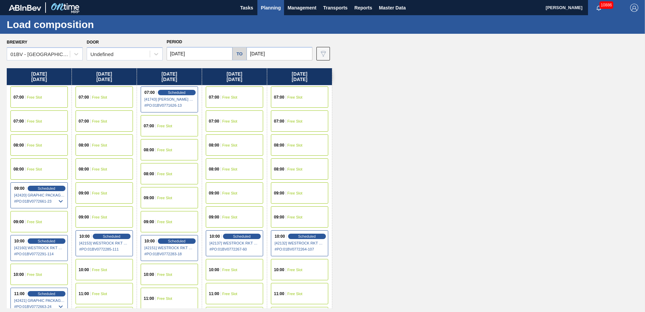
click at [272, 6] on span "Planning" at bounding box center [271, 8] width 20 height 8
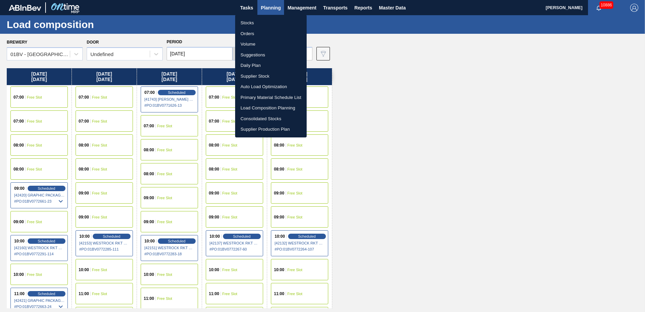
click at [257, 54] on li "Suggestions" at bounding box center [270, 55] width 71 height 11
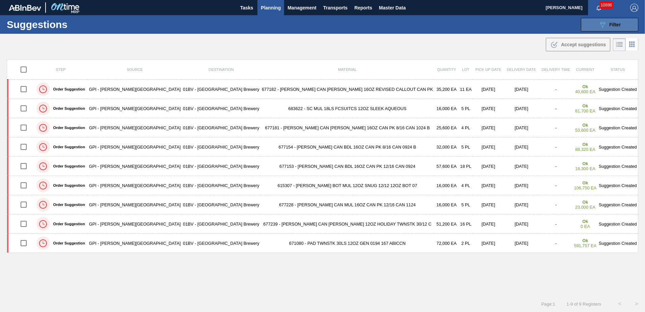
click at [611, 24] on span "Filter" at bounding box center [614, 24] width 11 height 5
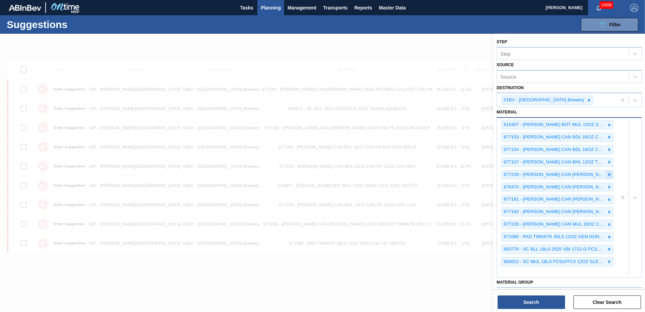
click at [608, 175] on icon at bounding box center [609, 174] width 2 height 2
click at [608, 174] on icon at bounding box center [609, 174] width 2 height 2
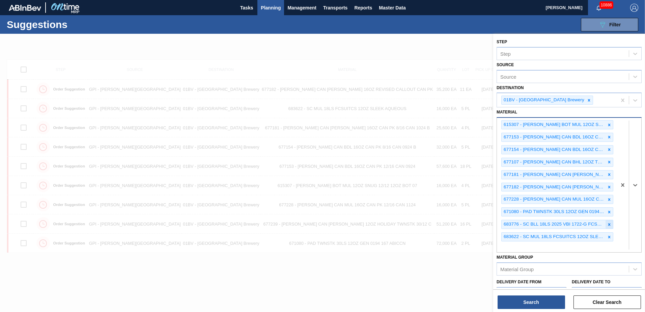
click at [608, 223] on icon at bounding box center [609, 224] width 5 height 5
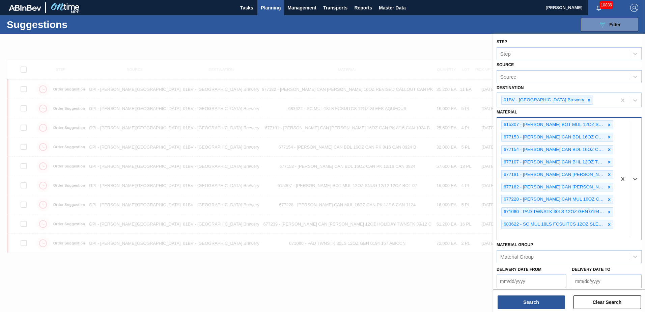
click at [608, 223] on icon at bounding box center [609, 224] width 5 height 5
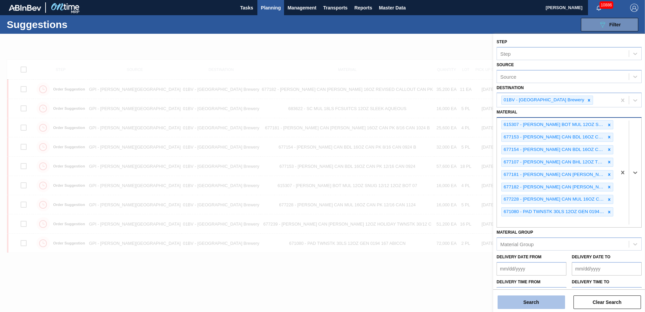
click at [522, 302] on button "Search" at bounding box center [530, 301] width 67 height 13
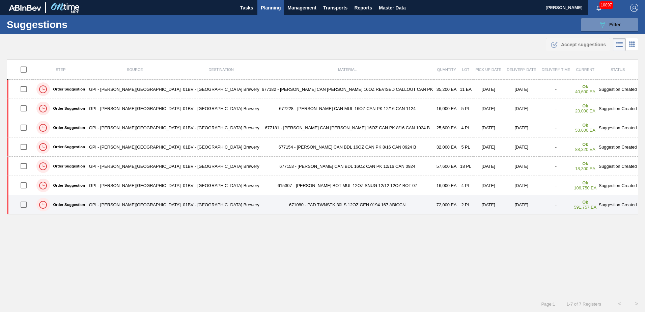
click at [28, 202] on input "checkbox" at bounding box center [24, 204] width 14 height 14
checkbox input "true"
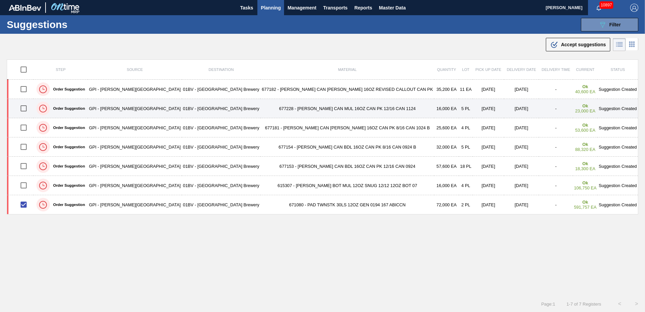
click at [26, 108] on input "checkbox" at bounding box center [24, 108] width 14 height 14
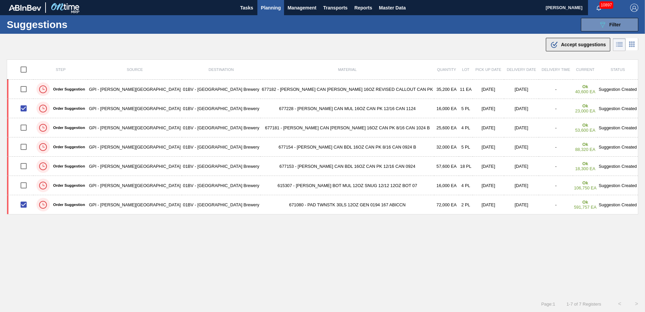
click at [576, 44] on span "Accept suggestions" at bounding box center [583, 44] width 45 height 5
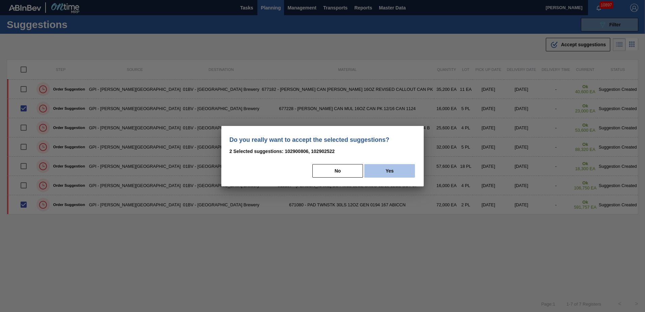
click at [397, 173] on button "Yes" at bounding box center [389, 170] width 51 height 13
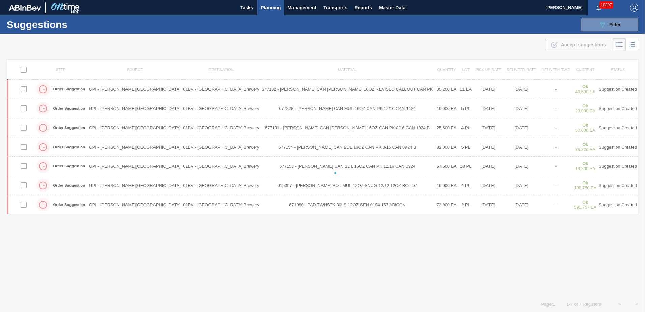
checkbox input "false"
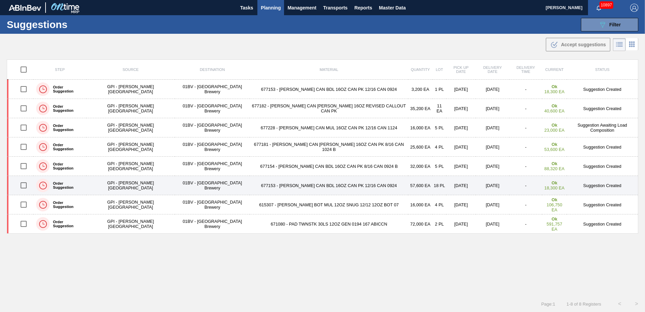
click at [25, 184] on input "checkbox" at bounding box center [24, 185] width 14 height 14
checkbox input "false"
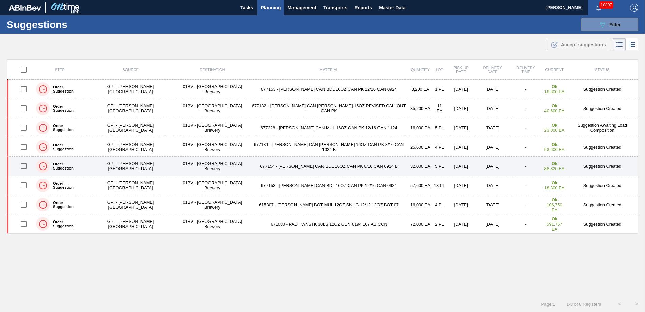
click at [24, 165] on input "checkbox" at bounding box center [24, 166] width 14 height 14
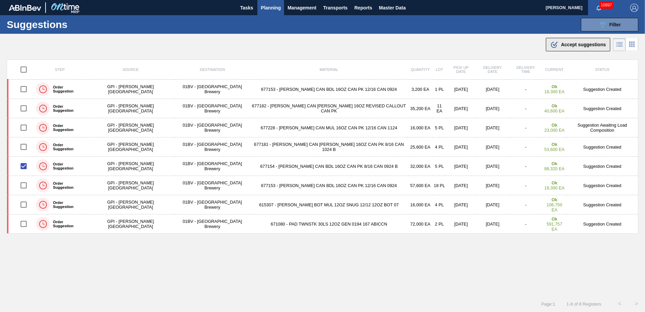
click at [570, 44] on span "Accept suggestions" at bounding box center [583, 44] width 45 height 5
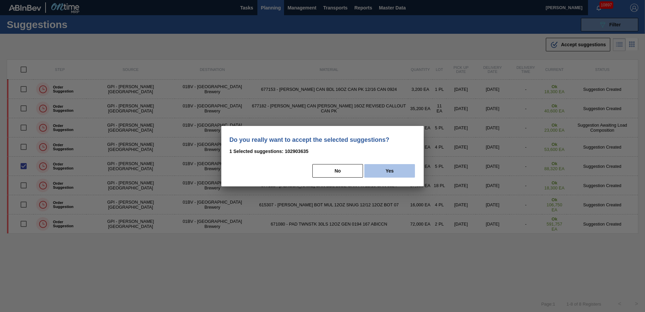
click at [388, 170] on button "Yes" at bounding box center [389, 170] width 51 height 13
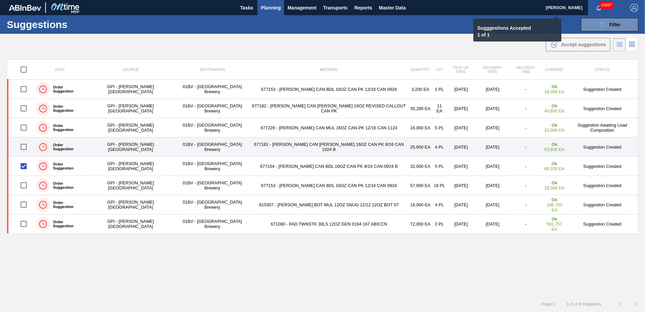
checkbox input "false"
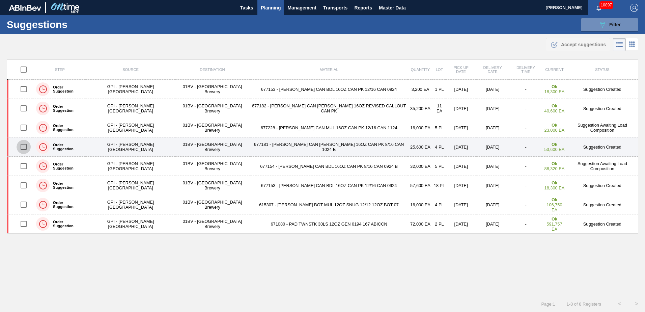
click at [27, 146] on input "checkbox" at bounding box center [24, 147] width 14 height 14
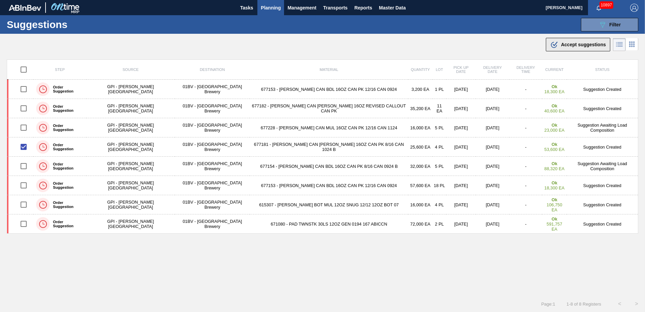
click at [567, 45] on span "Accept suggestions" at bounding box center [583, 44] width 45 height 5
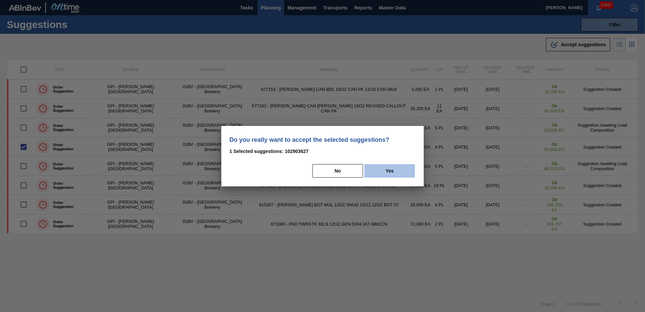
click at [399, 168] on button "Yes" at bounding box center [389, 170] width 51 height 13
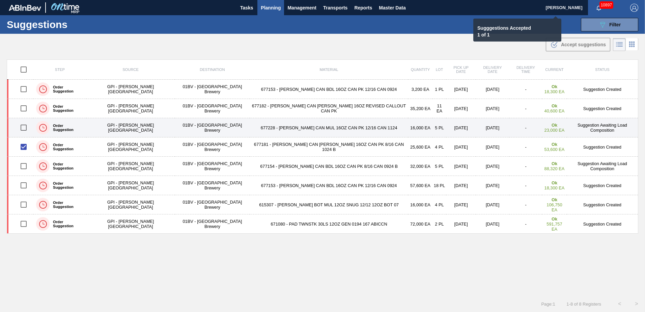
checkbox input "false"
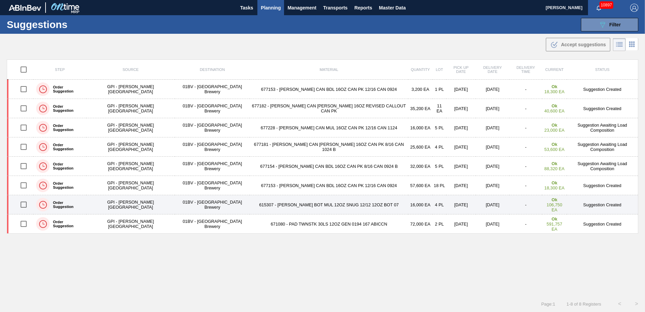
click at [25, 206] on input "checkbox" at bounding box center [24, 204] width 14 height 14
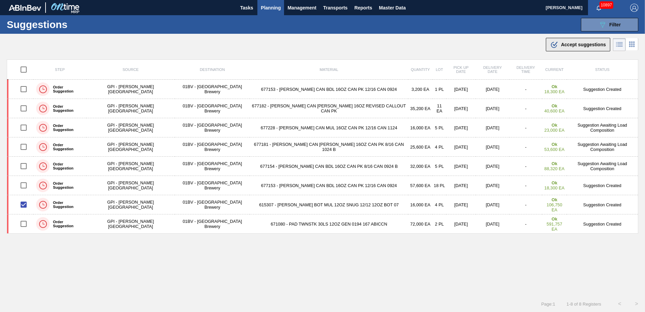
click at [573, 42] on span "Accept suggestions" at bounding box center [583, 44] width 45 height 5
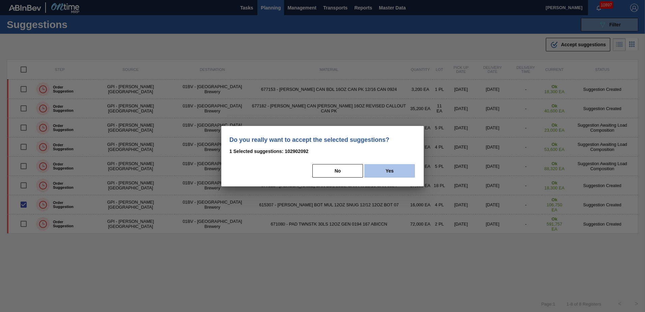
click at [387, 171] on button "Yes" at bounding box center [389, 170] width 51 height 13
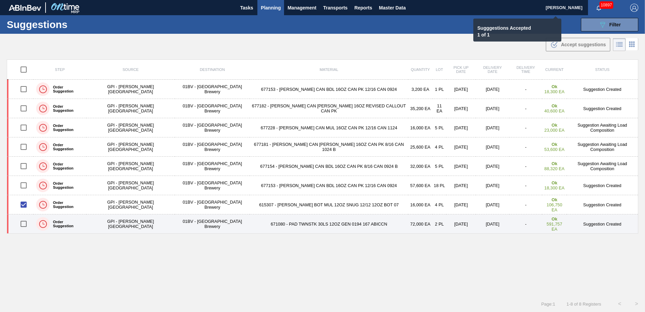
checkbox input "false"
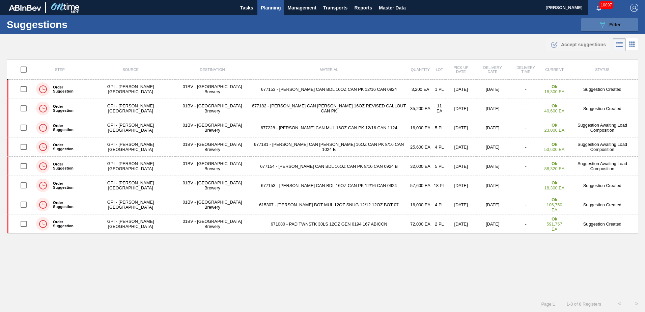
drag, startPoint x: 612, startPoint y: 21, endPoint x: 616, endPoint y: 24, distance: 5.1
click at [612, 21] on div "089F7B8B-B2A5-4AFE-B5C0-19BA573D28AC Filter" at bounding box center [609, 25] width 22 height 8
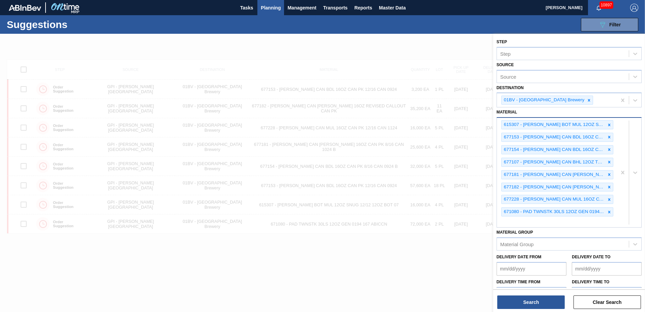
click at [529, 222] on div "615307 - [PERSON_NAME] BOT MUL 12OZ SNUG 12/12 12OZ BOT 07 677153 - [PERSON_NAM…" at bounding box center [557, 172] width 120 height 109
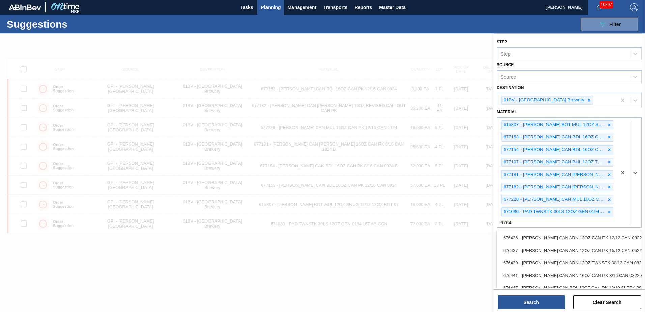
type input "676470"
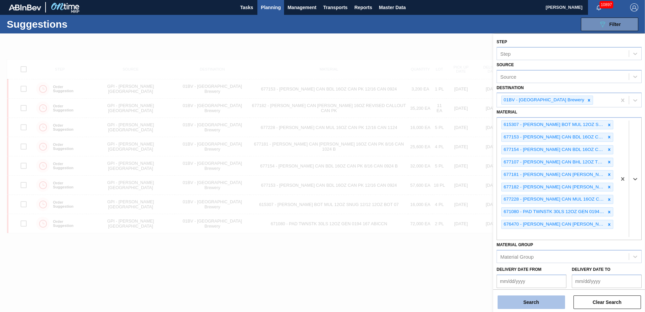
click at [525, 299] on button "Search" at bounding box center [530, 301] width 67 height 13
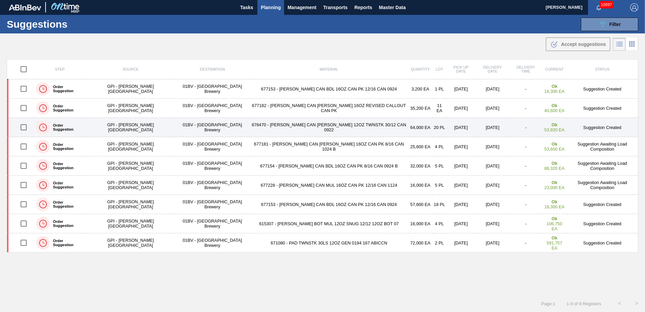
drag, startPoint x: 25, startPoint y: 127, endPoint x: 30, endPoint y: 127, distance: 4.7
click at [25, 127] on input "checkbox" at bounding box center [24, 127] width 14 height 14
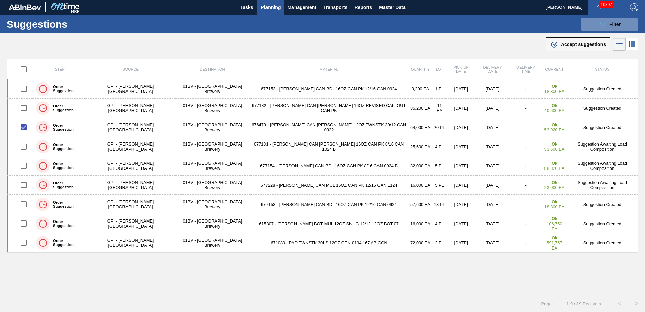
click at [567, 41] on div ".b{fill:var(--color-action-default)} Accept suggestions" at bounding box center [578, 44] width 56 height 8
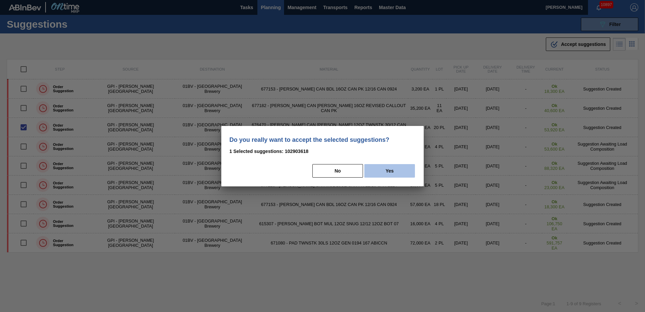
click at [398, 172] on button "Yes" at bounding box center [389, 170] width 51 height 13
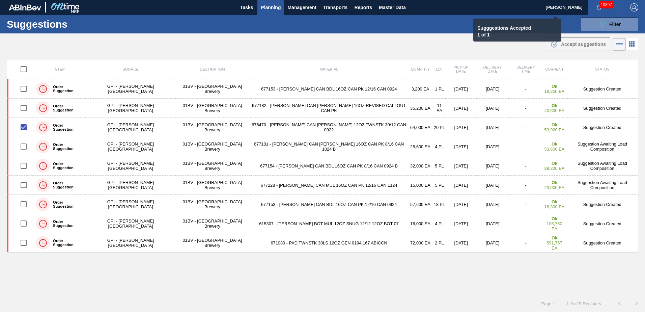
checkbox input "false"
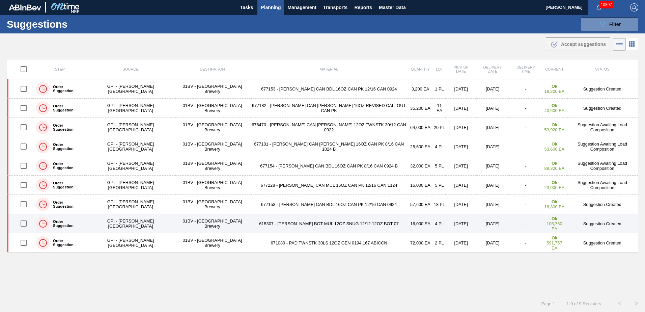
click at [26, 223] on input "checkbox" at bounding box center [24, 223] width 14 height 14
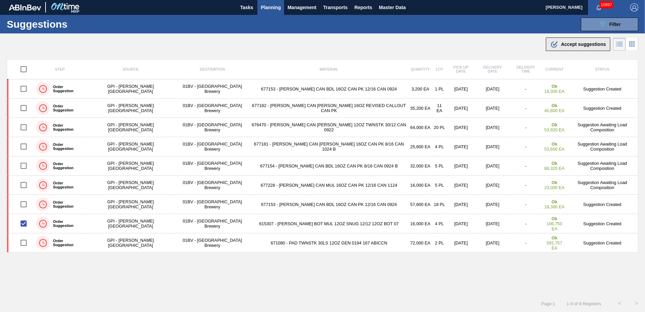
click at [572, 44] on span "Accept suggestions" at bounding box center [583, 43] width 45 height 5
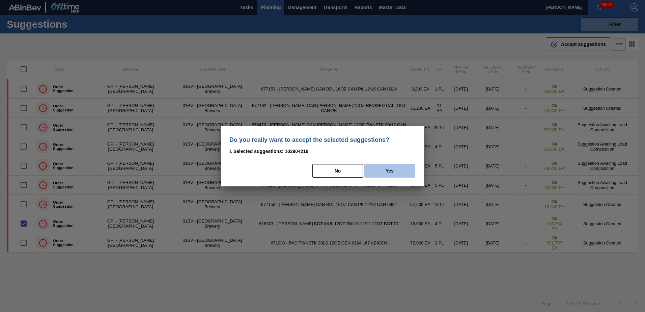
click at [402, 172] on button "Yes" at bounding box center [389, 170] width 51 height 13
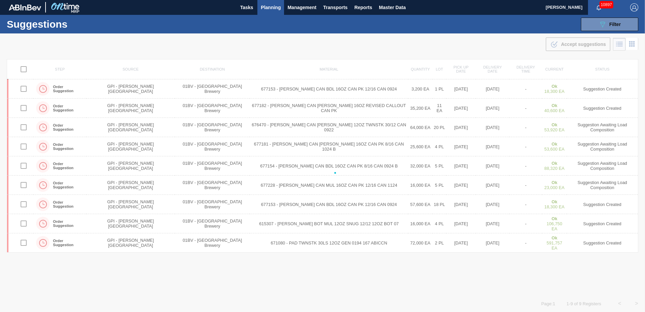
checkbox input "false"
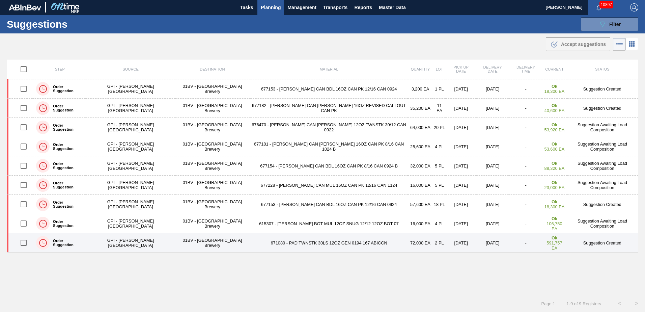
drag, startPoint x: 25, startPoint y: 243, endPoint x: 32, endPoint y: 244, distance: 6.8
click at [26, 243] on input "checkbox" at bounding box center [24, 242] width 14 height 14
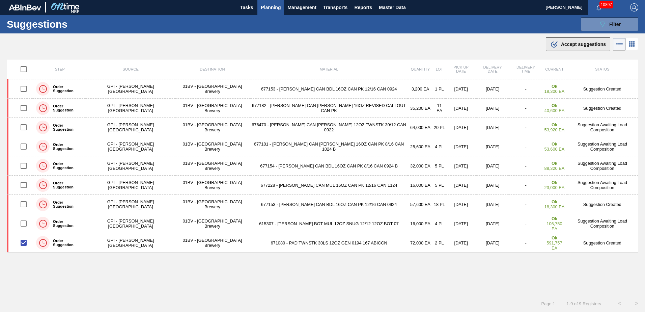
click at [564, 44] on span "Accept suggestions" at bounding box center [583, 43] width 45 height 5
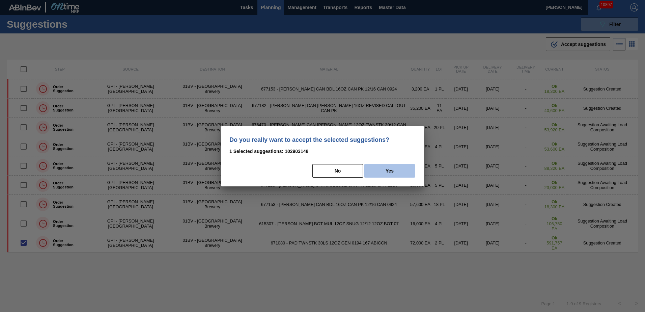
click at [395, 172] on button "Yes" at bounding box center [389, 170] width 51 height 13
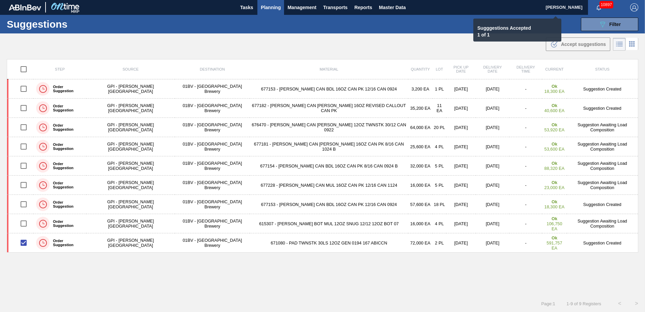
checkbox input "false"
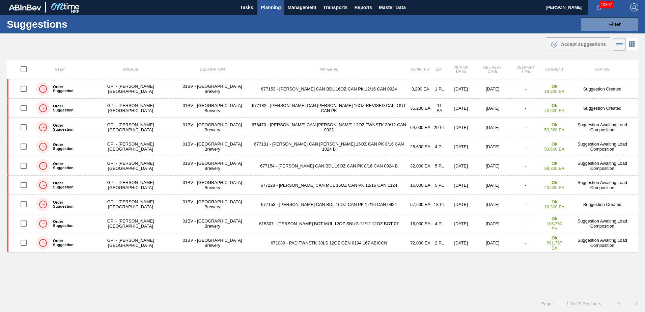
click at [631, 6] on img "button" at bounding box center [634, 7] width 8 height 8
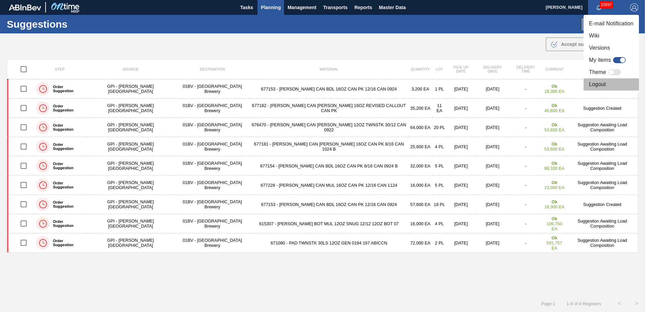
click at [595, 83] on li "Logout" at bounding box center [610, 84] width 55 height 12
